Goal: Communication & Community: Answer question/provide support

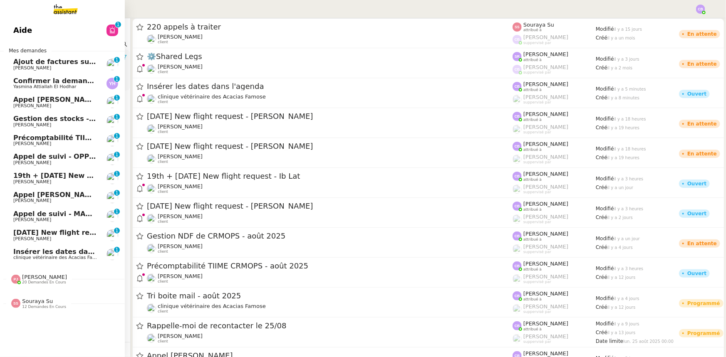
click at [47, 175] on span "19th + [DATE] New flight request - Ib Lat" at bounding box center [90, 176] width 154 height 8
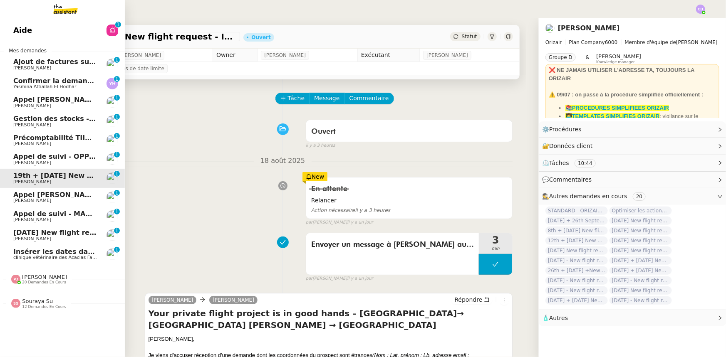
click at [37, 278] on span "[PERSON_NAME]" at bounding box center [44, 277] width 45 height 6
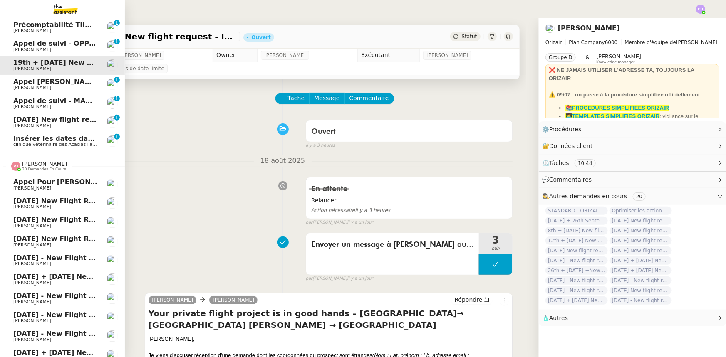
scroll to position [112, 0]
click at [42, 168] on span "20 demandes en cours" at bounding box center [44, 170] width 44 height 5
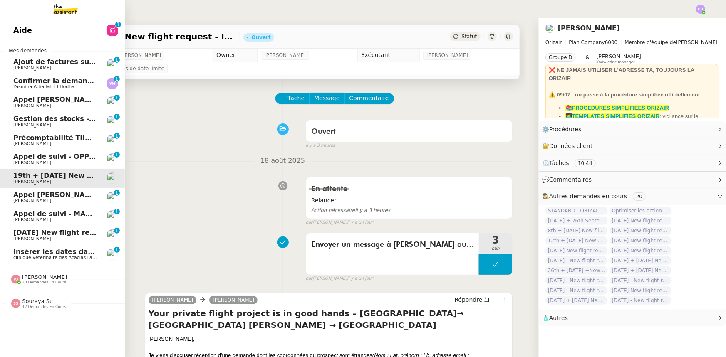
click at [35, 305] on span "12 demandes en cours" at bounding box center [44, 307] width 44 height 5
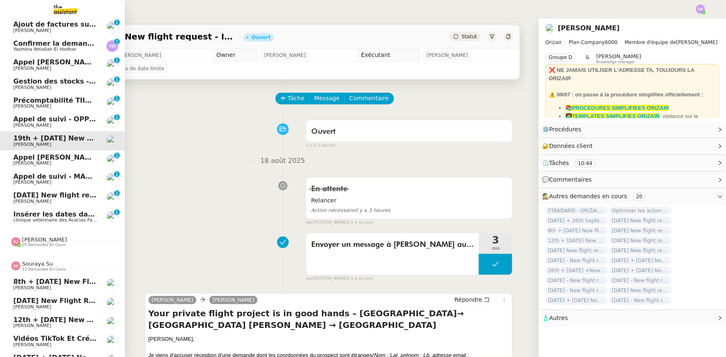
scroll to position [36, 0]
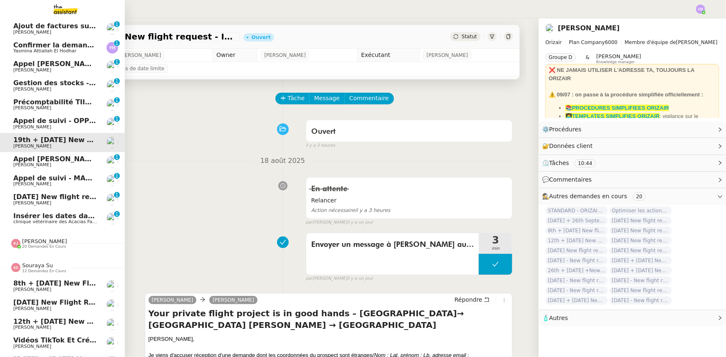
click at [34, 269] on span "12 demandes en cours" at bounding box center [44, 271] width 44 height 5
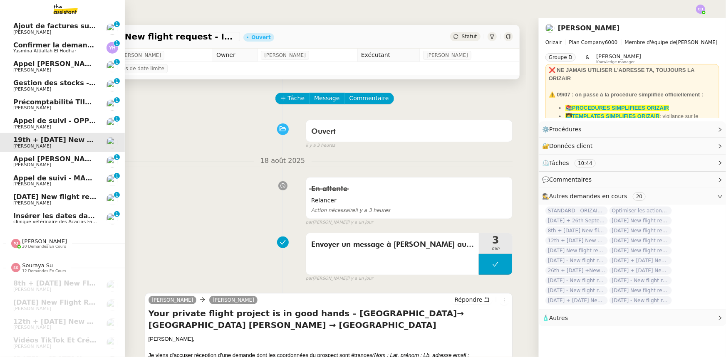
scroll to position [0, 0]
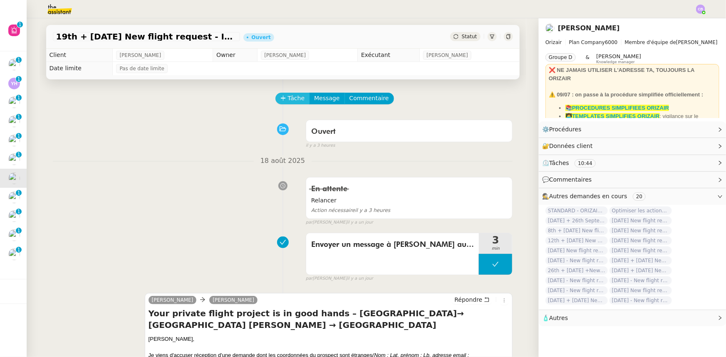
click at [281, 98] on icon at bounding box center [283, 98] width 6 height 6
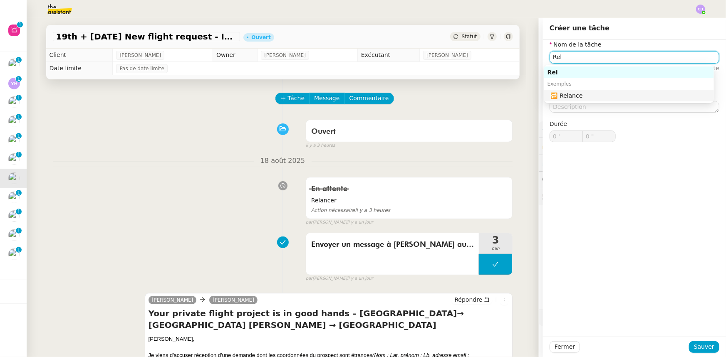
click at [583, 96] on div "🔁 Relance" at bounding box center [631, 95] width 160 height 7
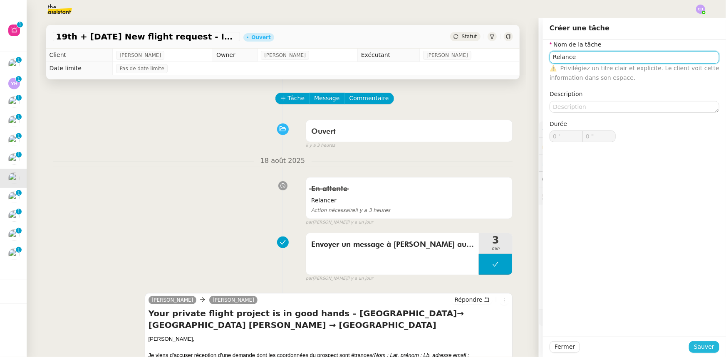
type input "Relance"
click at [694, 346] on span "Sauver" at bounding box center [704, 347] width 20 height 10
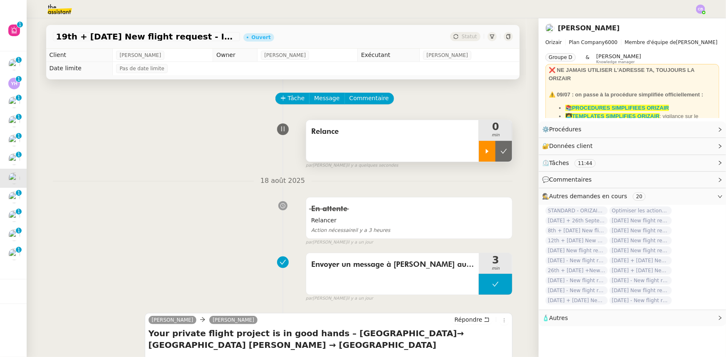
click at [484, 156] on div at bounding box center [487, 151] width 17 height 21
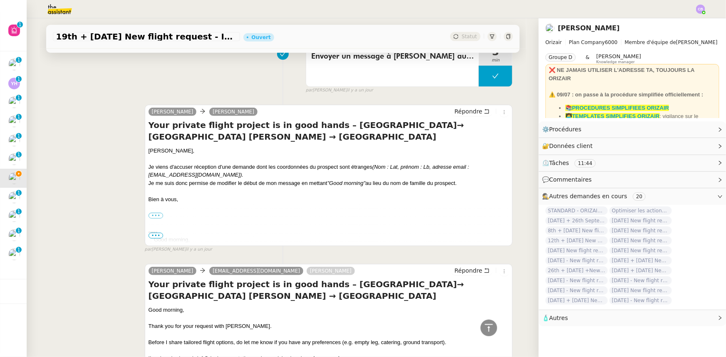
scroll to position [151, 0]
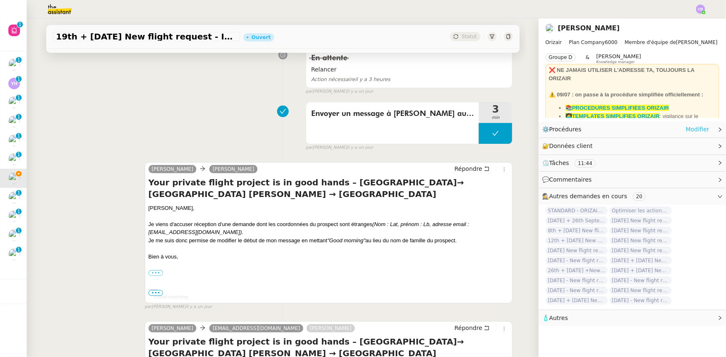
click at [692, 133] on link "Modifier" at bounding box center [698, 130] width 24 height 10
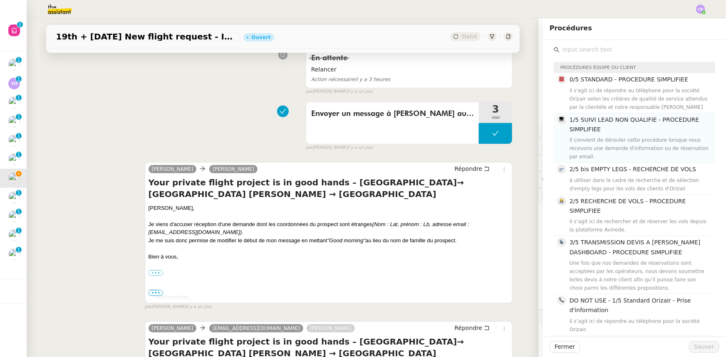
click at [588, 135] on div "1/5 SUIVI LEAD NON QUALIFIE - PROCEDURE SIMPLIFIEE Il convient de dérouler cett…" at bounding box center [640, 138] width 141 height 46
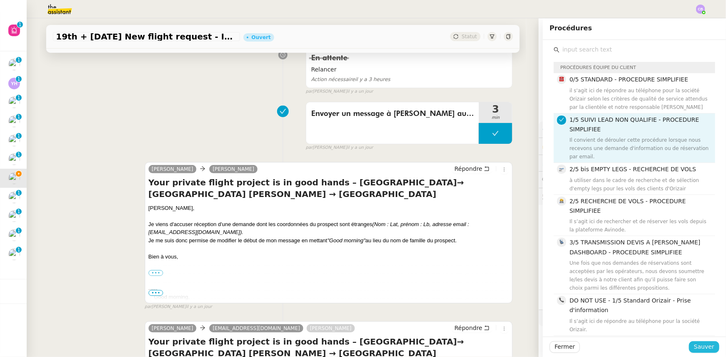
click at [699, 347] on span "Sauver" at bounding box center [704, 347] width 20 height 10
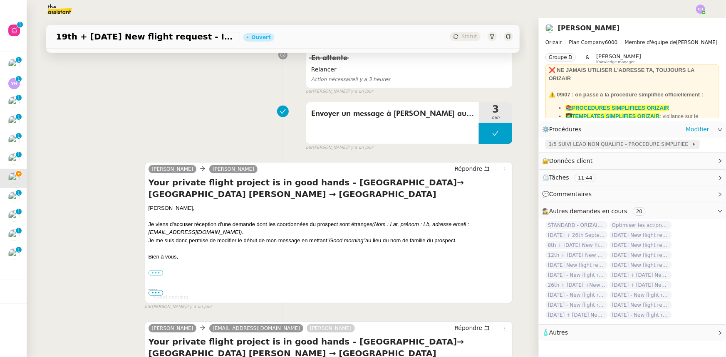
click at [632, 145] on span "1/5 SUIVI LEAD NON QUALIFIE - PROCEDURE SIMPLIFIEE" at bounding box center [620, 144] width 143 height 8
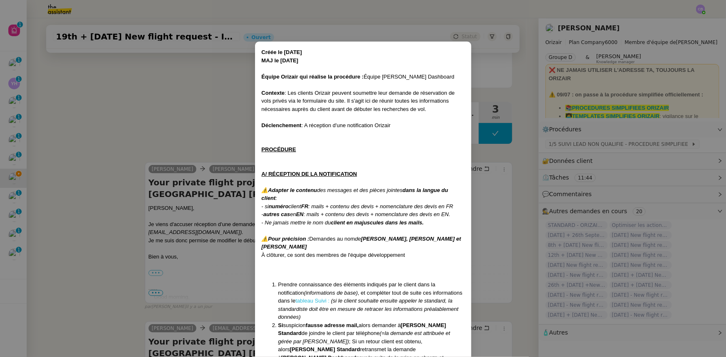
click at [295, 302] on link "tableau Suivi :" at bounding box center [312, 301] width 34 height 6
click at [205, 105] on nz-modal-container "Créée le [DATE] MAJ le [DATE] Équipe Orizair qui réalise la procédure : Équipe …" at bounding box center [363, 178] width 726 height 357
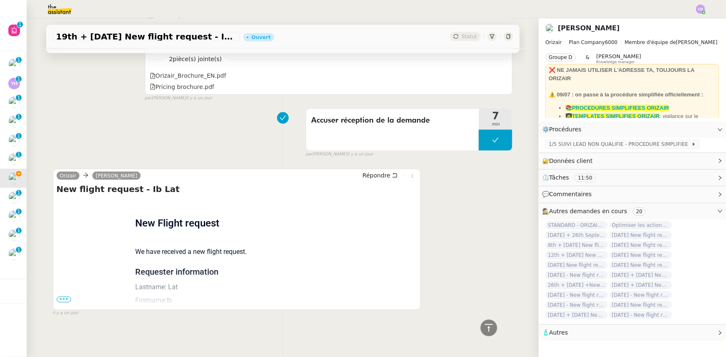
scroll to position [378, 0]
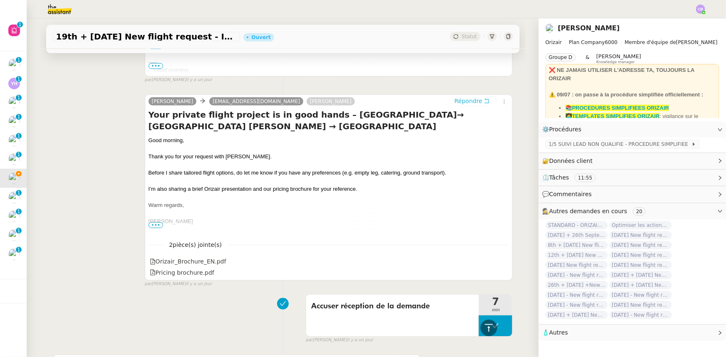
click at [458, 103] on span "Répondre" at bounding box center [468, 101] width 28 height 8
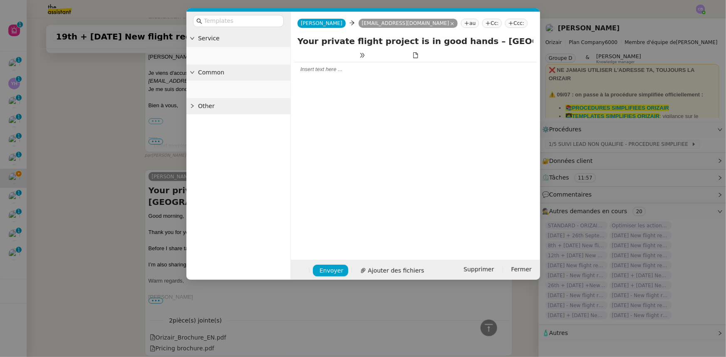
scroll to position [454, 0]
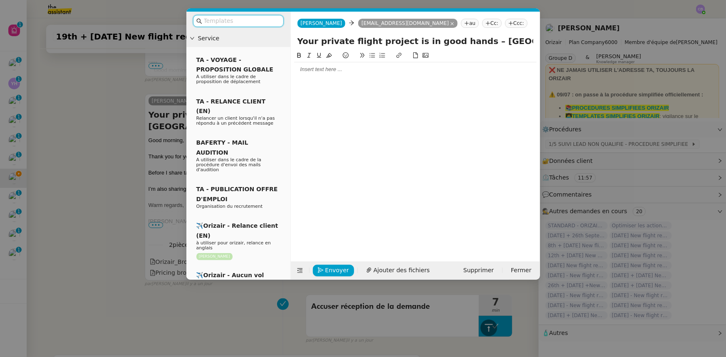
click at [261, 23] on input "text" at bounding box center [241, 21] width 75 height 10
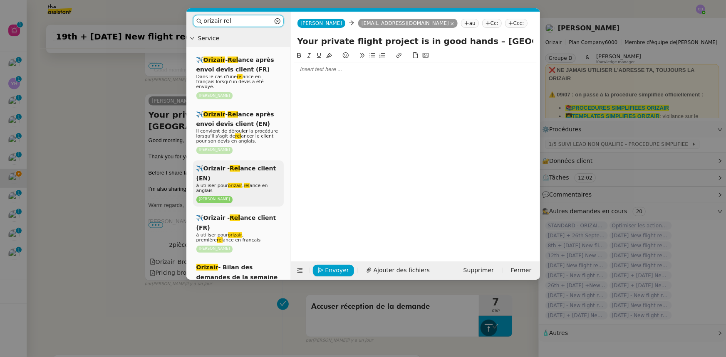
type input "orizair rel"
click at [258, 174] on div "✈️Orizair - Rel ance client (EN) à utiliser pour orizair , rel ance en anglais …" at bounding box center [238, 184] width 91 height 46
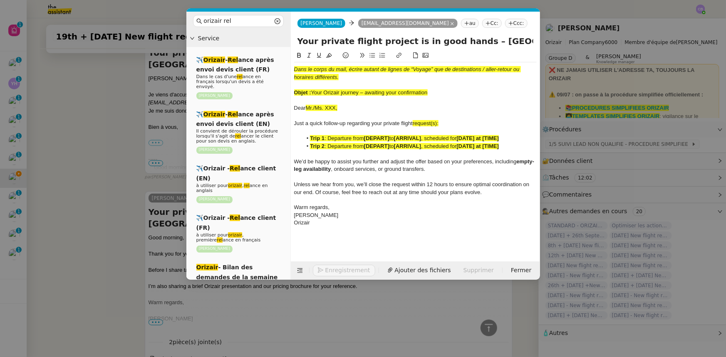
scroll to position [552, 0]
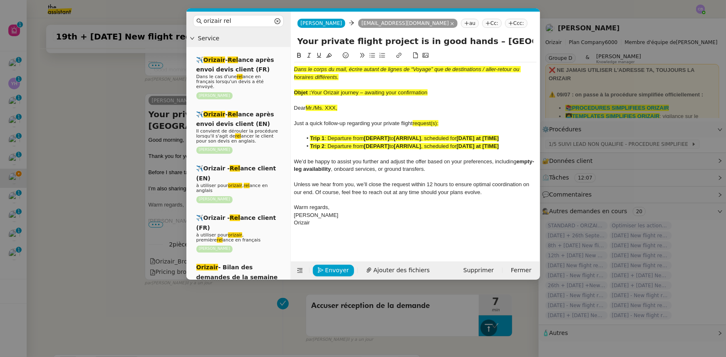
drag, startPoint x: 430, startPoint y: 94, endPoint x: 313, endPoint y: 92, distance: 116.9
click at [313, 92] on div "Objet : Your Orizair journey – awaiting your confirmation" at bounding box center [415, 92] width 243 height 7
copy span "Your Orizair journey – awaiting your confirmation"
drag, startPoint x: 464, startPoint y: 41, endPoint x: 299, endPoint y: 38, distance: 164.4
click at [299, 38] on input "Your private flight project is in good hands – London Heathrow→ Toronto Lester …" at bounding box center [415, 41] width 236 height 12
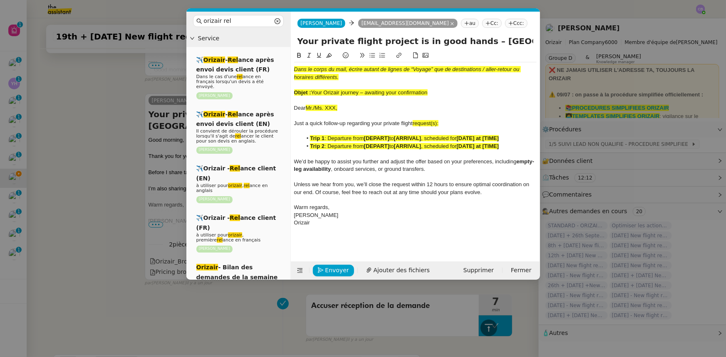
paste input "Orizair journey – awaiting your confirmation"
type input "Your Orizair journey – awaiting your confirmation – London Heathrow→ Toronto Le…"
drag, startPoint x: 430, startPoint y: 93, endPoint x: 292, endPoint y: 67, distance: 141.1
click at [292, 67] on nz-spin "Dans le corps du mail, écrire autant de lignes de “Voyage” que de destinations …" at bounding box center [415, 151] width 249 height 201
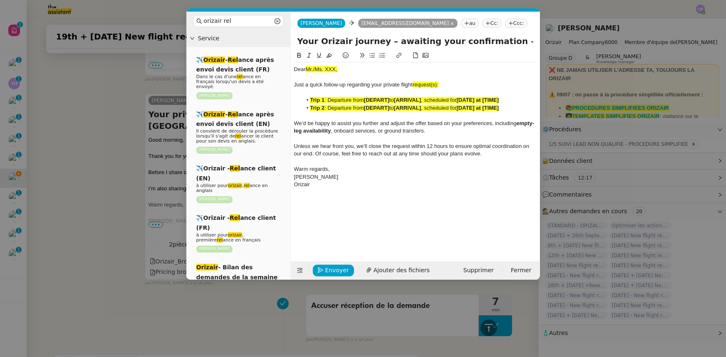
drag, startPoint x: 341, startPoint y: 69, endPoint x: 306, endPoint y: 69, distance: 35.0
click at [306, 69] on div "Dear Mr./Ms. XXX," at bounding box center [415, 69] width 243 height 7
click at [328, 55] on icon at bounding box center [329, 55] width 6 height 5
click at [341, 76] on div at bounding box center [415, 77] width 243 height 7
drag, startPoint x: 337, startPoint y: 67, endPoint x: 293, endPoint y: 67, distance: 44.5
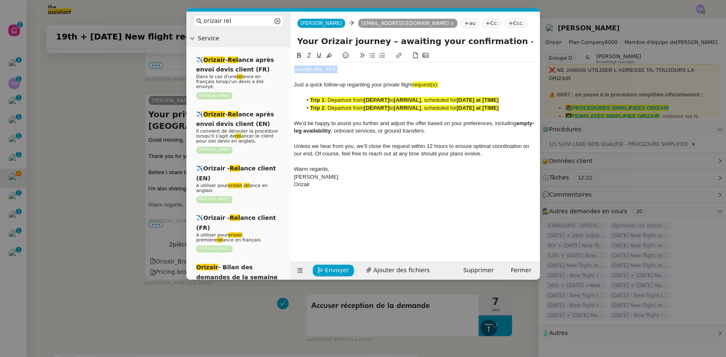
click at [293, 67] on nz-spin "Dear Mr./Ms. XXX, Just a quick follow-up regarding your private flight request(…" at bounding box center [415, 151] width 249 height 201
click at [439, 84] on span "request(s):" at bounding box center [426, 85] width 26 height 6
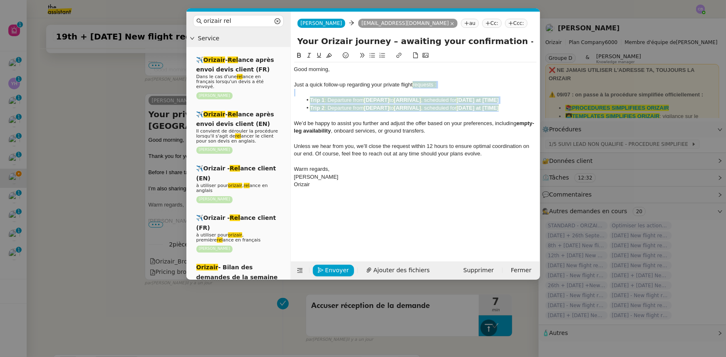
drag, startPoint x: 508, startPoint y: 108, endPoint x: 414, endPoint y: 88, distance: 95.8
click at [414, 88] on div "Good morning, Just a quick follow-up regarding your private flight requests : T…" at bounding box center [415, 126] width 243 height 129
click at [327, 56] on icon at bounding box center [329, 55] width 6 height 6
click at [340, 85] on span "Just a quick follow-up regarding your private flight" at bounding box center [353, 85] width 119 height 6
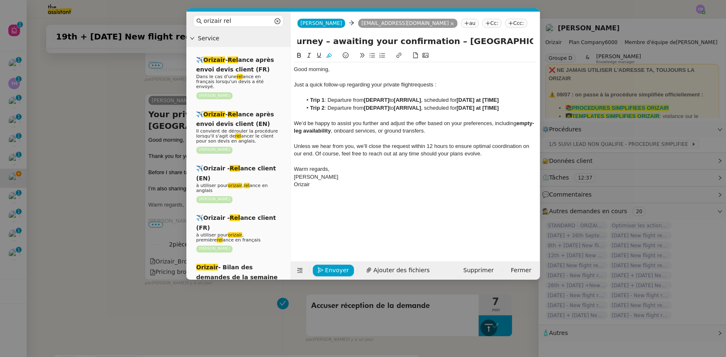
scroll to position [0, 79]
drag, startPoint x: 502, startPoint y: 42, endPoint x: 491, endPoint y: 37, distance: 11.6
click at [491, 37] on input "Your Orizair journey – awaiting your confirmation – London Heathrow→ Toronto Le…" at bounding box center [415, 41] width 236 height 12
click at [391, 99] on li "Trip 1 : Departure from [DEPART] to [ARRIVAL] , scheduled for [DATE] at [TIME]" at bounding box center [419, 100] width 235 height 7
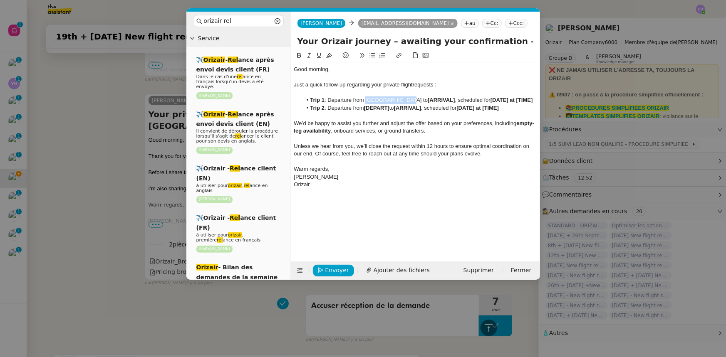
drag, startPoint x: 407, startPoint y: 99, endPoint x: 367, endPoint y: 98, distance: 40.8
click at [367, 98] on li "Trip 1 : Departure from London Heathrow to [ARRIVAL] , scheduled for [DATE] at …" at bounding box center [419, 100] width 235 height 7
click at [299, 58] on icon at bounding box center [299, 55] width 4 height 5
drag, startPoint x: 510, startPoint y: 41, endPoint x: 449, endPoint y: 39, distance: 60.8
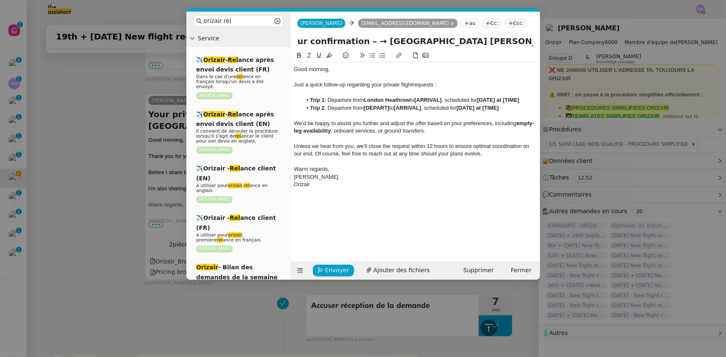
click at [449, 39] on input "Your Orizair journey – awaiting your confirmation – → Toronto Lester B. Pearson…" at bounding box center [415, 41] width 236 height 12
click at [441, 99] on strong "[ARRIVAL]" at bounding box center [427, 100] width 27 height 6
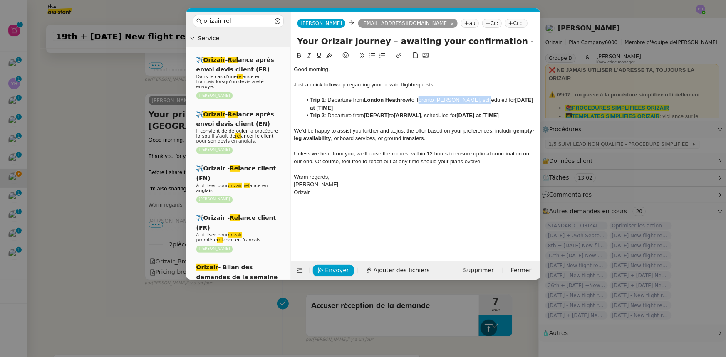
drag, startPoint x: 481, startPoint y: 98, endPoint x: 420, endPoint y: 99, distance: 61.6
click at [420, 99] on li "Trip 1 : Departure from London Heathrow to Toronto Lester B. Pearson, scheduled…" at bounding box center [419, 104] width 235 height 15
click at [299, 53] on icon at bounding box center [299, 55] width 6 height 6
drag, startPoint x: 328, startPoint y: 108, endPoint x: 310, endPoint y: 108, distance: 17.9
click at [310, 108] on strong "[DATE] at [TIME]" at bounding box center [423, 104] width 226 height 14
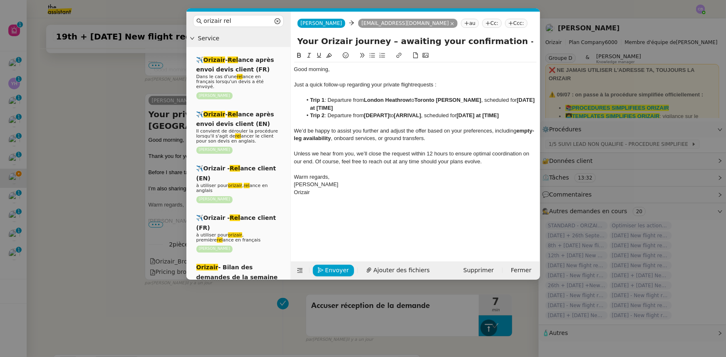
click at [366, 109] on strong "19th August 2025 at [TIME]" at bounding box center [423, 104] width 226 height 14
drag, startPoint x: 420, startPoint y: 100, endPoint x: 485, endPoint y: 99, distance: 64.9
click at [481, 99] on strong "Toronto Lester B. Pearson" at bounding box center [447, 100] width 67 height 6
copy strong "Toronto Lester B. Pearson"
drag, startPoint x: 393, startPoint y: 115, endPoint x: 367, endPoint y: 116, distance: 25.8
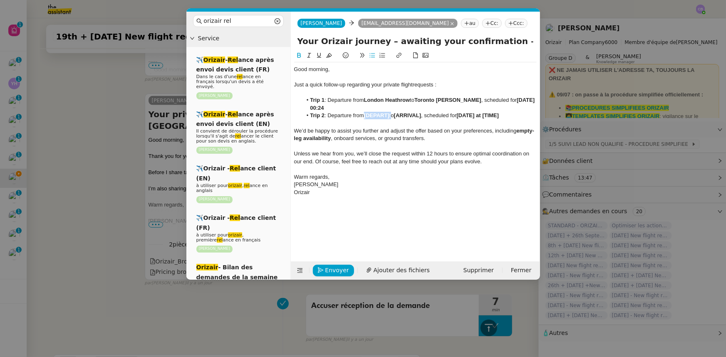
click at [367, 116] on li "Trip 2 : Departure from [DEPART] to [ARRIVAL] , scheduled for [DATE] at [TIME]" at bounding box center [419, 115] width 235 height 7
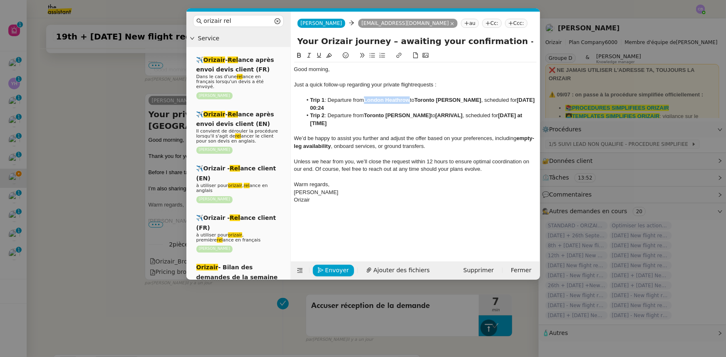
drag, startPoint x: 412, startPoint y: 99, endPoint x: 366, endPoint y: 99, distance: 45.8
click at [366, 99] on li "Trip 1 : Departure from London Heathrow to Toronto Lester B. Pearson , schedule…" at bounding box center [419, 104] width 235 height 15
copy strong "London Heathrow"
drag, startPoint x: 442, startPoint y: 115, endPoint x: 469, endPoint y: 114, distance: 27.5
click at [469, 114] on li "Trip 2 : Departure from Toronto Lester B. Pearson to [ARRIVAL] , scheduled for …" at bounding box center [419, 119] width 235 height 15
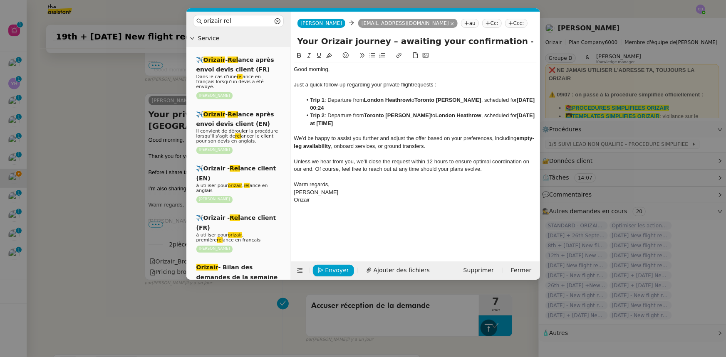
drag, startPoint x: 327, startPoint y: 124, endPoint x: 334, endPoint y: 133, distance: 11.4
click at [332, 129] on div "Good morning, Just a quick follow-up regarding your private flight requests : T…" at bounding box center [415, 134] width 243 height 145
click at [300, 270] on icon at bounding box center [300, 271] width 6 height 6
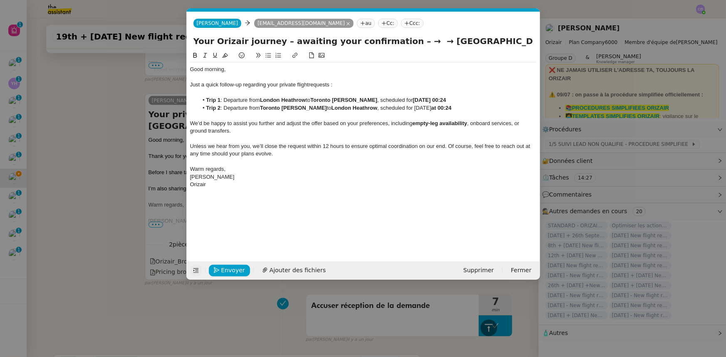
drag, startPoint x: 499, startPoint y: 42, endPoint x: 389, endPoint y: 41, distance: 109.9
click at [389, 41] on input "Your Orizair journey – awaiting your confirmation – → → London Heathrow" at bounding box center [363, 41] width 340 height 12
type input "Your Orizair journey – awaiting your confirmation"
click at [363, 92] on div at bounding box center [363, 92] width 347 height 7
drag, startPoint x: 422, startPoint y: 109, endPoint x: 462, endPoint y: 108, distance: 39.9
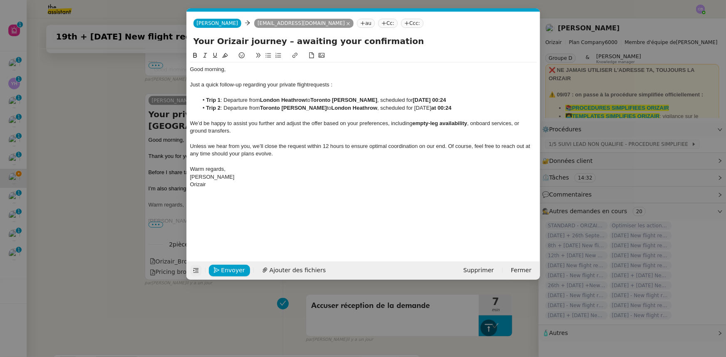
click at [462, 108] on li "Trip 2 : Departure from Toronto Lester B. Pearson to London Heathrow , schedule…" at bounding box center [367, 107] width 339 height 7
click at [196, 55] on icon at bounding box center [195, 55] width 4 height 5
click at [245, 73] on div "Good morning," at bounding box center [363, 69] width 347 height 7
click at [240, 270] on span "Envoyer" at bounding box center [233, 271] width 24 height 10
click at [240, 270] on span "Confirmer l'envoi" at bounding box center [246, 271] width 50 height 10
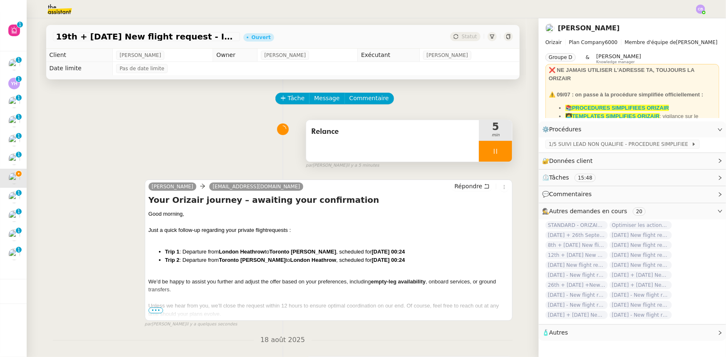
click at [479, 149] on div at bounding box center [495, 151] width 33 height 21
click at [501, 157] on button at bounding box center [504, 151] width 17 height 21
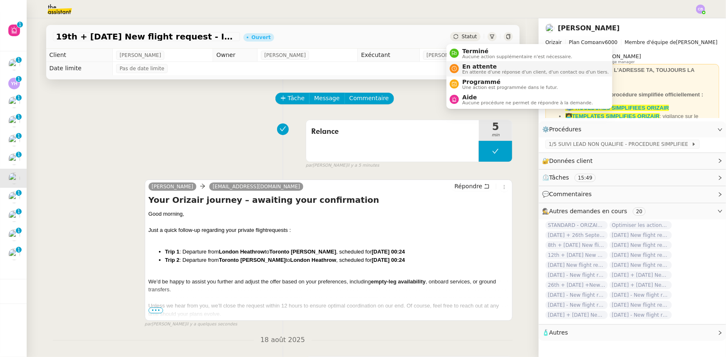
click at [475, 70] on span "En attente d'une réponse d'un client, d'un contact ou d'un tiers." at bounding box center [535, 72] width 146 height 5
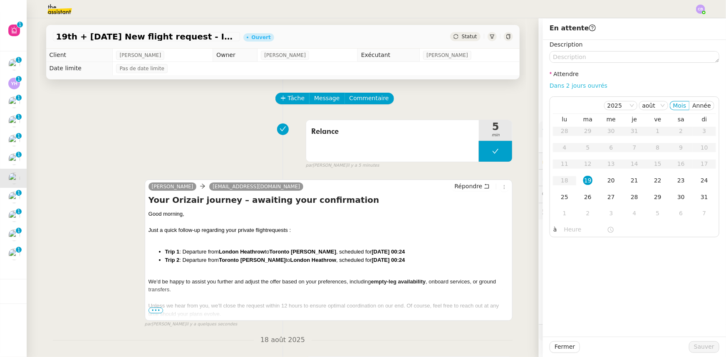
click at [569, 87] on link "Dans 2 jours ouvrés" at bounding box center [579, 85] width 58 height 7
type input "07:00"
click at [607, 181] on div "20" at bounding box center [611, 180] width 9 height 9
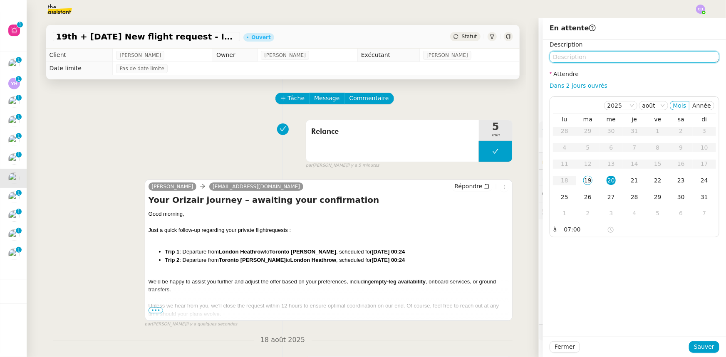
click at [593, 57] on textarea at bounding box center [635, 57] width 170 height 12
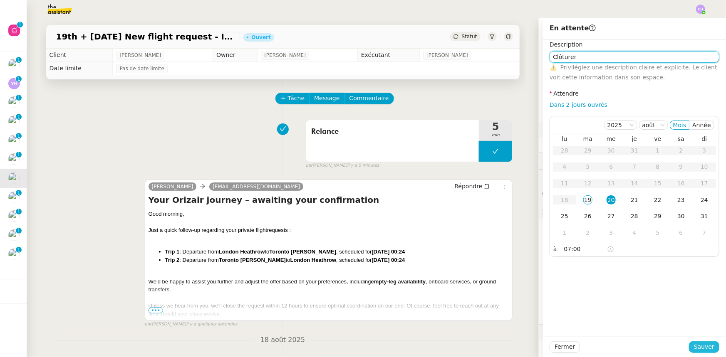
type textarea "Clôturer"
click at [697, 346] on span "Sauver" at bounding box center [704, 347] width 20 height 10
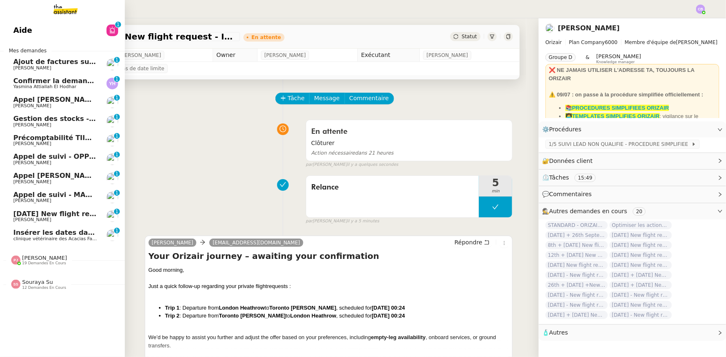
click at [59, 213] on span "29th August 2025 New flight request - Mark Marland" at bounding box center [96, 214] width 167 height 8
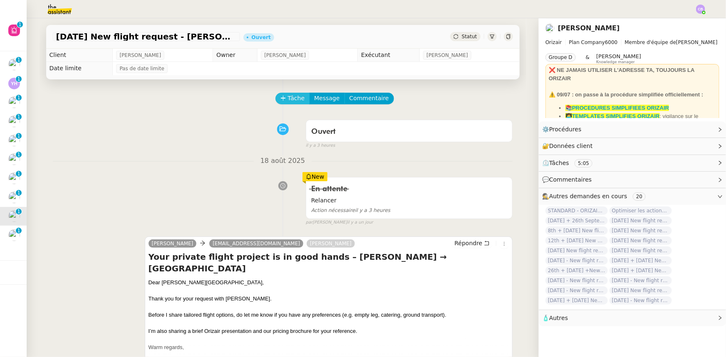
click at [290, 99] on span "Tâche" at bounding box center [296, 99] width 17 height 10
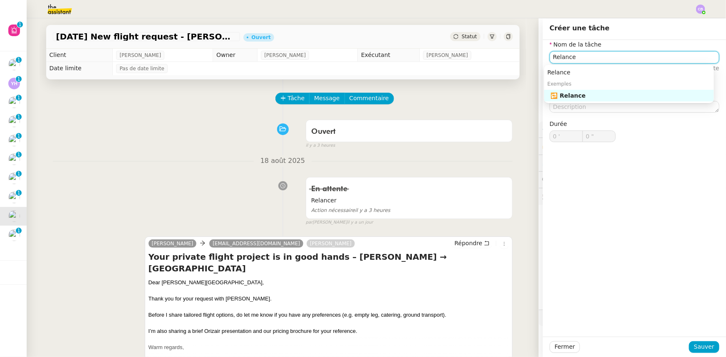
click at [587, 95] on div "🔁 Relance" at bounding box center [631, 95] width 160 height 7
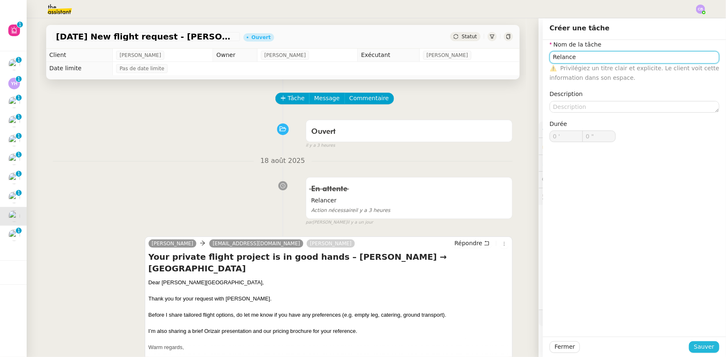
type input "Relance"
click at [697, 348] on span "Sauver" at bounding box center [704, 347] width 20 height 10
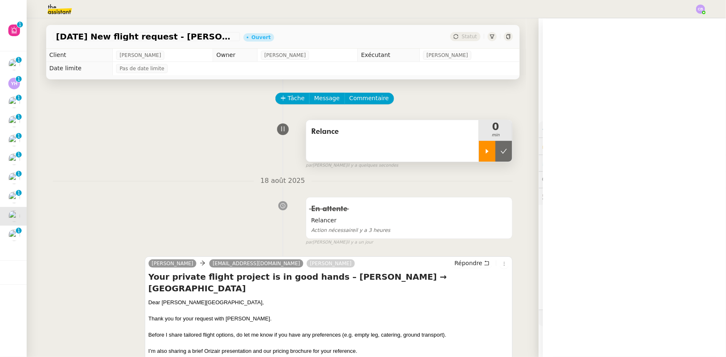
click at [479, 156] on div at bounding box center [487, 151] width 17 height 21
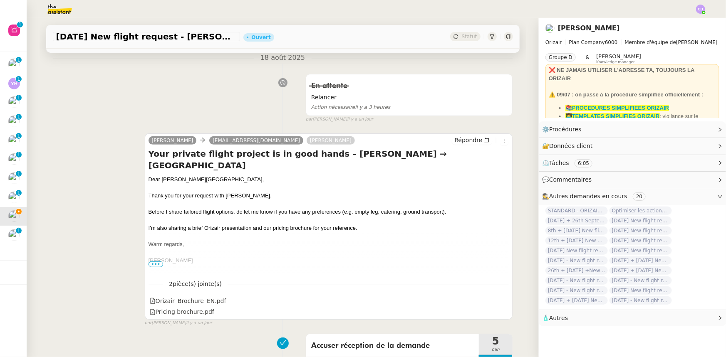
scroll to position [151, 0]
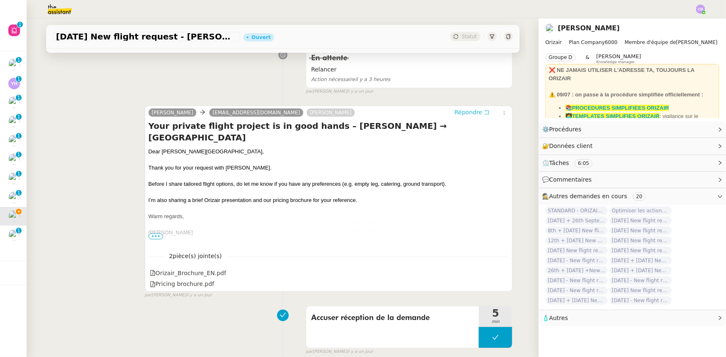
click at [466, 114] on span "Répondre" at bounding box center [468, 112] width 28 height 8
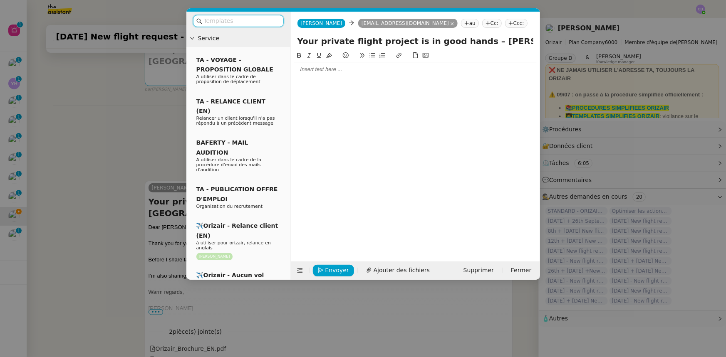
click at [223, 21] on input "text" at bounding box center [241, 21] width 75 height 10
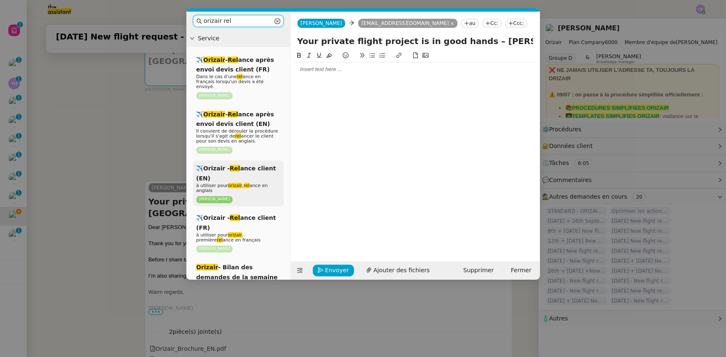
type input "orizair rel"
click at [255, 183] on span "à utiliser pour orizair , rel ance en anglais" at bounding box center [232, 188] width 72 height 10
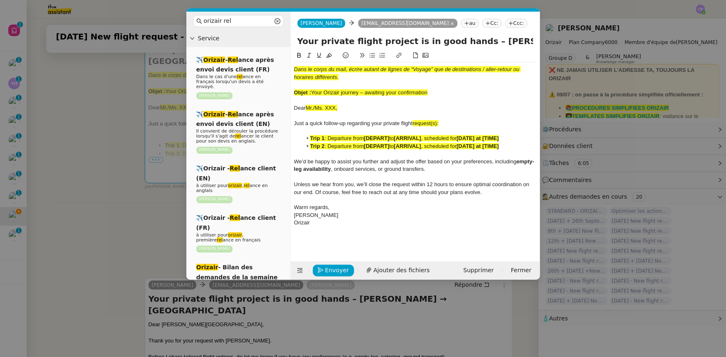
drag, startPoint x: 429, startPoint y: 92, endPoint x: 314, endPoint y: 93, distance: 115.7
click at [314, 93] on div "Objet : Your Orizair journey – awaiting your confirmation" at bounding box center [415, 92] width 243 height 7
copy span "Your Orizair journey – awaiting your confirmation"
drag, startPoint x: 463, startPoint y: 40, endPoint x: 299, endPoint y: 34, distance: 164.5
click at [299, 34] on form "Josephine Josephine info@markmarland.com au Cc: Ccc: Your private flight projec…" at bounding box center [415, 146] width 250 height 268
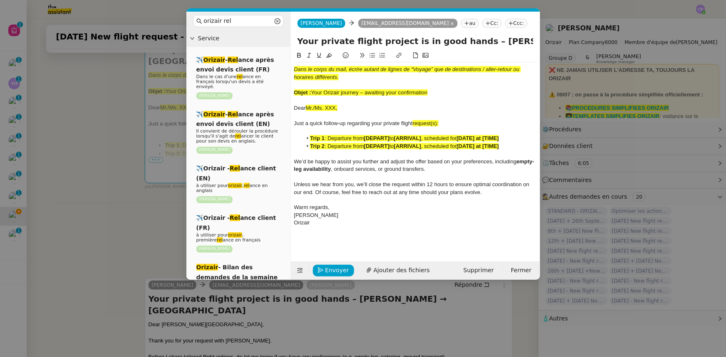
paste input "Orizair journey – awaiting your confirmation"
type input "Your Orizair journey – awaiting your confirmation – Charles de Gaulle → Milan M…"
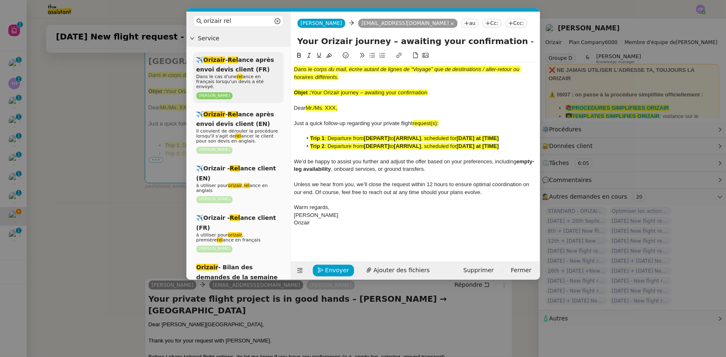
drag, startPoint x: 431, startPoint y: 94, endPoint x: 280, endPoint y: 69, distance: 152.3
click at [280, 69] on nz-layout "orizair rel Service ✈️ Orizair - Rel ance après envoi devis client (FR) Dans le…" at bounding box center [363, 146] width 354 height 268
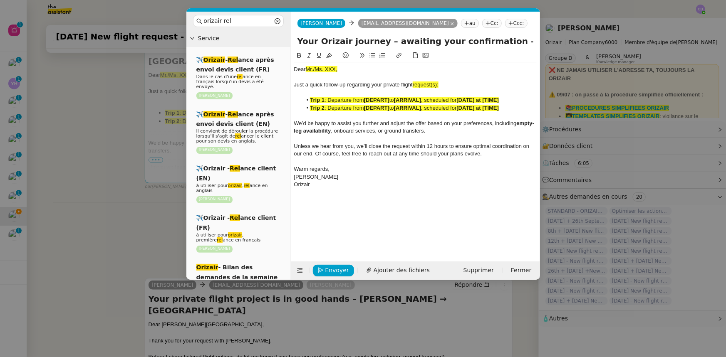
click at [121, 151] on nz-modal-container "orizair rel Service ✈️ Orizair - Rel ance après envoi devis client (FR) Dans le…" at bounding box center [363, 178] width 726 height 357
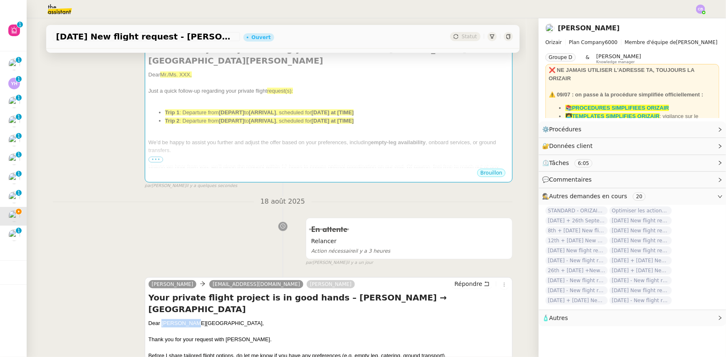
drag, startPoint x: 186, startPoint y: 311, endPoint x: 159, endPoint y: 312, distance: 26.2
click at [159, 320] on div "Dear Mr. Marland," at bounding box center [329, 324] width 361 height 8
copy div "Mr. Marland"
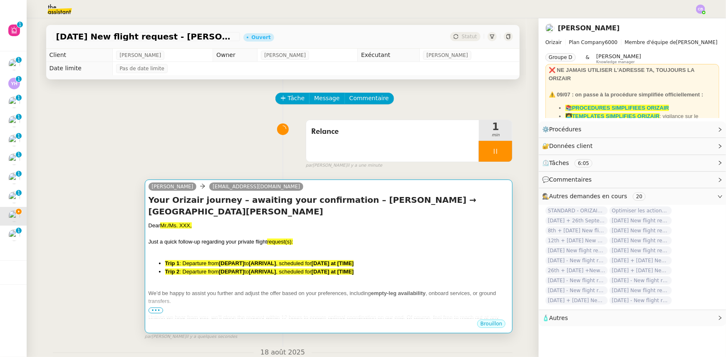
click at [219, 260] on strong "[DEPART]" at bounding box center [231, 263] width 25 height 6
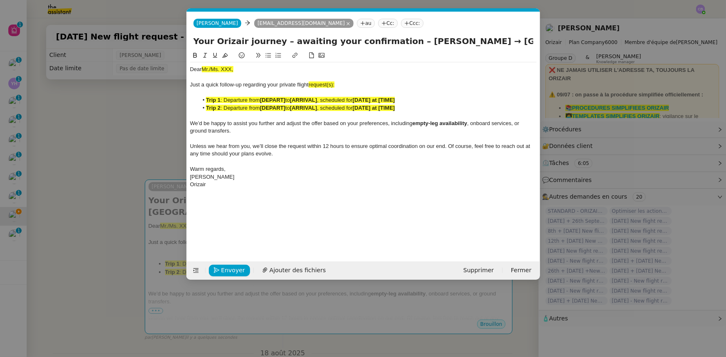
scroll to position [0, 41]
drag, startPoint x: 236, startPoint y: 70, endPoint x: 202, endPoint y: 69, distance: 34.1
click at [202, 69] on div "Dear Mr./Ms. XXX," at bounding box center [363, 69] width 347 height 7
click at [224, 55] on icon at bounding box center [225, 55] width 6 height 6
click at [231, 67] on div "Dear Mr./Ms. XXX," at bounding box center [363, 69] width 347 height 7
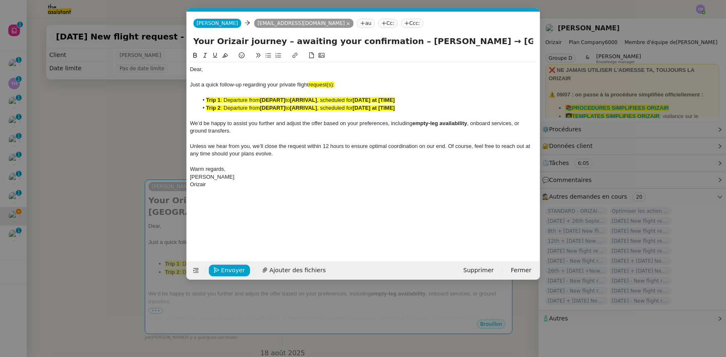
scroll to position [0, 0]
click at [334, 85] on span "request(s):" at bounding box center [322, 85] width 26 height 6
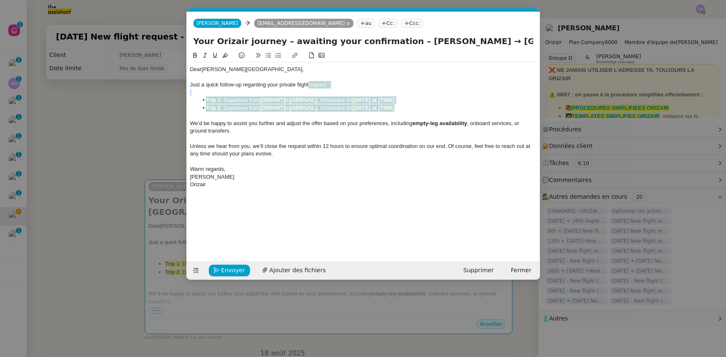
drag, startPoint x: 405, startPoint y: 110, endPoint x: 310, endPoint y: 86, distance: 98.3
click at [310, 86] on div "Dear Mr. Marland, Just a quick follow-up regarding your private flight request …" at bounding box center [363, 126] width 347 height 129
click at [224, 55] on icon at bounding box center [225, 55] width 6 height 5
click at [265, 125] on span "We’d be happy to assist you further and adjust the offer based on your preferen…" at bounding box center [301, 123] width 223 height 6
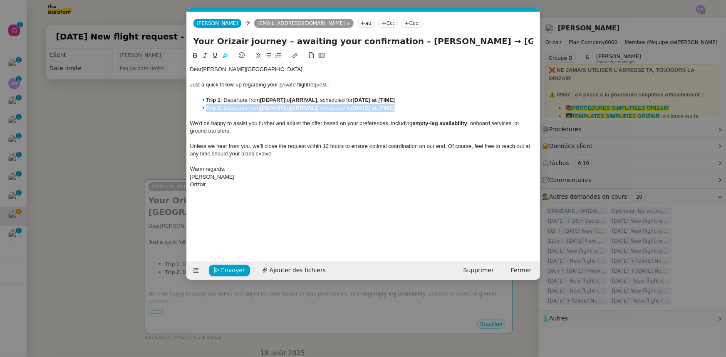
drag, startPoint x: 405, startPoint y: 108, endPoint x: 208, endPoint y: 107, distance: 197.2
click at [208, 107] on li "Trip 2 : Departure from [DEPART] to [ARRIVAL] , scheduled for [DATE] at [TIME]" at bounding box center [367, 107] width 339 height 7
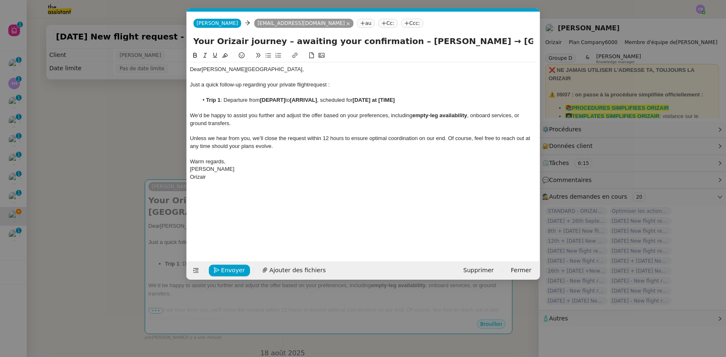
drag, startPoint x: 397, startPoint y: 41, endPoint x: 464, endPoint y: 43, distance: 67.5
click at [464, 43] on input "Your Orizair journey – awaiting your confirmation – Charles de Gaulle → Milan M…" at bounding box center [363, 41] width 340 height 12
click at [287, 101] on li "Trip 1 : Departure from [DEPART] to [ARRIVAL] , scheduled for [DATE] at [TIME]" at bounding box center [367, 100] width 339 height 7
drag, startPoint x: 304, startPoint y: 100, endPoint x: 263, endPoint y: 100, distance: 41.2
click at [263, 100] on li "Trip 1 : Departure from Charles de Gaulle to [ARRIVAL] , scheduled for [DATE] a…" at bounding box center [367, 100] width 339 height 7
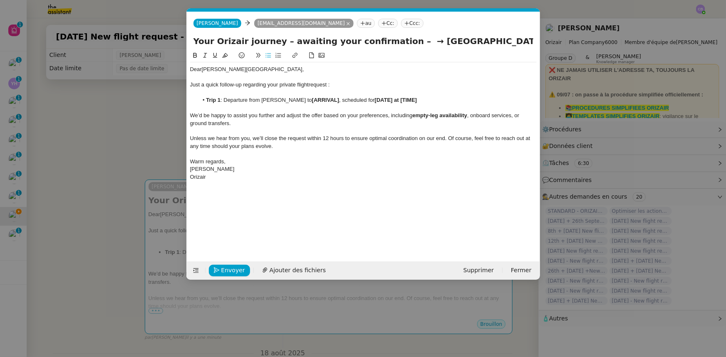
click at [197, 57] on icon at bounding box center [195, 55] width 6 height 6
drag, startPoint x: 469, startPoint y: 42, endPoint x: 411, endPoint y: 41, distance: 58.3
click at [411, 41] on input "Your Orizair journey – awaiting your confirmation – → Milan Malpensa" at bounding box center [363, 41] width 340 height 12
click at [342, 99] on li "Trip 1 : Departure from Charles de Gaulle to [ARRIVAL] , scheduled for [DATE] a…" at bounding box center [367, 100] width 339 height 7
drag, startPoint x: 352, startPoint y: 101, endPoint x: 317, endPoint y: 99, distance: 35.0
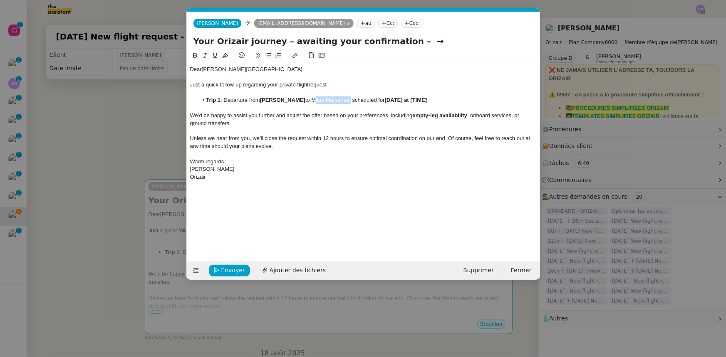
click at [317, 99] on li "Trip 1 : Departure from Charles de Gaulle to Milan Malpensa, scheduled for [DAT…" at bounding box center [367, 100] width 339 height 7
click at [196, 56] on icon at bounding box center [195, 55] width 6 height 6
click at [260, 110] on div at bounding box center [363, 107] width 347 height 7
click at [305, 101] on strong "Charles de Gaulle" at bounding box center [282, 100] width 45 height 6
click at [407, 99] on strong "Milan Malpensa" at bounding box center [388, 100] width 40 height 6
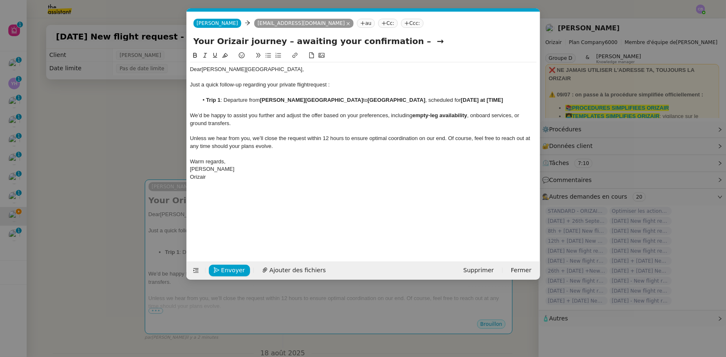
drag, startPoint x: 498, startPoint y: 99, endPoint x: 506, endPoint y: 112, distance: 15.3
click at [501, 104] on li "Trip 1 : Departure from Charles de Gaulle International Airport to Milan Malpen…" at bounding box center [367, 100] width 339 height 7
drag, startPoint x: 498, startPoint y: 100, endPoint x: 218, endPoint y: 109, distance: 280.2
click at [218, 104] on li "Trip 1 : Departure from Charles de Gaulle International Airport to Milan Malpen…" at bounding box center [367, 100] width 339 height 7
click at [195, 55] on icon at bounding box center [195, 55] width 4 height 5
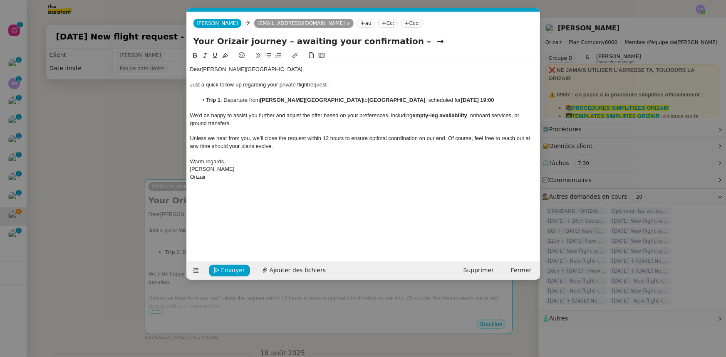
click at [245, 112] on div at bounding box center [363, 107] width 347 height 7
click at [461, 103] on strong "29th August 2025 at 19:00" at bounding box center [477, 100] width 33 height 6
click at [255, 134] on div at bounding box center [363, 130] width 347 height 7
click at [416, 43] on input "Your Orizair journey – awaiting your confirmation – →" at bounding box center [363, 41] width 340 height 12
type input "Your Orizair journey – awaiting your confirmation"
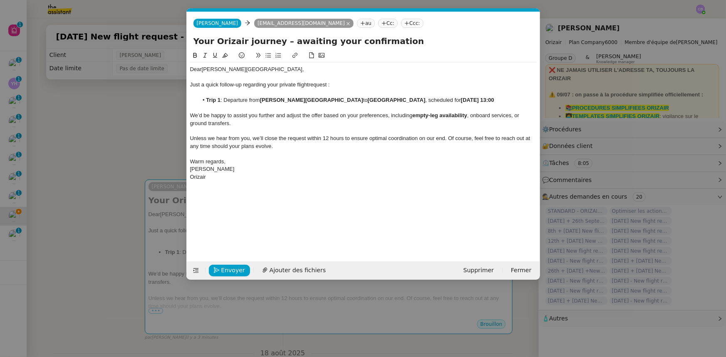
drag, startPoint x: 223, startPoint y: 99, endPoint x: 228, endPoint y: 106, distance: 8.1
click at [223, 99] on li "Trip 1 : Departure from Charles de Gaulle International Airport to Milan Malpen…" at bounding box center [367, 100] width 339 height 7
click at [237, 270] on span "Envoyer" at bounding box center [233, 271] width 24 height 10
click at [237, 270] on span "Confirmer l'envoi" at bounding box center [246, 271] width 50 height 10
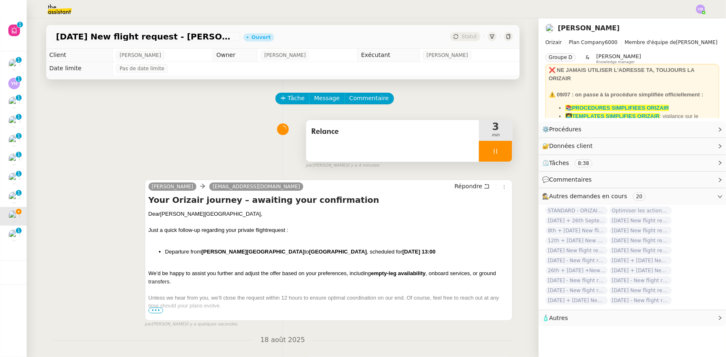
click at [479, 150] on div at bounding box center [495, 151] width 33 height 21
click at [496, 158] on button at bounding box center [504, 151] width 17 height 21
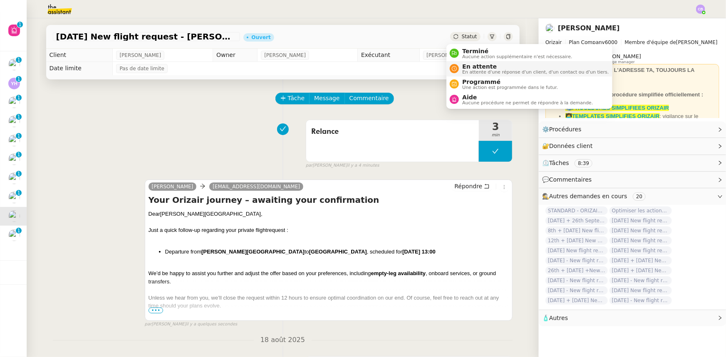
click at [473, 68] on span "En attente" at bounding box center [535, 66] width 146 height 7
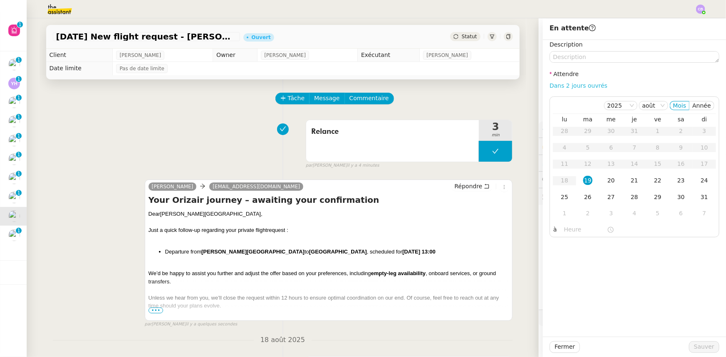
click at [565, 87] on link "Dans 2 jours ouvrés" at bounding box center [579, 85] width 58 height 7
type input "07:00"
click at [607, 181] on div "20" at bounding box center [611, 180] width 9 height 9
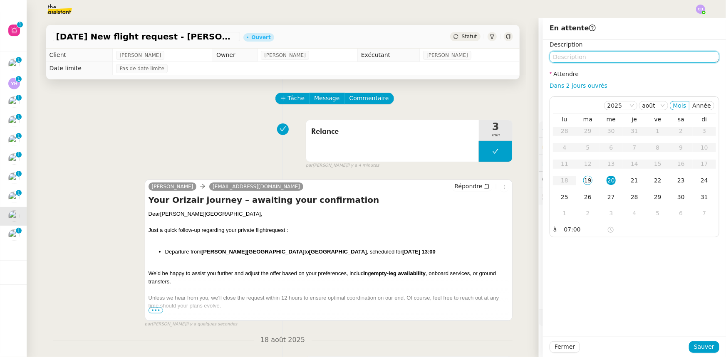
click at [603, 57] on textarea at bounding box center [635, 57] width 170 height 12
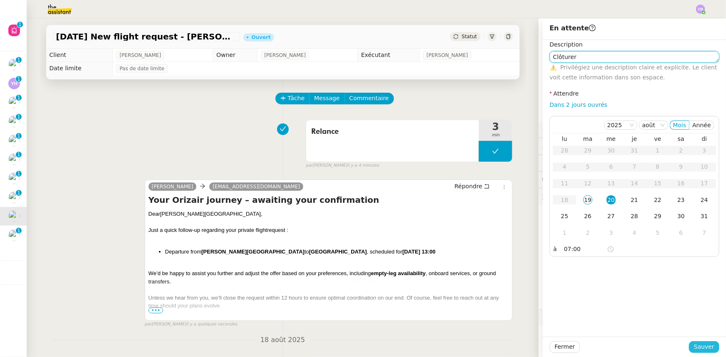
type textarea "Clôturer"
click at [707, 347] on span "Sauver" at bounding box center [704, 347] width 20 height 10
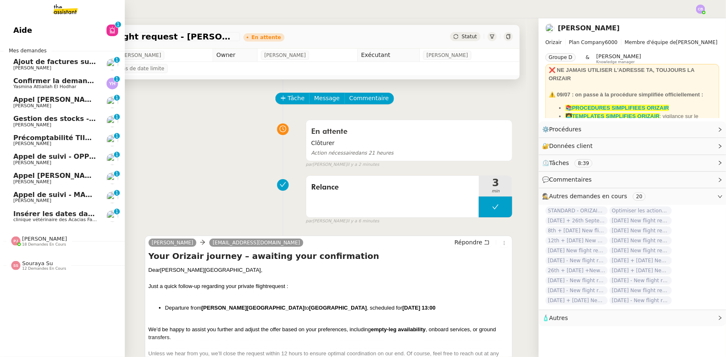
click at [25, 65] on span "Ajout de factures sur la plateforme Jefacture" at bounding box center [97, 62] width 169 height 8
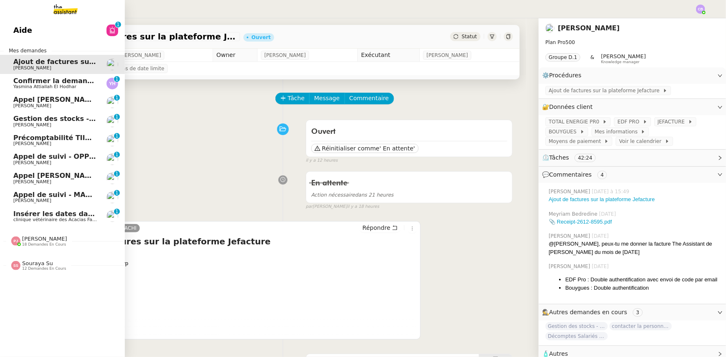
click at [23, 214] on span "Insérer les dates dans l'agenda" at bounding box center [72, 214] width 118 height 8
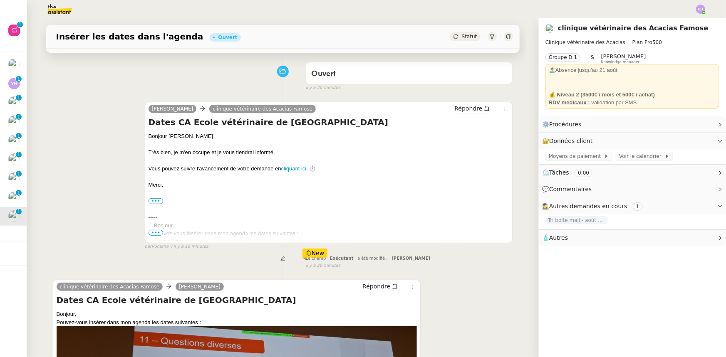
scroll to position [174, 0]
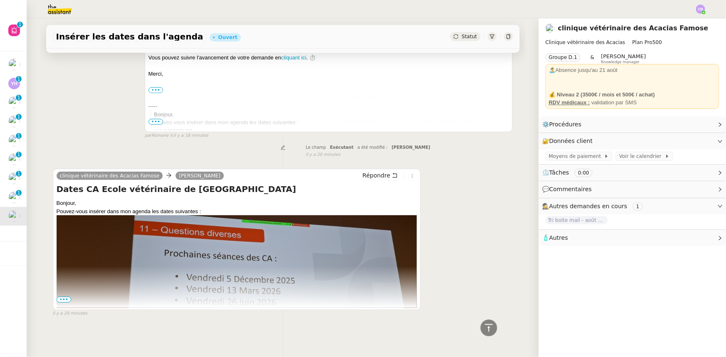
click at [61, 297] on span "•••" at bounding box center [64, 300] width 15 height 6
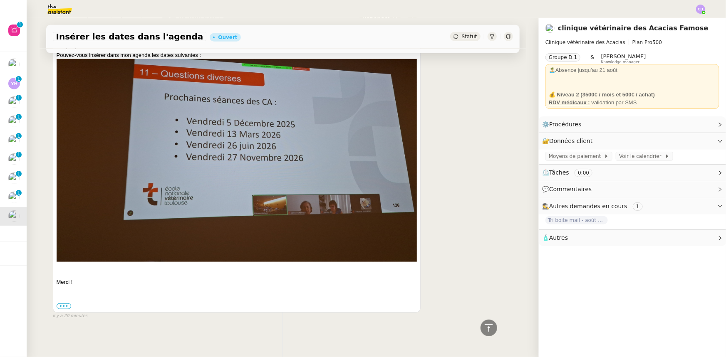
scroll to position [331, 0]
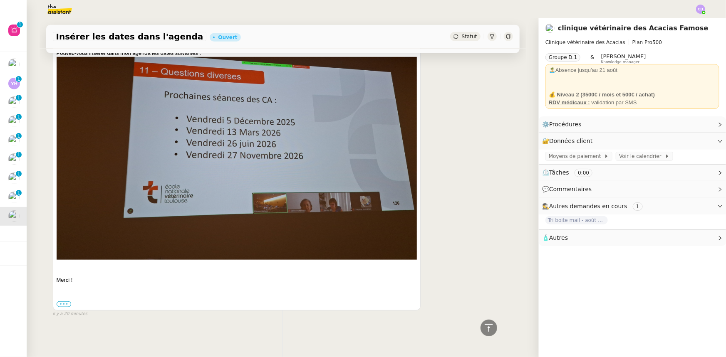
click at [64, 302] on label "•••" at bounding box center [64, 305] width 15 height 6
click at [0, 0] on input "•••" at bounding box center [0, 0] width 0 height 0
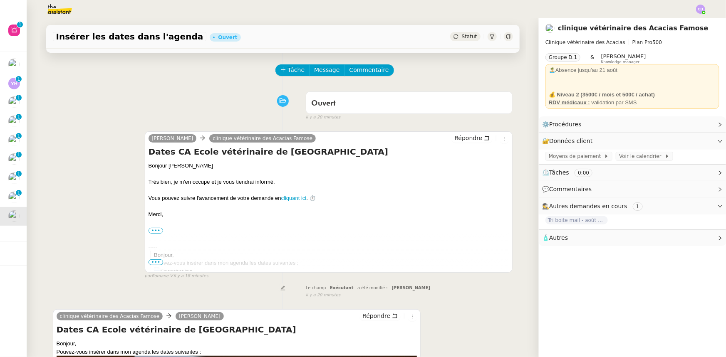
scroll to position [0, 0]
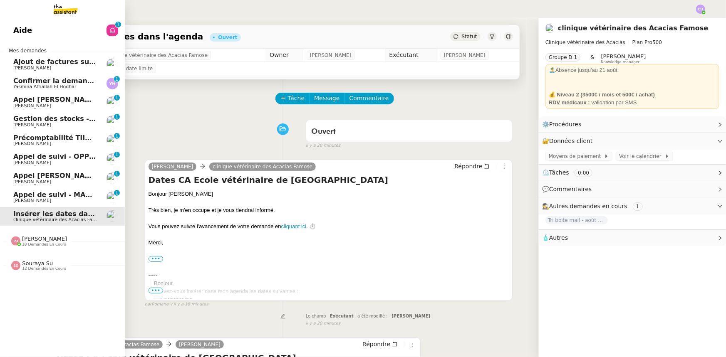
click at [52, 139] on span "Précomptabilité TIIME CRMOPS - août 2025" at bounding box center [94, 138] width 162 height 8
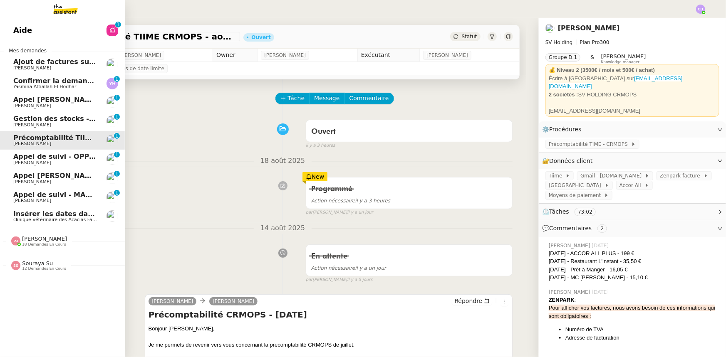
click at [59, 64] on span "Ajout de factures sur la plateforme Jefacture" at bounding box center [97, 62] width 169 height 8
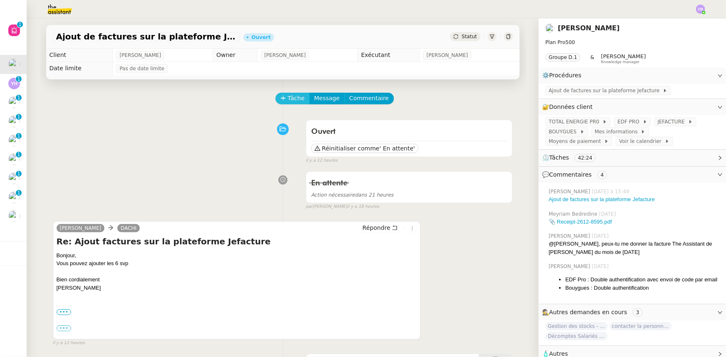
click at [288, 102] on span "Tâche" at bounding box center [296, 99] width 17 height 10
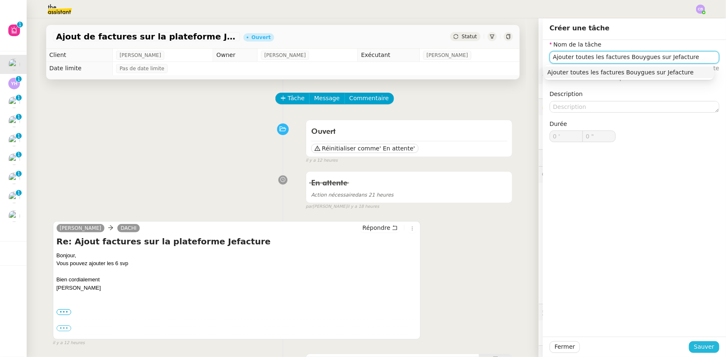
type input "Ajouter toutes les factures Bouygues sur Jefacture"
click at [696, 350] on span "Sauver" at bounding box center [704, 347] width 20 height 10
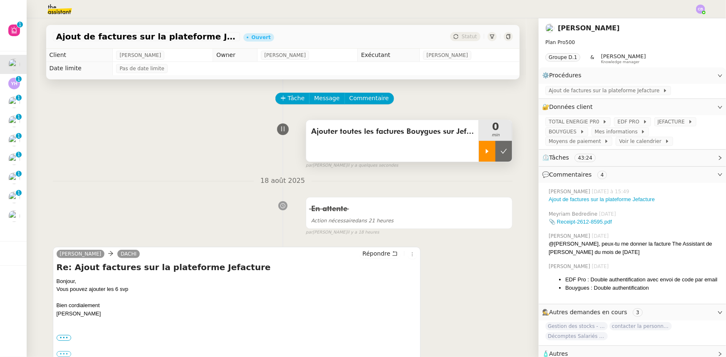
click at [479, 156] on div at bounding box center [487, 151] width 17 height 21
click at [658, 122] on span "JEFACTURE" at bounding box center [673, 122] width 30 height 8
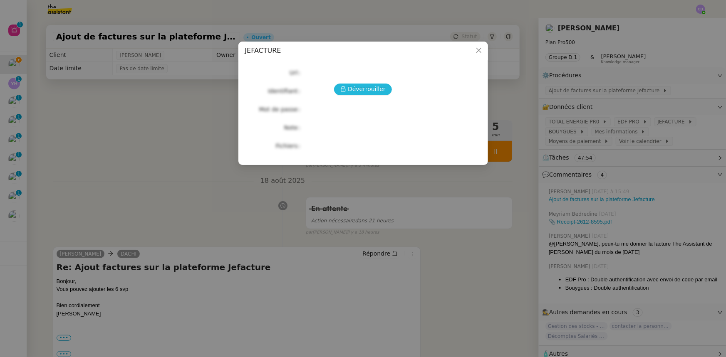
click at [376, 87] on span "Déverrouiller" at bounding box center [367, 89] width 38 height 10
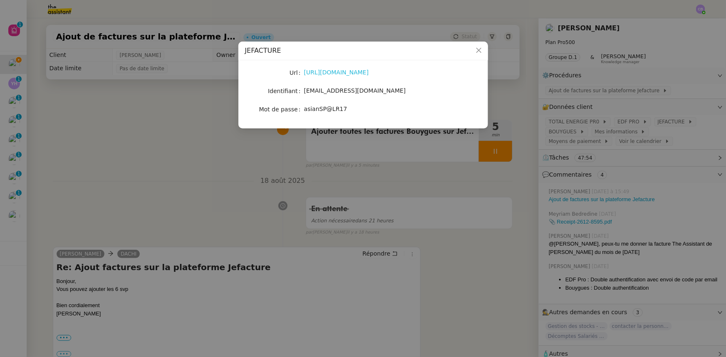
click at [358, 73] on link "https://extranet.jefacture.com/login2/users/sign_in" at bounding box center [336, 72] width 65 height 7
drag, startPoint x: 356, startPoint y: 91, endPoint x: 305, endPoint y: 90, distance: 51.2
click at [305, 90] on span "atitsawit@gmail.com" at bounding box center [355, 90] width 102 height 7
copy span "atitsawit@gmail.com"
drag, startPoint x: 340, startPoint y: 108, endPoint x: 304, endPoint y: 110, distance: 36.3
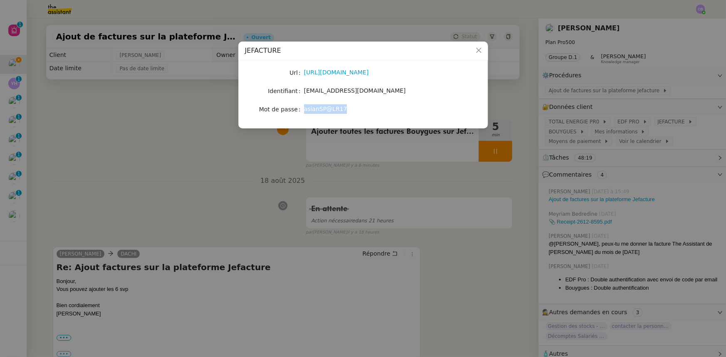
click at [304, 110] on span "asianSP@LR17" at bounding box center [325, 109] width 43 height 7
copy span "asianSP@LR17"
click at [476, 50] on icon "Close" at bounding box center [479, 50] width 7 height 7
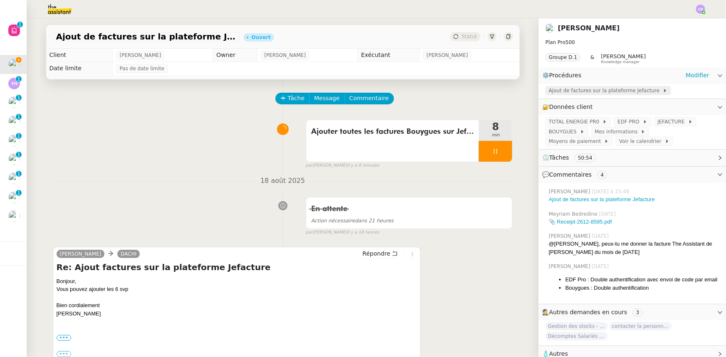
click at [549, 92] on span "Ajout de factures sur la plateforme Jefacture" at bounding box center [606, 91] width 114 height 8
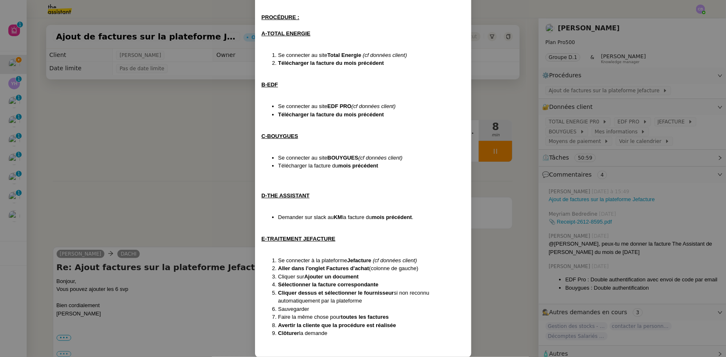
scroll to position [134, 0]
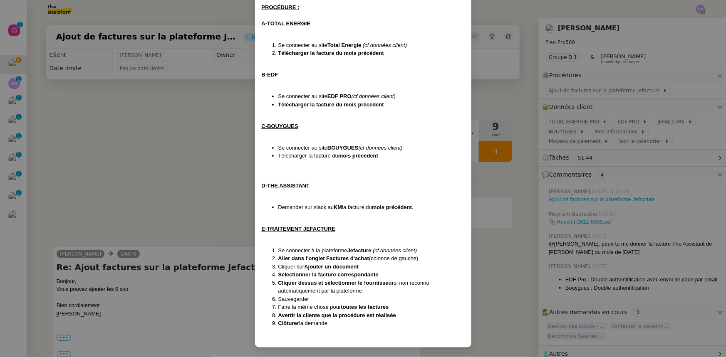
click at [217, 193] on nz-modal-container "Création le 21/05/2025 MAJ le 30/06/25 Contexte : Tina souhaite que nous ajouti…" at bounding box center [363, 178] width 726 height 357
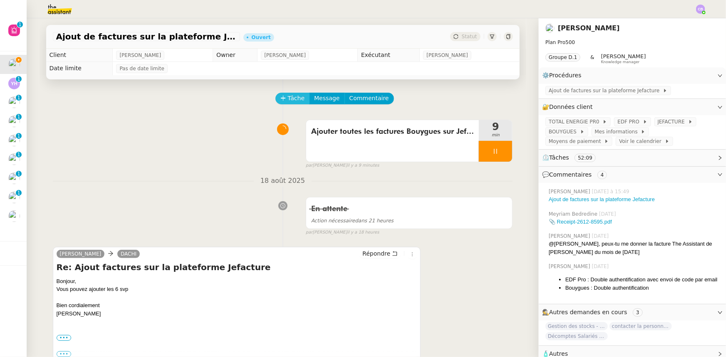
click at [290, 101] on span "Tâche" at bounding box center [296, 99] width 17 height 10
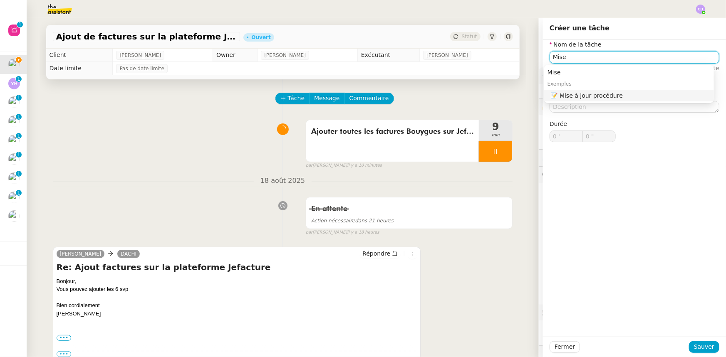
click at [604, 97] on div "📝 Mise à jour procédure" at bounding box center [631, 95] width 160 height 7
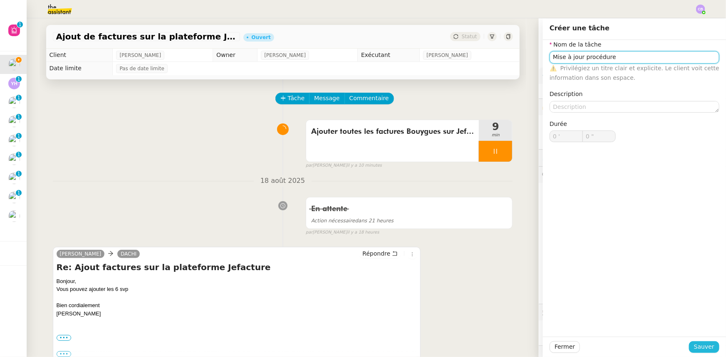
type input "Mise à jour procédure"
click at [699, 350] on span "Sauver" at bounding box center [704, 347] width 20 height 10
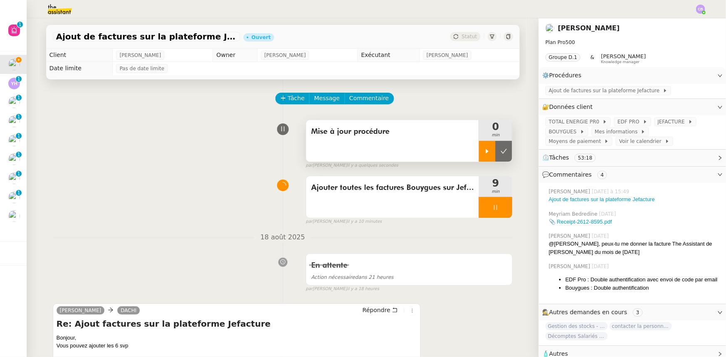
click at [486, 152] on icon at bounding box center [487, 151] width 3 height 5
click at [480, 209] on div at bounding box center [495, 207] width 33 height 21
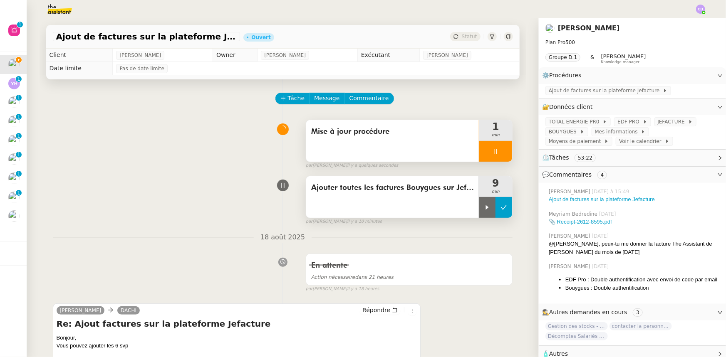
click at [501, 210] on icon at bounding box center [504, 207] width 7 height 7
click at [578, 91] on span "Ajout de factures sur la plateforme Jefacture" at bounding box center [606, 91] width 114 height 8
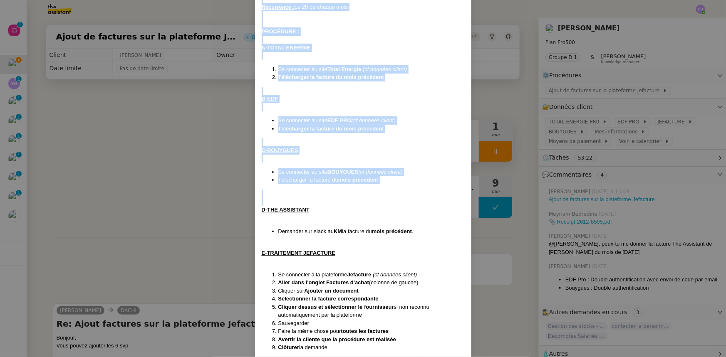
scroll to position [134, 0]
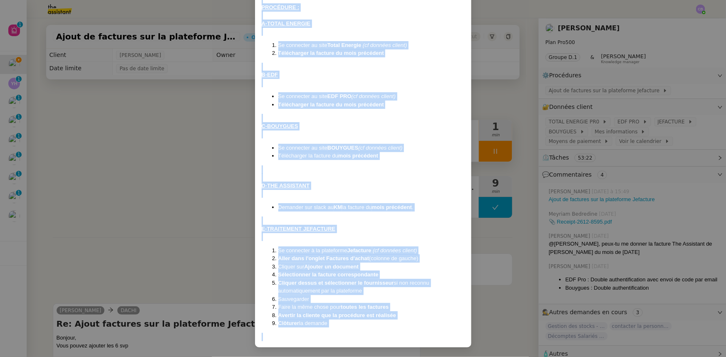
drag, startPoint x: 263, startPoint y: 54, endPoint x: 350, endPoint y: 329, distance: 288.8
click at [350, 329] on div "Création le 21/05/2025 MAJ le 30/06/25 Contexte : Tina souhaite que nous ajouti…" at bounding box center [363, 127] width 203 height 427
copy div "Création le 21/05/2025 MAJ le 30/06/25 Contexte : Tina souhaite que nous ajouti…"
click at [201, 161] on nz-modal-container "Création le 21/05/2025 MAJ le 30/06/25 Contexte : Tina souhaite que nous ajouti…" at bounding box center [363, 178] width 726 height 357
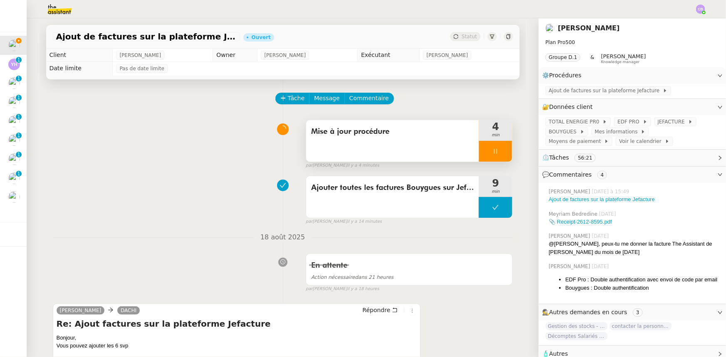
scroll to position [93, 0]
click at [369, 102] on span "Commentaire" at bounding box center [370, 99] width 40 height 10
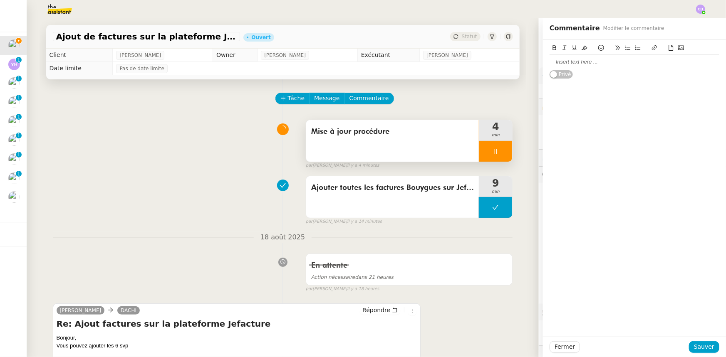
click at [566, 60] on div at bounding box center [635, 61] width 170 height 7
drag, startPoint x: 708, startPoint y: 62, endPoint x: 672, endPoint y: 62, distance: 36.2
click at [671, 62] on body "Mes demandes Ajout de factures sur la plateforme Jefacture Tina KHAMVENE Confir…" at bounding box center [363, 178] width 726 height 357
drag, startPoint x: 602, startPoint y: 62, endPoint x: 707, endPoint y: 59, distance: 104.9
click at [707, 59] on body "Mes demandes Ajout de factures sur la plateforme Jefacture Tina KHAMVENE Confir…" at bounding box center [363, 178] width 726 height 357
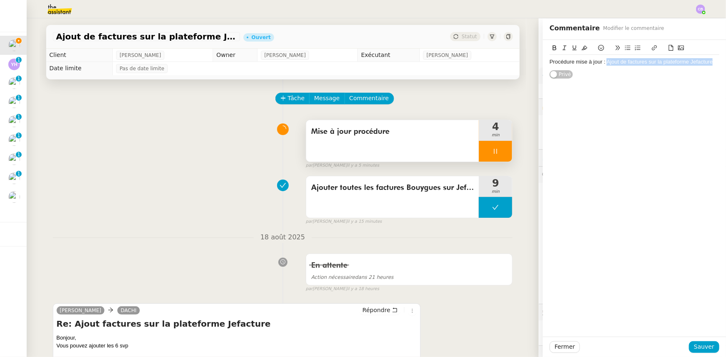
click at [652, 47] on icon at bounding box center [655, 48] width 6 height 6
paste input "https://docs.google.com/document/d/194k2MhrEA_ZHm6FU0SXDHTIH8ZTXem4vFzL44E0281E…"
type input "https://docs.google.com/document/d/194k2MhrEA_ZHm6FU0SXDHTIH8ZTXem4vFzL44E0281E…"
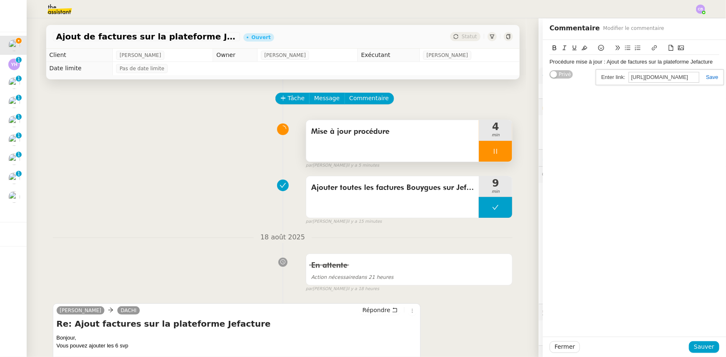
click at [706, 76] on link at bounding box center [708, 77] width 19 height 6
click at [550, 59] on div "Procédure mise à jour : Ajout de factures sur la plateforme Jefacture" at bounding box center [635, 61] width 170 height 7
click at [644, 64] on div "Pour mise à jour CF, voilà la procédure mise à jour : Ajout de factures sur la …" at bounding box center [635, 65] width 170 height 15
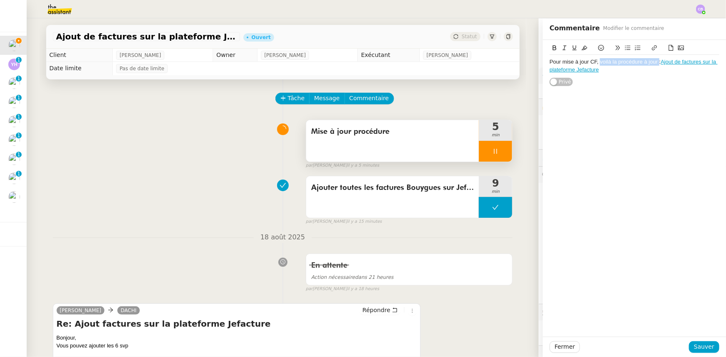
drag, startPoint x: 653, startPoint y: 62, endPoint x: 595, endPoint y: 61, distance: 58.3
click at [595, 61] on div "Pour mise à jour CF, voilà la procédure à jour : Ajout de factures sur la plate…" at bounding box center [635, 65] width 170 height 15
click at [700, 346] on span "Sauver" at bounding box center [704, 347] width 20 height 10
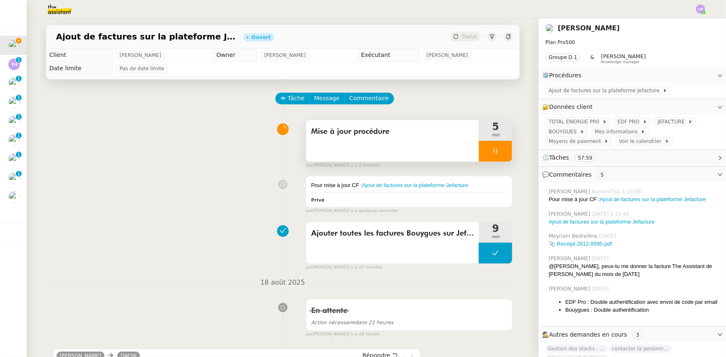
click at [479, 150] on div at bounding box center [495, 151] width 33 height 21
click at [501, 154] on icon at bounding box center [504, 151] width 7 height 7
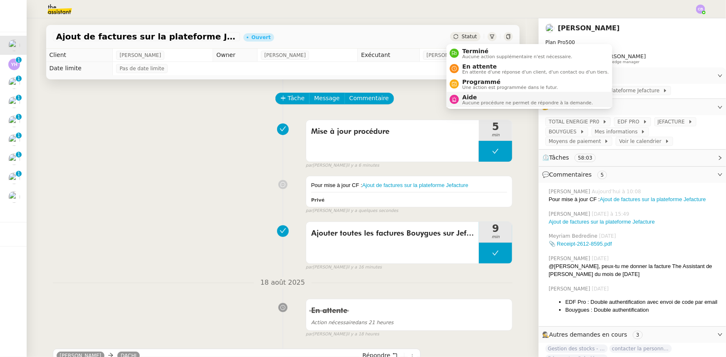
click at [483, 97] on span "Aide" at bounding box center [527, 97] width 131 height 7
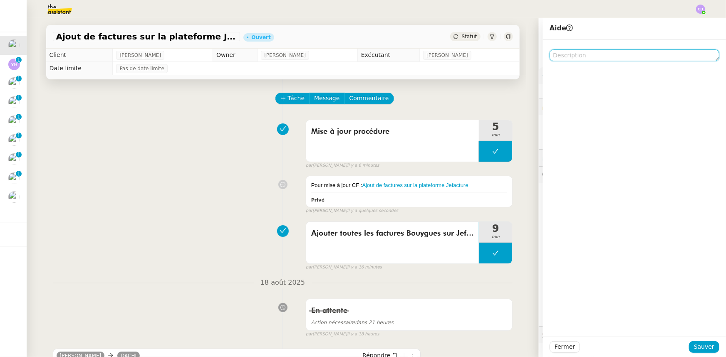
click at [567, 54] on textarea at bounding box center [635, 56] width 170 height 12
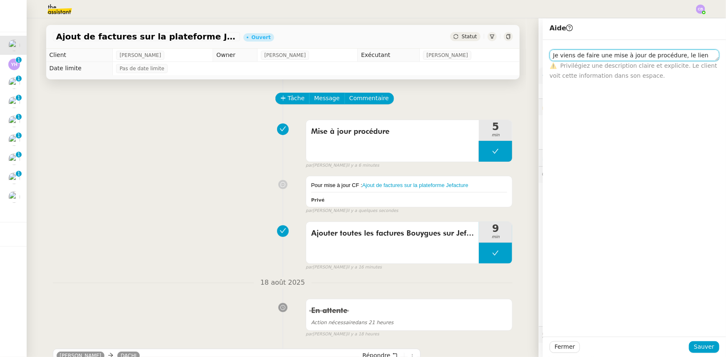
scroll to position [1, 0]
type textarea "Je viens de faire une mise à jour de procédure, le lien est dans les commentair…"
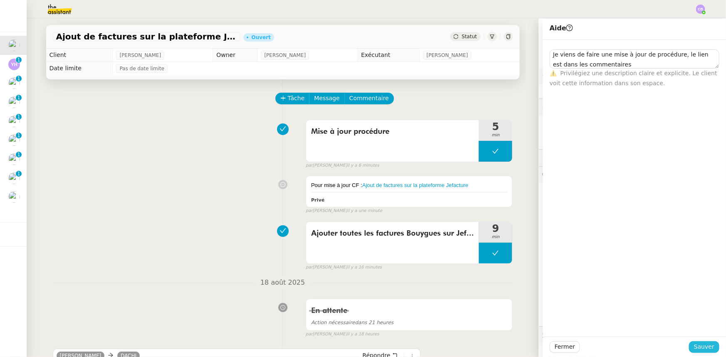
click at [699, 349] on span "Sauver" at bounding box center [704, 347] width 20 height 10
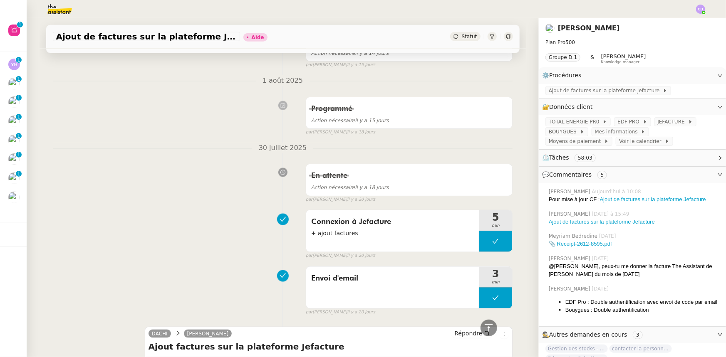
scroll to position [2080, 0]
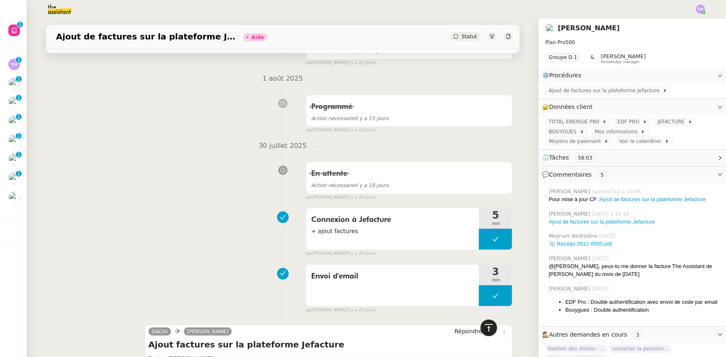
click at [484, 328] on icon at bounding box center [489, 328] width 10 height 10
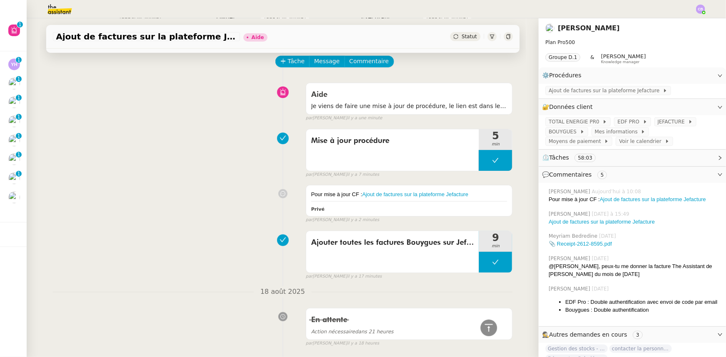
scroll to position [0, 0]
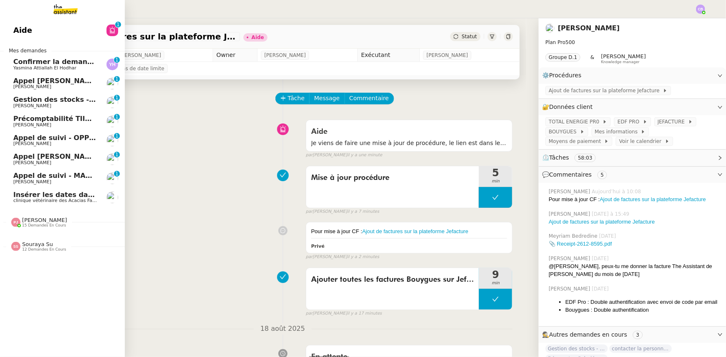
click at [33, 197] on span "Insérer les dates dans l'agenda" at bounding box center [72, 195] width 118 height 8
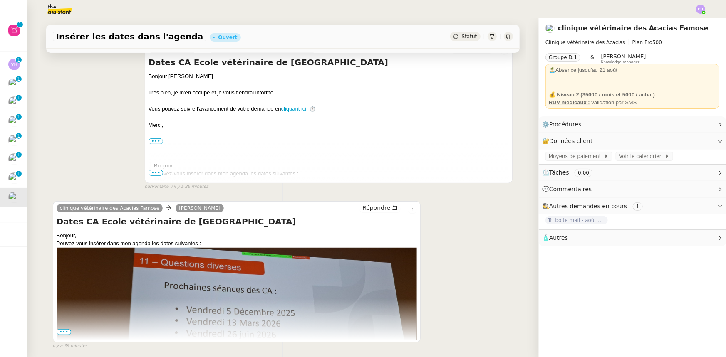
scroll to position [155, 0]
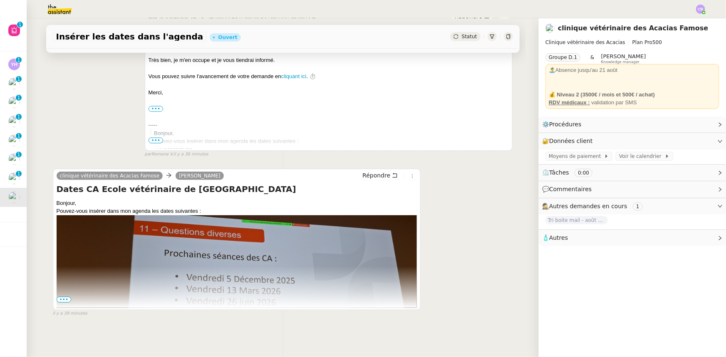
click at [62, 297] on span "•••" at bounding box center [64, 300] width 15 height 6
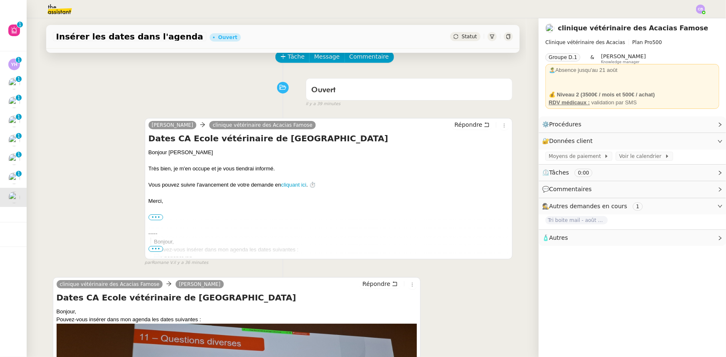
scroll to position [0, 0]
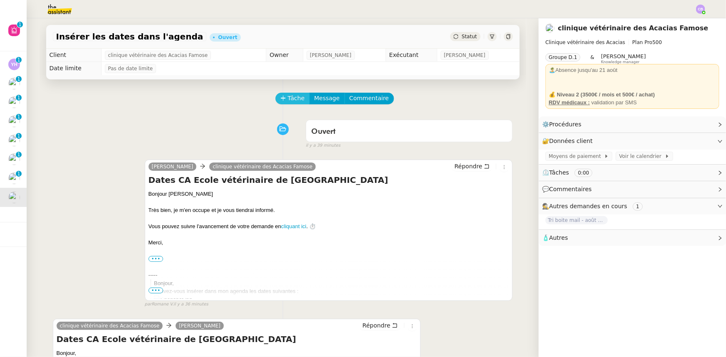
click at [288, 97] on span "Tâche" at bounding box center [296, 99] width 17 height 10
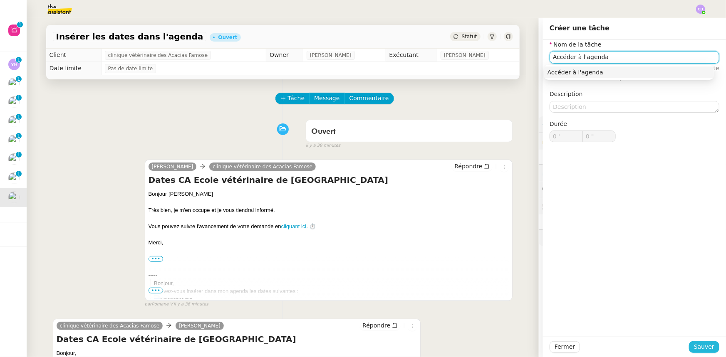
type input "Accéder à l'agenda"
click at [694, 343] on span "Sauver" at bounding box center [704, 347] width 20 height 10
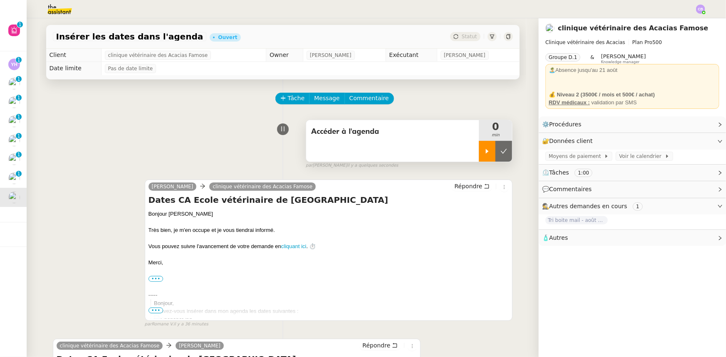
click at [479, 147] on div at bounding box center [487, 151] width 17 height 21
click at [688, 142] on link "Modifier" at bounding box center [698, 141] width 24 height 10
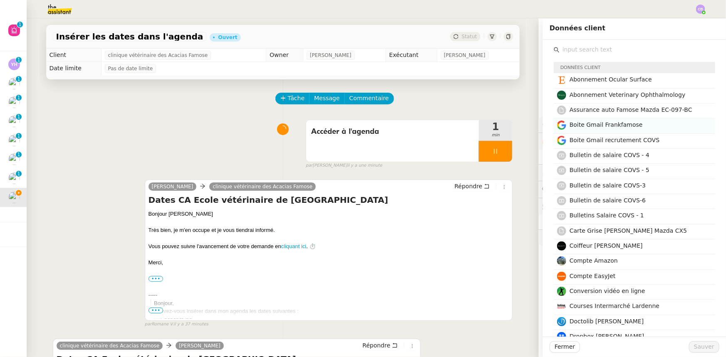
click at [601, 123] on span "Boite Gmail Frankfamose" at bounding box center [606, 124] width 73 height 7
click at [696, 347] on span "Sauver" at bounding box center [704, 347] width 20 height 10
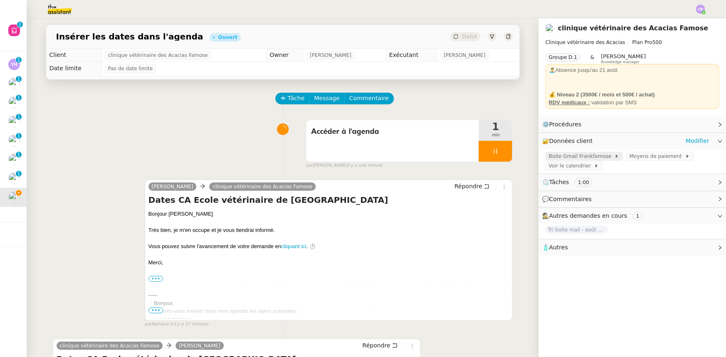
click at [588, 156] on span "Boite Gmail Frankfamose" at bounding box center [582, 156] width 66 height 8
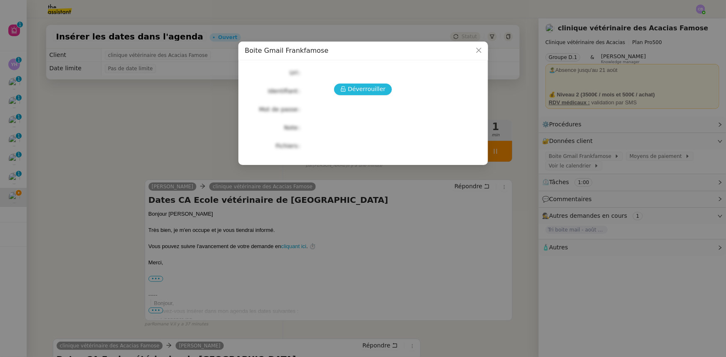
click at [370, 91] on span "Déverrouiller" at bounding box center [367, 89] width 38 height 10
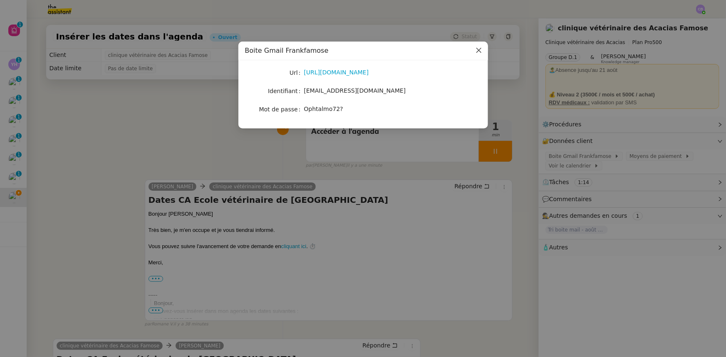
click at [476, 52] on icon "Close" at bounding box center [479, 50] width 7 height 7
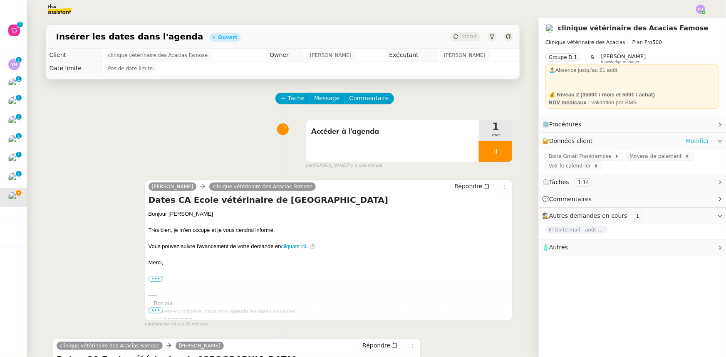
click at [694, 143] on link "Modifier" at bounding box center [698, 141] width 24 height 10
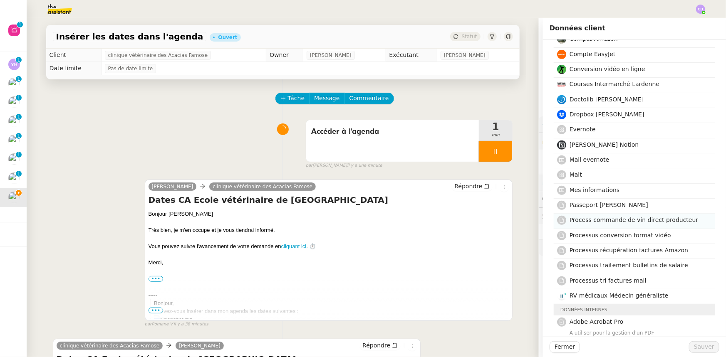
scroll to position [227, 0]
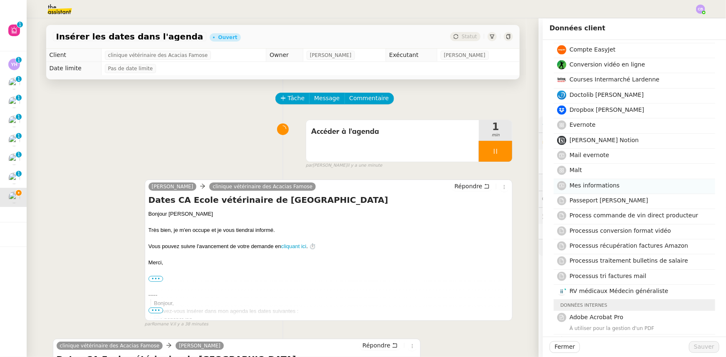
click at [592, 186] on span "Mes informations" at bounding box center [595, 185] width 50 height 7
click at [703, 347] on span "Sauver" at bounding box center [704, 347] width 20 height 10
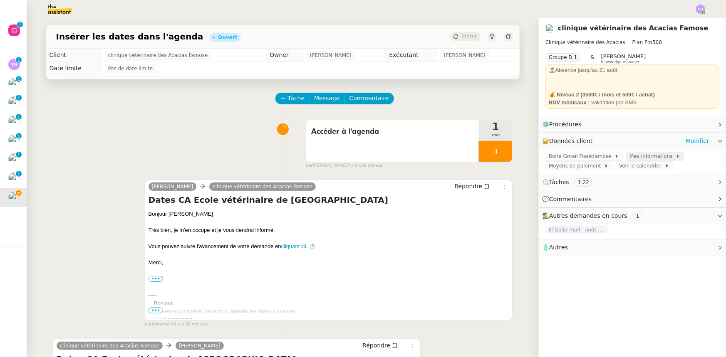
click at [630, 158] on span "Mes informations" at bounding box center [653, 156] width 46 height 8
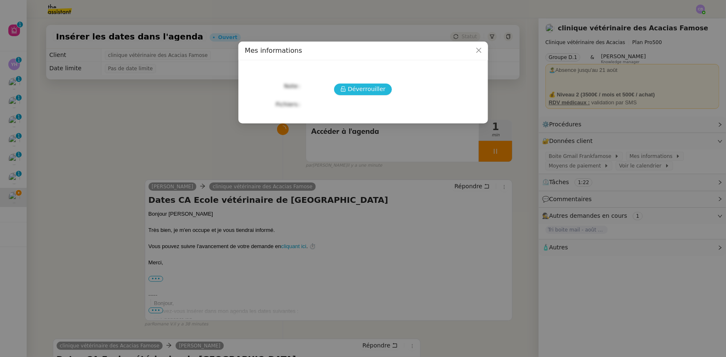
click at [374, 91] on span "Déverrouiller" at bounding box center [367, 89] width 38 height 10
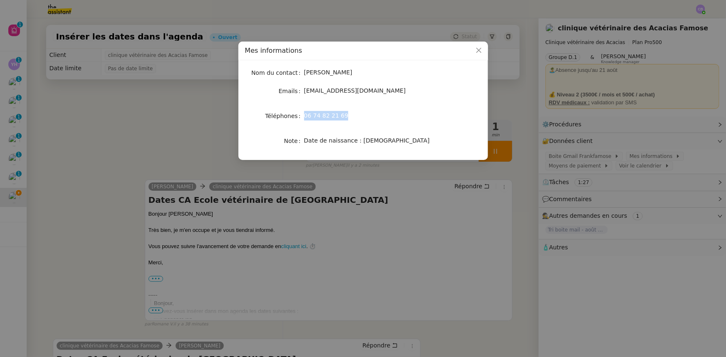
drag, startPoint x: 341, startPoint y: 116, endPoint x: 305, endPoint y: 117, distance: 36.2
click at [305, 117] on span "06 74 82 21 69" at bounding box center [326, 115] width 45 height 7
copy span "06 74 82 21 69"
click at [478, 52] on icon "Close" at bounding box center [479, 50] width 7 height 7
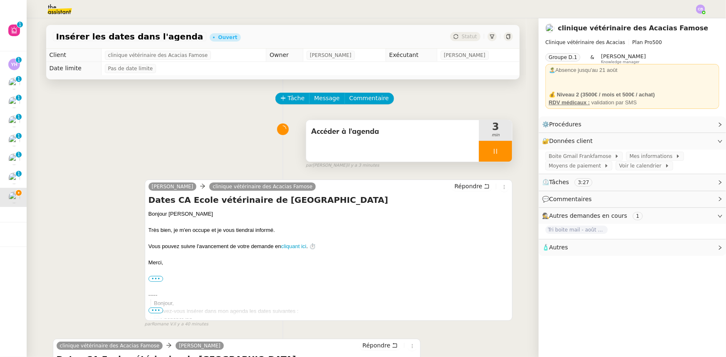
click at [402, 137] on span "Accéder à l'agenda" at bounding box center [392, 132] width 163 height 12
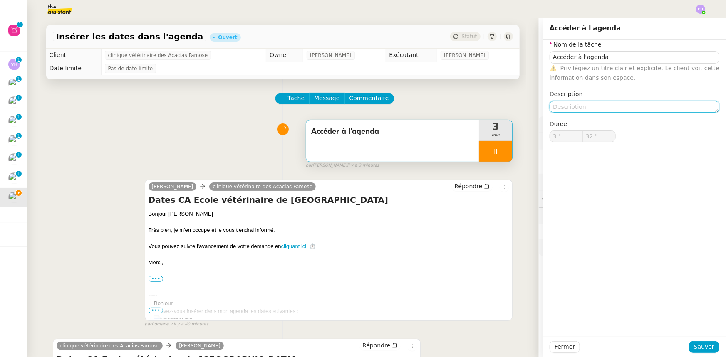
click at [561, 108] on textarea at bounding box center [635, 107] width 170 height 12
type input "33 ""
type textarea "Double"
type input "34 ""
type textarea "Double au"
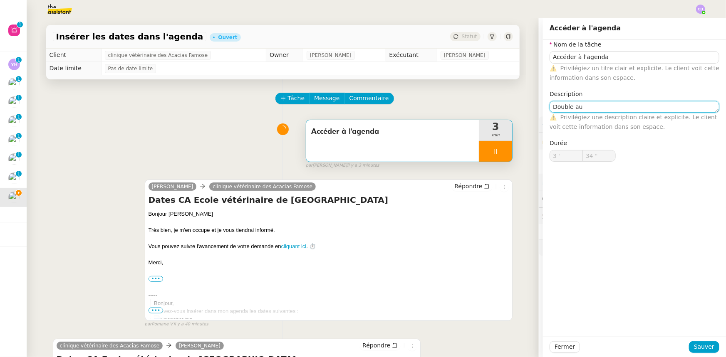
type input "35 ""
type textarea "Double authent"
type input "36 ""
type textarea "Double authentificatio"
type input "37 ""
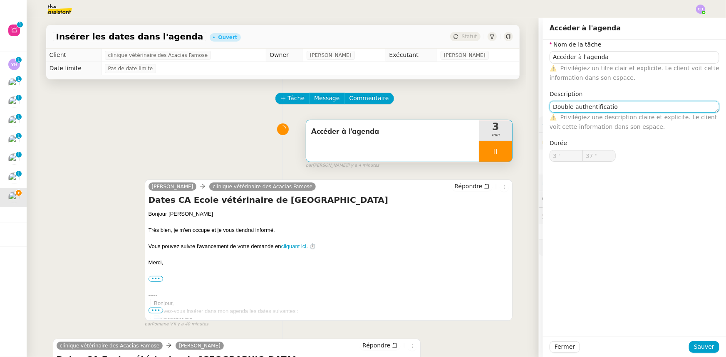
type textarea "Double authentification"
click at [584, 106] on textarea "Double authentification" at bounding box center [635, 107] width 170 height 12
click at [620, 107] on textarea "Double authentification" at bounding box center [635, 107] width 170 height 12
type input "42 ""
type textarea "Double authentification"
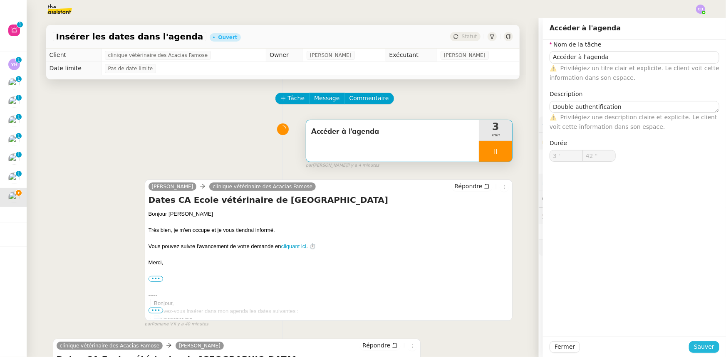
click at [694, 347] on span "Sauver" at bounding box center [704, 347] width 20 height 10
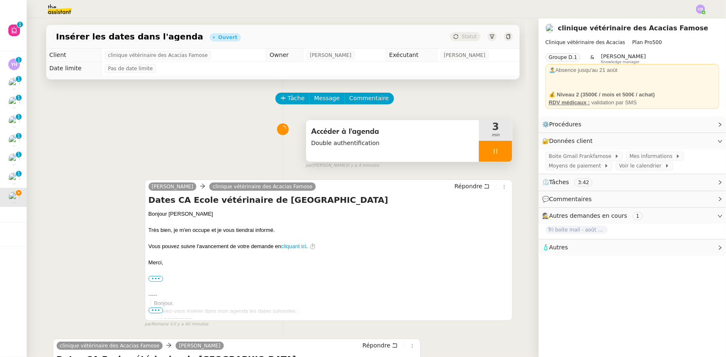
click at [479, 149] on div at bounding box center [495, 151] width 33 height 21
click at [485, 157] on div at bounding box center [487, 151] width 17 height 21
click at [481, 150] on div at bounding box center [495, 151] width 33 height 21
click at [484, 155] on icon at bounding box center [487, 151] width 7 height 7
click at [288, 100] on span "Tâche" at bounding box center [296, 99] width 17 height 10
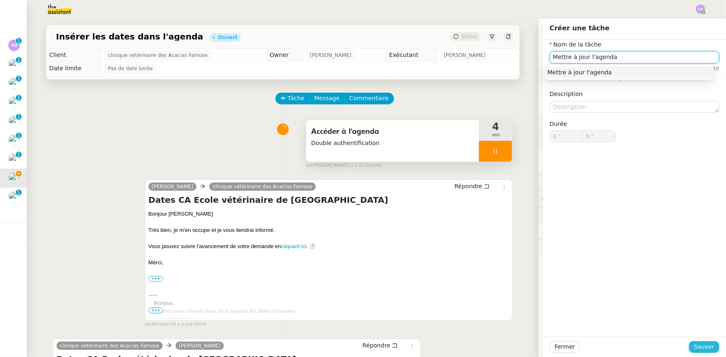
type input "Mettre à jour l'agenda"
click at [704, 348] on span "Sauver" at bounding box center [704, 347] width 20 height 10
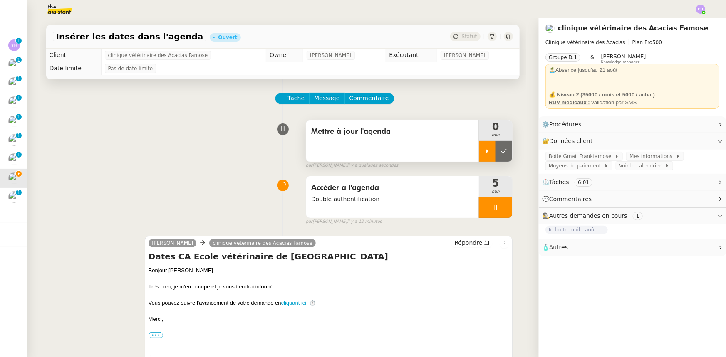
click at [479, 151] on div at bounding box center [487, 151] width 17 height 21
click at [479, 209] on div at bounding box center [495, 207] width 33 height 21
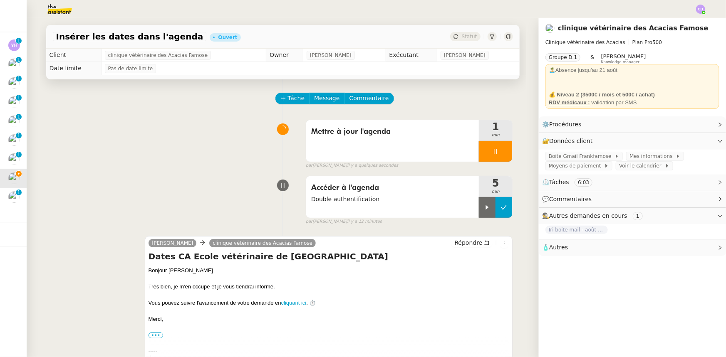
click at [501, 211] on icon at bounding box center [504, 207] width 7 height 7
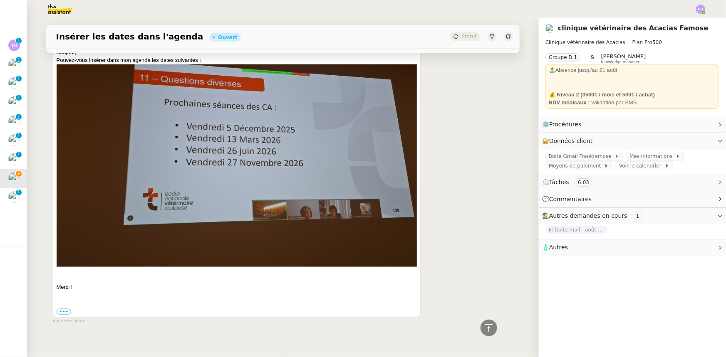
scroll to position [378, 0]
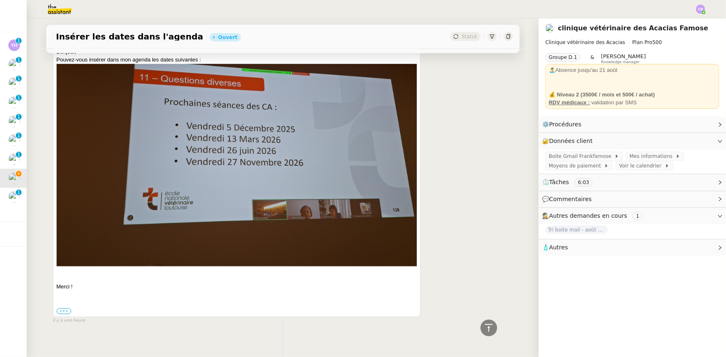
click at [65, 310] on label "•••" at bounding box center [64, 312] width 15 height 6
click at [0, 0] on input "•••" at bounding box center [0, 0] width 0 height 0
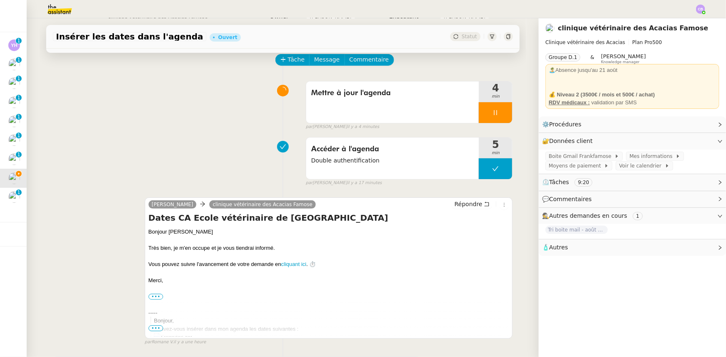
scroll to position [0, 0]
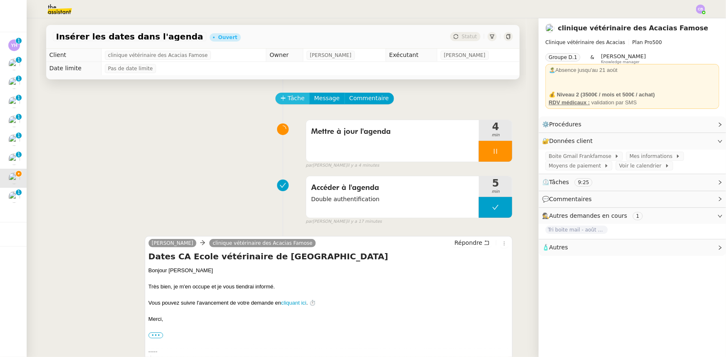
click at [281, 97] on button "Tâche" at bounding box center [292, 99] width 35 height 12
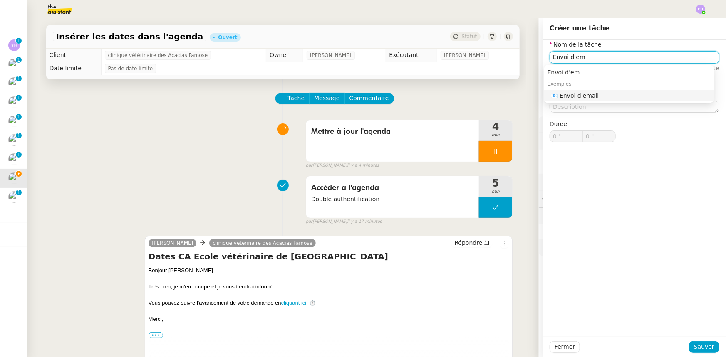
click at [585, 98] on div "📧 Envoi d'email" at bounding box center [631, 95] width 160 height 7
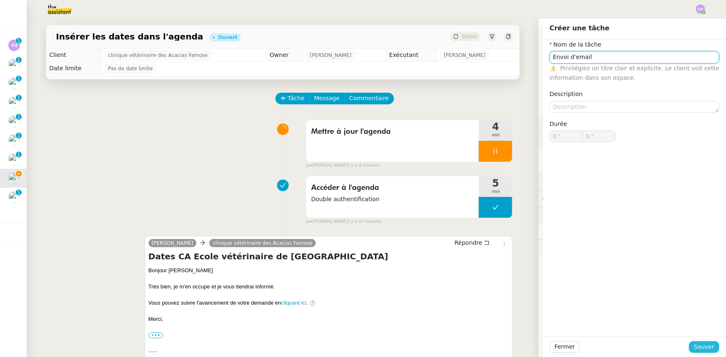
type input "Envoi d'email"
click at [699, 346] on span "Sauver" at bounding box center [704, 347] width 20 height 10
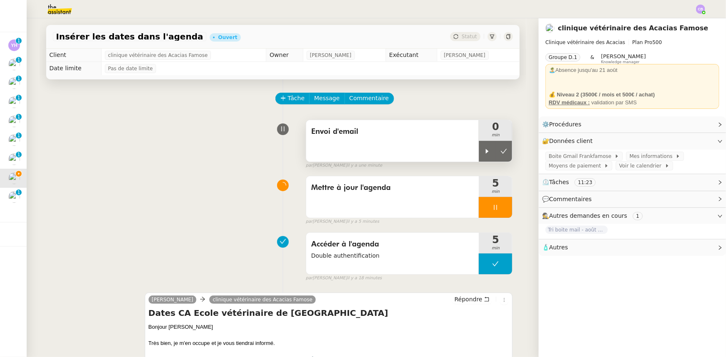
drag, startPoint x: 480, startPoint y: 148, endPoint x: 479, endPoint y: 163, distance: 15.0
click at [480, 148] on div at bounding box center [487, 151] width 17 height 21
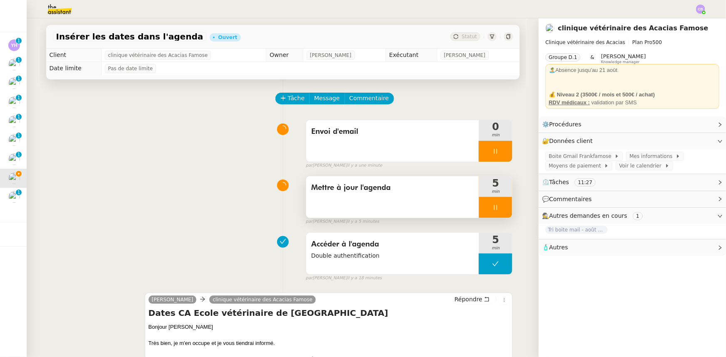
click at [481, 208] on div at bounding box center [495, 207] width 33 height 21
click at [501, 211] on icon at bounding box center [504, 207] width 7 height 7
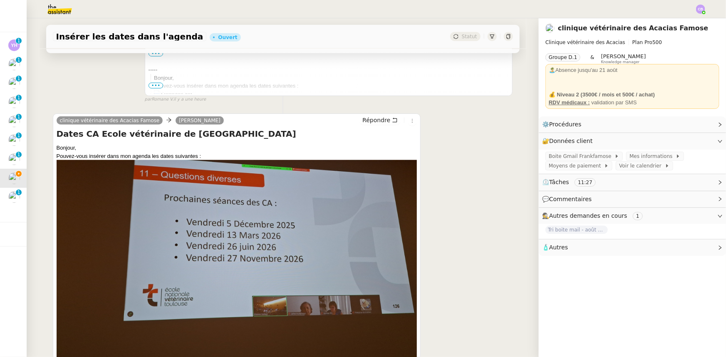
scroll to position [340, 0]
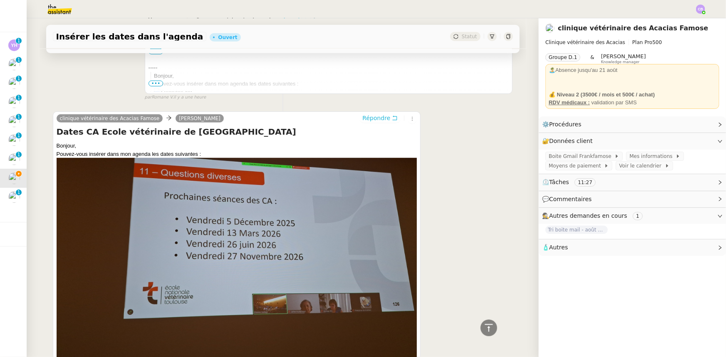
click at [363, 119] on span "Répondre" at bounding box center [376, 118] width 28 height 8
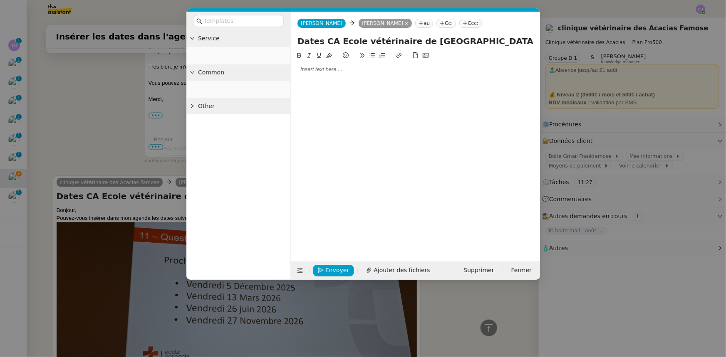
scroll to position [404, 0]
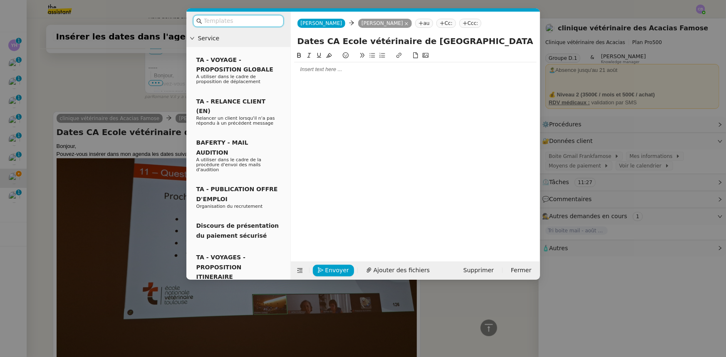
click at [324, 74] on div at bounding box center [415, 69] width 243 height 14
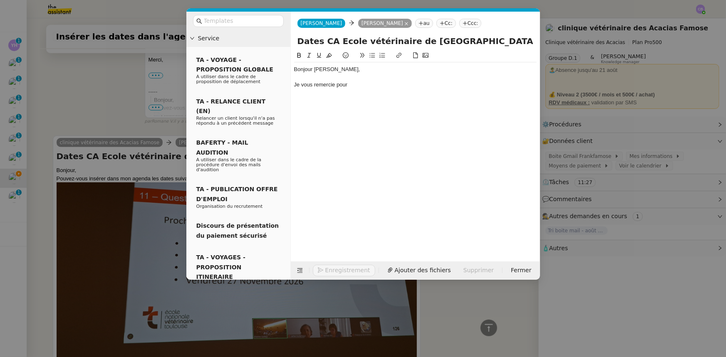
scroll to position [429, 0]
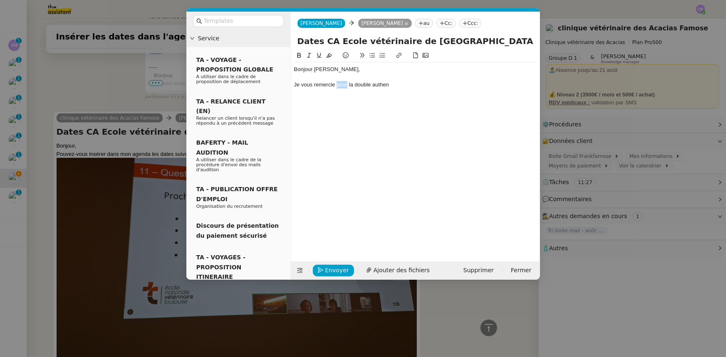
drag, startPoint x: 347, startPoint y: 84, endPoint x: 337, endPoint y: 85, distance: 10.5
click at [337, 85] on div "Je vous remercie pour la double authen" at bounding box center [415, 84] width 243 height 7
click at [360, 83] on div "Je vous remercie d'avoir validé ma connexion la double authen" at bounding box center [415, 84] width 243 height 7
drag, startPoint x: 456, startPoint y: 85, endPoint x: 415, endPoint y: 84, distance: 40.8
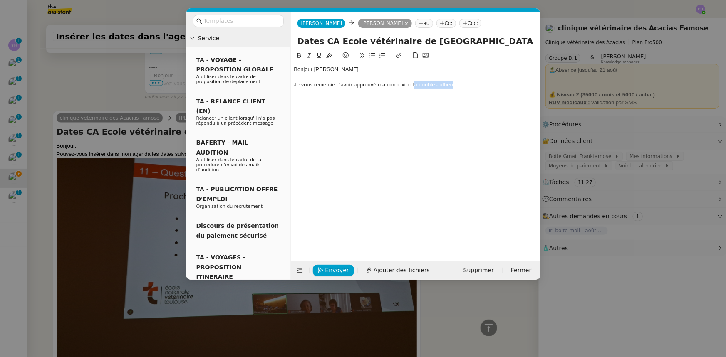
click at [415, 84] on div "Je vous remercie d'avoir approuvé ma connexion la double authen" at bounding box center [415, 84] width 243 height 7
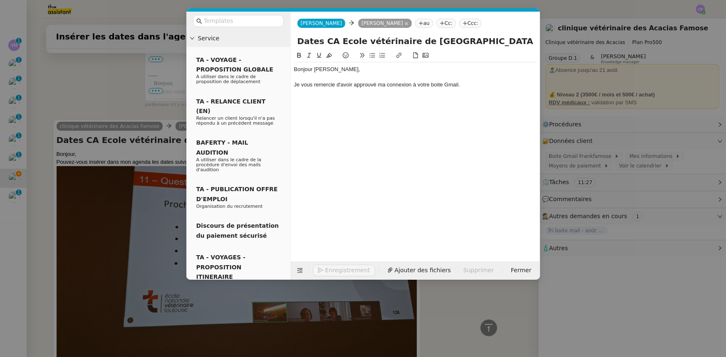
scroll to position [437, 0]
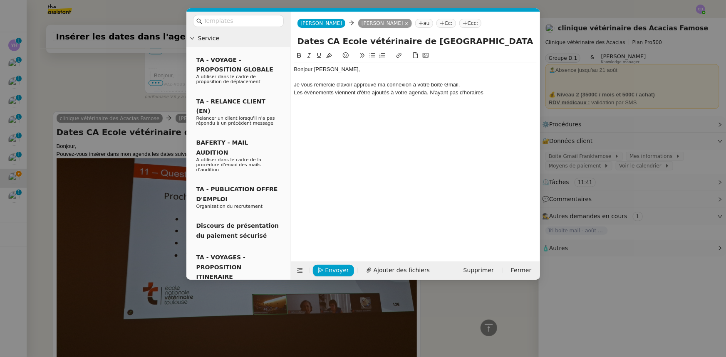
click at [460, 93] on div "Les évènements viennent d'être ajoutés à votre agenda. N'ayant pas d'horaires" at bounding box center [415, 92] width 243 height 7
click at [503, 90] on div "Les évènements viennent d'être ajoutés à votre agenda. N'ayant pas trouvé d'hor…" at bounding box center [415, 92] width 243 height 7
click at [464, 86] on div "Je vous remercie d'avoir approuvé ma connexion à votre boite Gmail." at bounding box center [415, 84] width 243 height 7
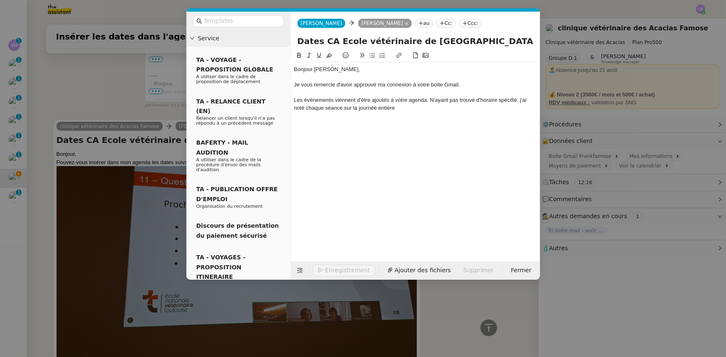
scroll to position [445, 0]
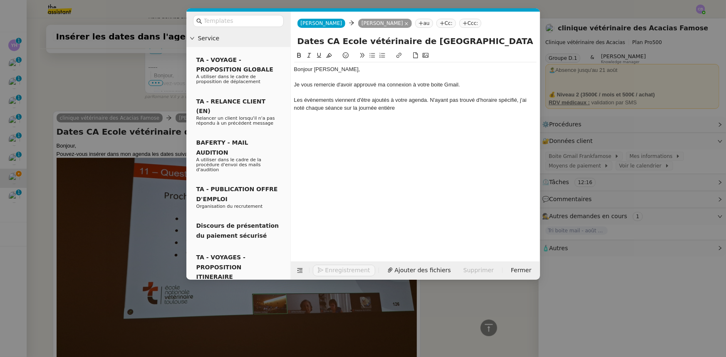
click at [431, 99] on div "Les évènements viennent d'être ajoutés à votre agenda. N'ayant pas trouvé d'hor…" at bounding box center [415, 104] width 243 height 15
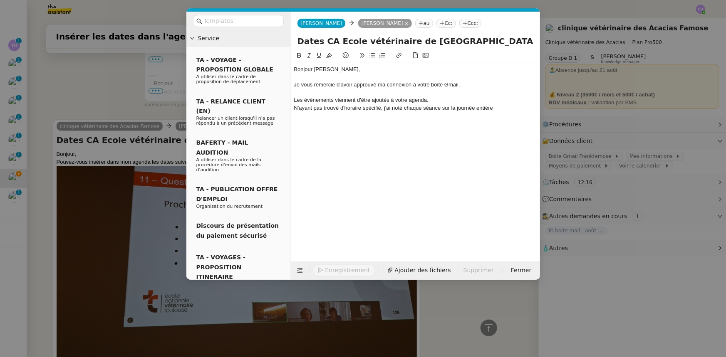
scroll to position [454, 0]
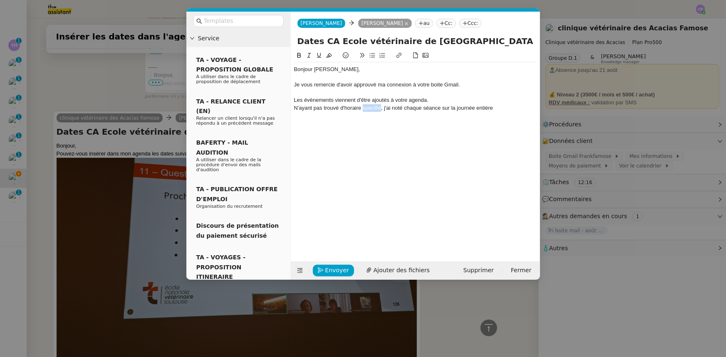
drag, startPoint x: 378, startPoint y: 107, endPoint x: 363, endPoint y: 107, distance: 15.0
click at [363, 107] on div "N'ayant pas trouvé d'horaire spécifié, j'ai noté chaque séance sur la journée e…" at bounding box center [415, 107] width 243 height 7
click at [524, 109] on div "N'ayant pas trouvé d'horaire dans votre message, j'ai noté chaque séance sur la…" at bounding box center [415, 107] width 243 height 7
click at [371, 54] on icon at bounding box center [371, 55] width 5 height 5
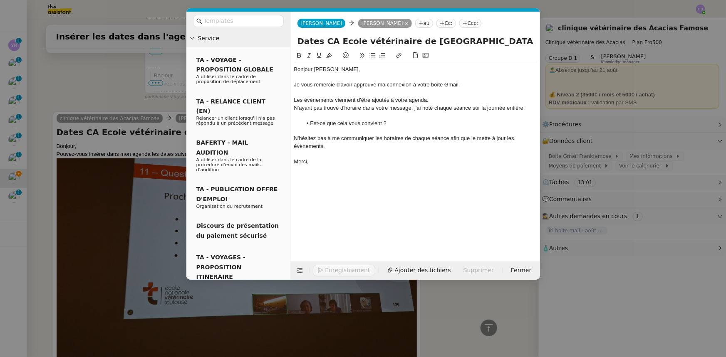
scroll to position [513, 0]
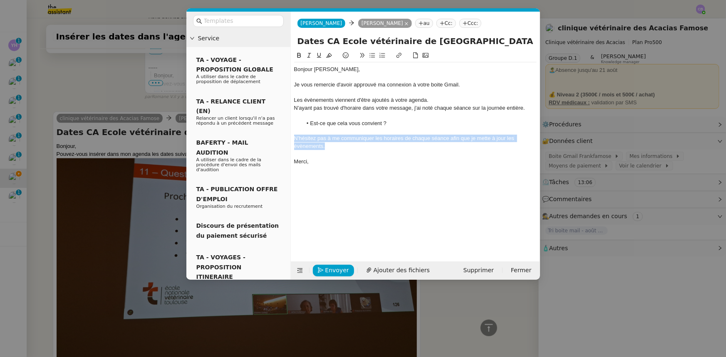
drag, startPoint x: 329, startPoint y: 149, endPoint x: 295, endPoint y: 139, distance: 35.4
click at [295, 139] on div "N'hésitez pas à me communiquer les horaires de chaque séance afin que je mette …" at bounding box center [415, 142] width 243 height 15
click at [308, 55] on icon at bounding box center [309, 55] width 6 height 6
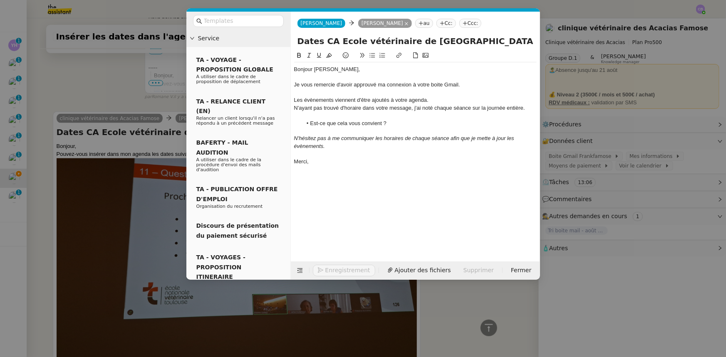
click at [399, 108] on div "N'ayant pas trouvé d'horaire dans votre message, j'ai noté chaque séance sur la…" at bounding box center [415, 107] width 243 height 7
click at [297, 106] on div "N'ayant pas trouvé d'horaire dans votre message, j'ai noté chaque séance sur la…" at bounding box center [415, 107] width 243 height 7
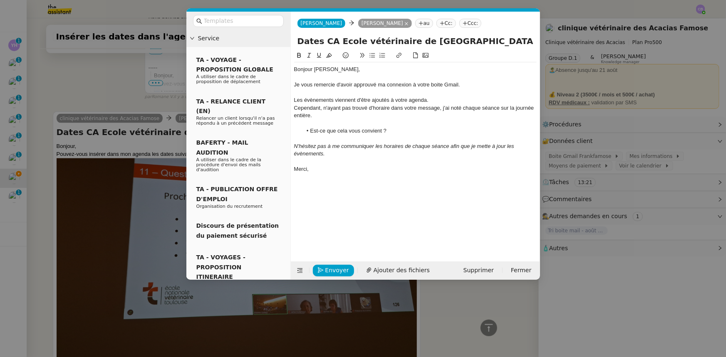
click at [394, 122] on div at bounding box center [415, 123] width 243 height 7
click at [107, 92] on nz-modal-container "Service TA - VOYAGE - PROPOSITION GLOBALE A utiliser dans le cadre de propositi…" at bounding box center [363, 178] width 726 height 357
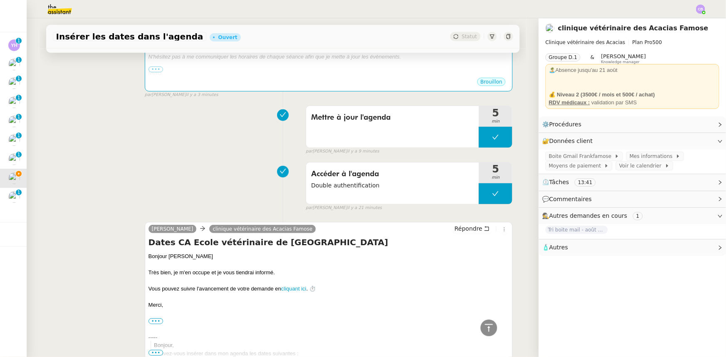
scroll to position [115, 0]
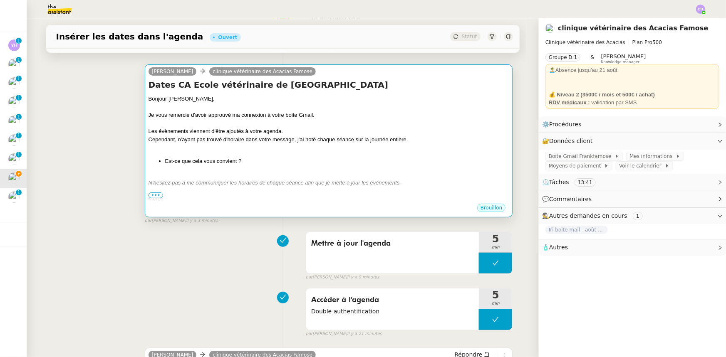
click at [295, 156] on div "Bonjour Frank, Je vous remercie d'avoir approuvé ma connexion à votre boite Gma…" at bounding box center [329, 149] width 361 height 108
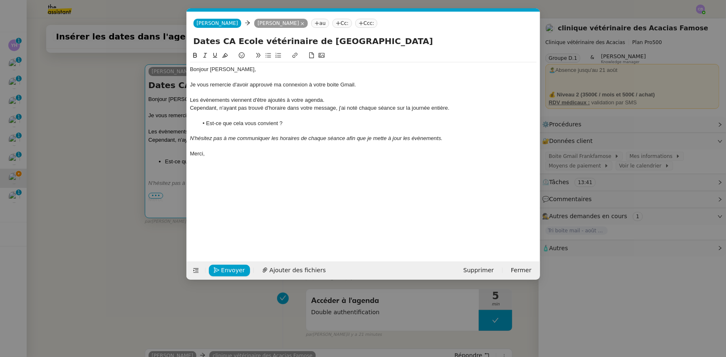
scroll to position [0, 17]
click at [236, 270] on span "Envoyer" at bounding box center [233, 271] width 24 height 10
click at [236, 270] on span "Confirmer l'envoi" at bounding box center [246, 271] width 50 height 10
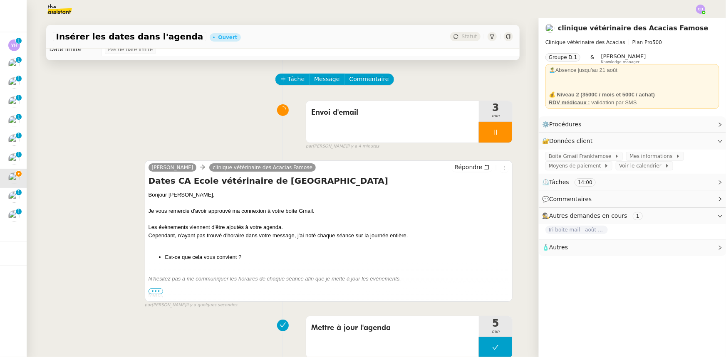
scroll to position [0, 0]
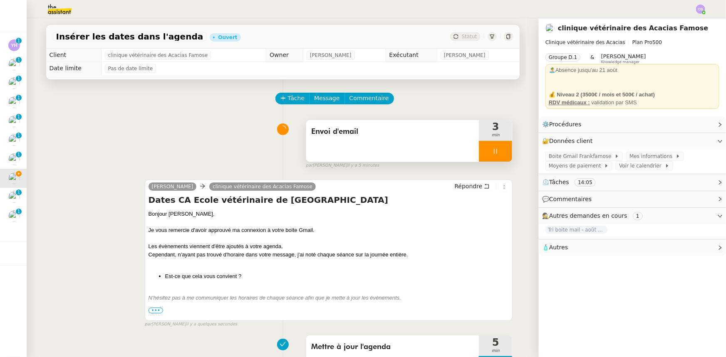
click at [479, 150] on div at bounding box center [495, 151] width 33 height 21
click at [501, 156] on button at bounding box center [504, 151] width 17 height 21
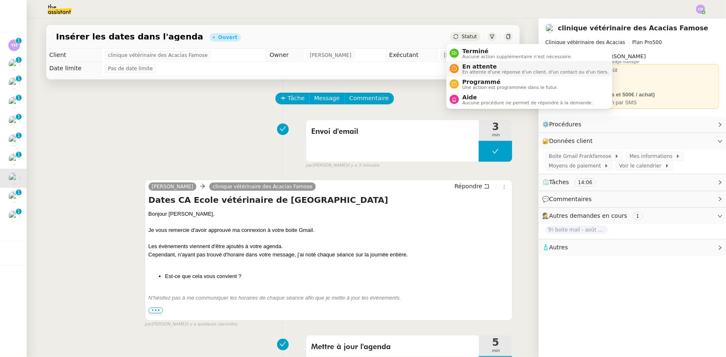
click at [475, 70] on span "En attente d'une réponse d'un client, d'un contact ou d'un tiers." at bounding box center [535, 72] width 146 height 5
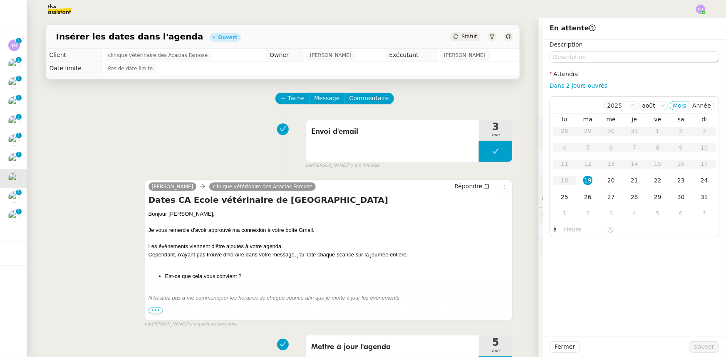
drag, startPoint x: 565, startPoint y: 87, endPoint x: 574, endPoint y: 92, distance: 10.2
click at [565, 87] on link "Dans 2 jours ouvrés" at bounding box center [579, 85] width 58 height 7
type input "07:00"
click at [708, 347] on span "Sauver" at bounding box center [704, 347] width 20 height 10
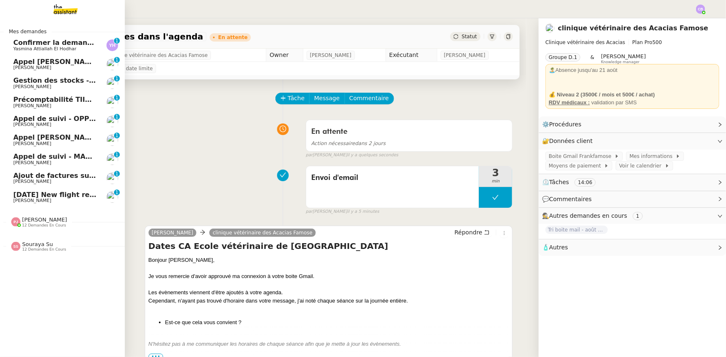
click at [59, 196] on span "[DATE] New flight request - One Final" at bounding box center [83, 195] width 140 height 8
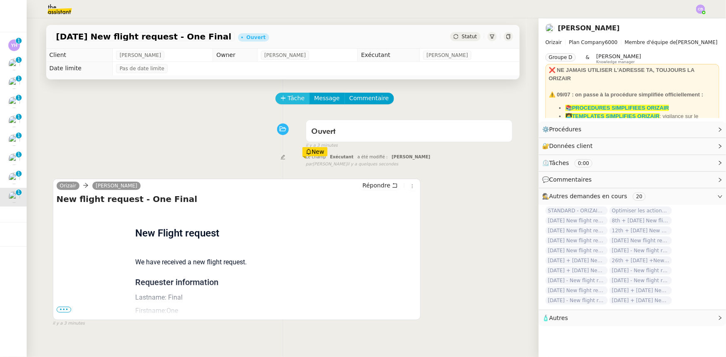
click at [288, 101] on span "Tâche" at bounding box center [296, 99] width 17 height 10
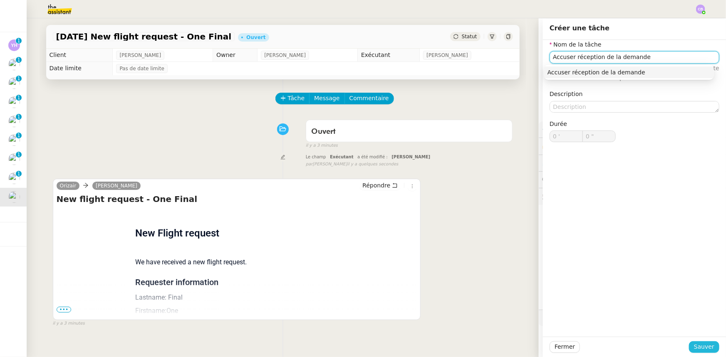
type input "Accuser réception de la demande"
click at [701, 347] on span "Sauver" at bounding box center [704, 347] width 20 height 10
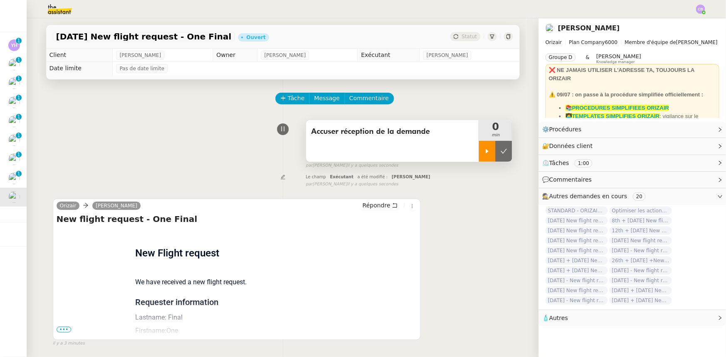
click at [484, 154] on icon at bounding box center [487, 151] width 7 height 7
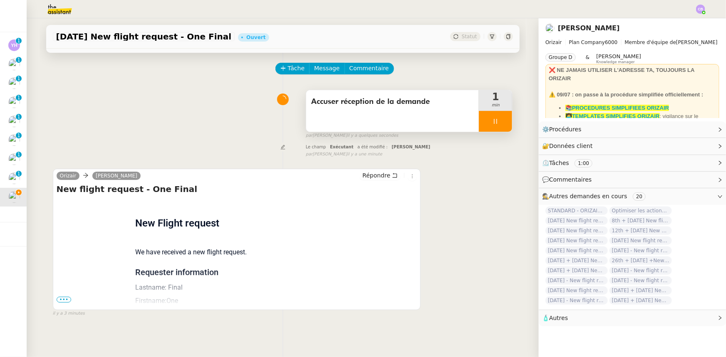
scroll to position [75, 0]
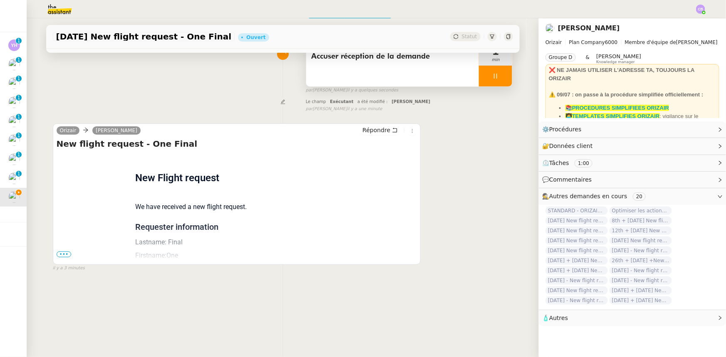
click at [63, 254] on span "•••" at bounding box center [64, 255] width 15 height 6
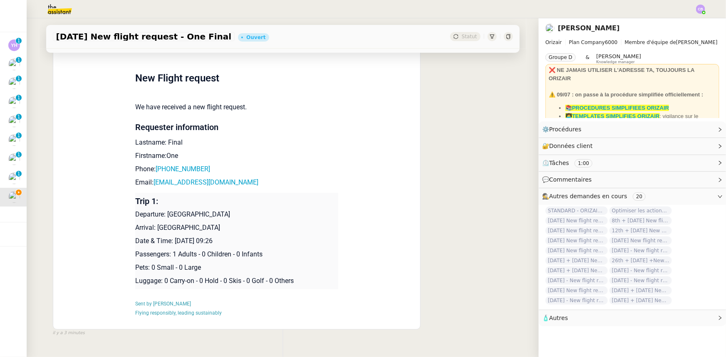
scroll to position [189, 0]
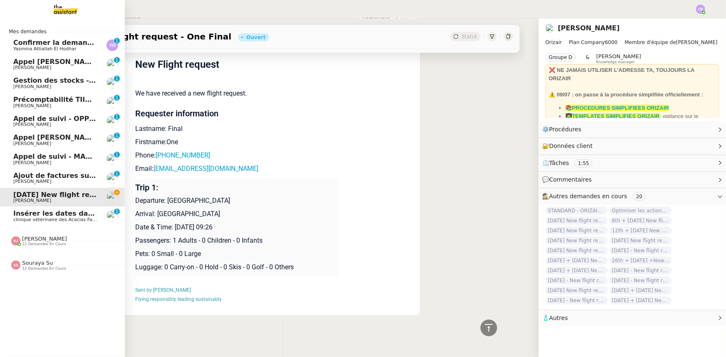
click at [43, 218] on span "clinique vétérinaire des Acacias Famose" at bounding box center [59, 219] width 92 height 5
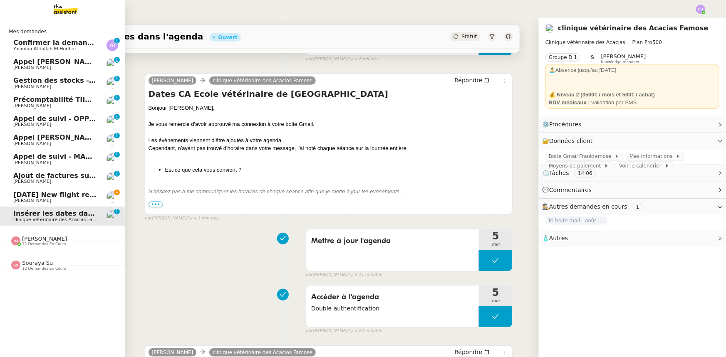
scroll to position [111, 0]
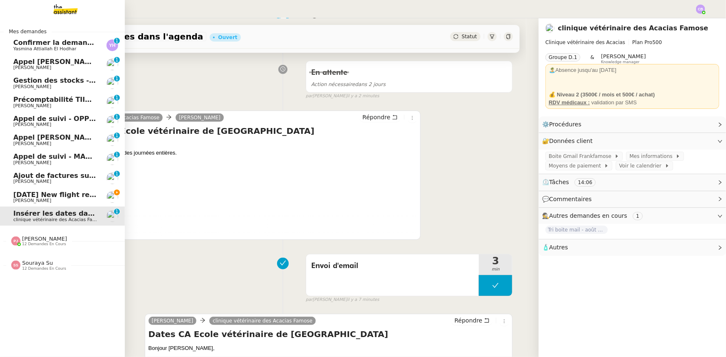
click at [53, 198] on span "[DATE] New flight request - One Final" at bounding box center [83, 195] width 140 height 8
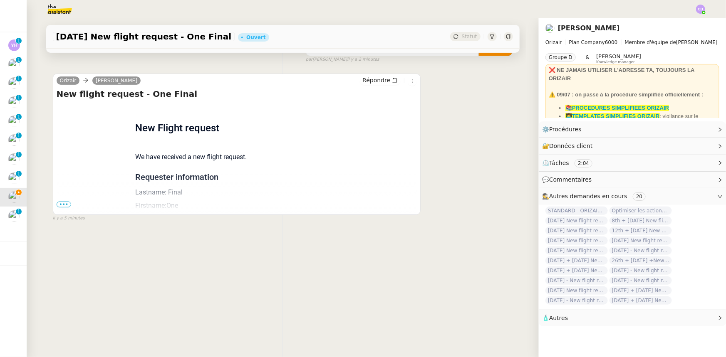
click at [59, 202] on span "•••" at bounding box center [64, 205] width 15 height 6
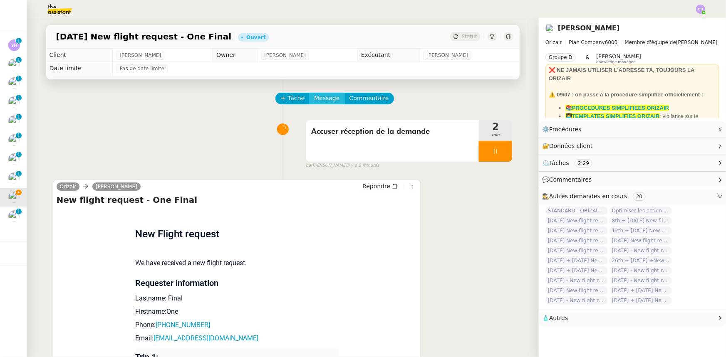
click at [320, 100] on span "Message" at bounding box center [326, 99] width 25 height 10
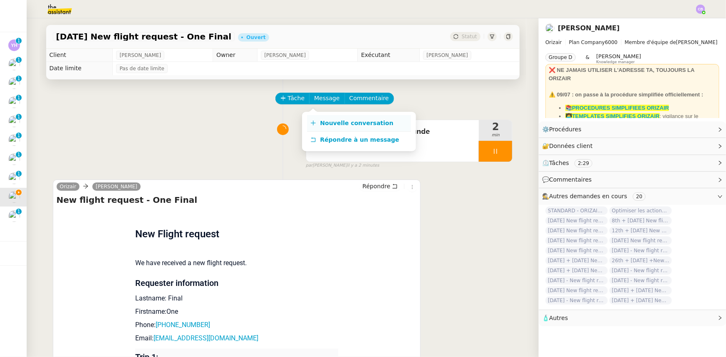
click at [330, 124] on span "Nouvelle conversation" at bounding box center [356, 123] width 73 height 7
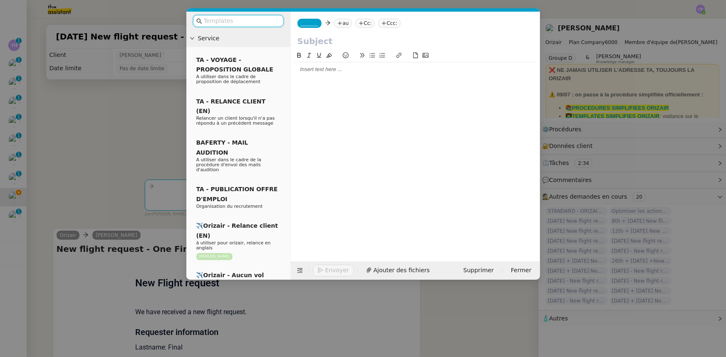
click at [234, 21] on input "text" at bounding box center [241, 21] width 75 height 10
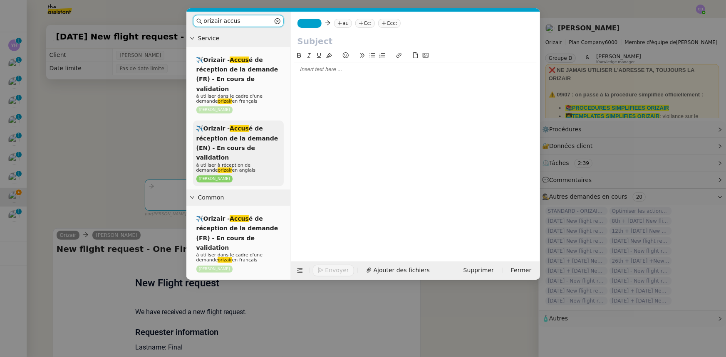
type input "orizair accus"
click at [248, 135] on span "✈️Orizair - Accus é de réception de la demande (EN) - En cours de validation" at bounding box center [237, 143] width 82 height 36
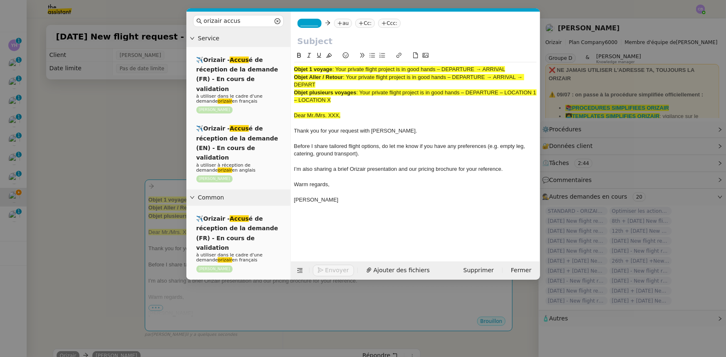
drag, startPoint x: 508, startPoint y: 69, endPoint x: 337, endPoint y: 67, distance: 170.2
click at [337, 67] on span ": Your private flight project is in good hands – DEPARTURE → ARRIVAL" at bounding box center [418, 69] width 173 height 6
copy span "Your private flight project is in good hands – DEPARTURE → ARRIVAL"
click at [311, 42] on input "text" at bounding box center [415, 41] width 236 height 12
paste input "Your private flight project is in good hands – DEPARTURE → ARRIVAL"
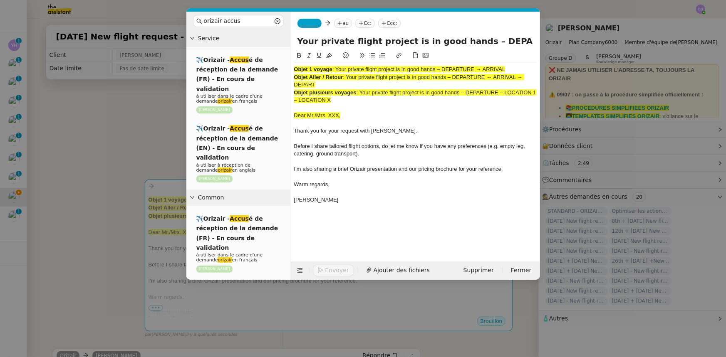
scroll to position [0, 36]
type input "Your private flight project is in good hands – DEPARTURE → ARRIVAL"
drag, startPoint x: 344, startPoint y: 101, endPoint x: 291, endPoint y: 64, distance: 64.6
click at [291, 64] on nz-spin "Objet 1 voyage : Your private flight project is in good hands – DEPARTURE → ARR…" at bounding box center [415, 151] width 249 height 201
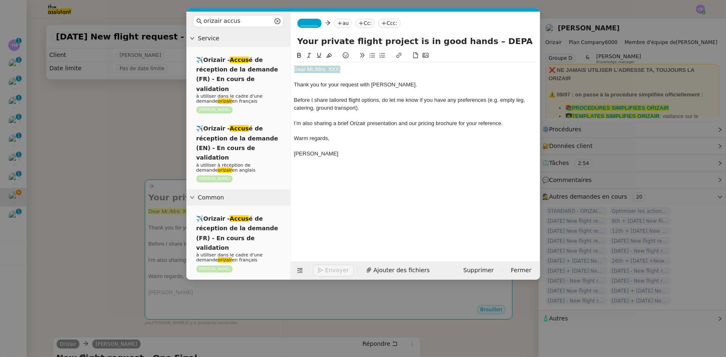
drag, startPoint x: 340, startPoint y: 70, endPoint x: 288, endPoint y: 71, distance: 52.4
click at [288, 71] on nz-layout "orizair accus Service ✈️Orizair - Accus é de réception de la demande (FR) - En …" at bounding box center [363, 146] width 354 height 268
click at [330, 56] on icon at bounding box center [329, 55] width 6 height 6
click at [339, 67] on div "Dear Mr./Mrs. XXX," at bounding box center [415, 69] width 243 height 7
click at [155, 126] on nz-modal-container "orizair accus Service ✈️Orizair - Accus é de réception de la demande (FR) - En …" at bounding box center [363, 178] width 726 height 357
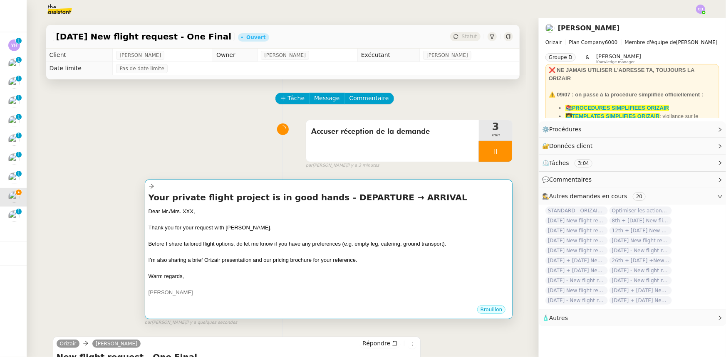
click at [264, 229] on div "Thank you for your request with [PERSON_NAME]." at bounding box center [329, 228] width 361 height 8
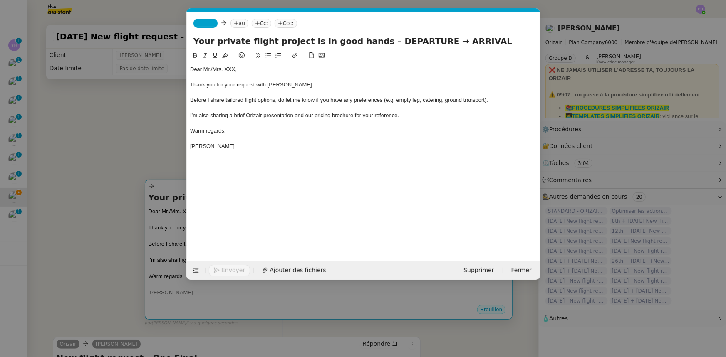
scroll to position [0, 49]
drag, startPoint x: 235, startPoint y: 70, endPoint x: 189, endPoint y: 69, distance: 45.8
click at [189, 69] on nz-spin "Dear Mr./Mrs. XXX, Thank you for your request with [PERSON_NAME]. Before I shar…" at bounding box center [363, 151] width 353 height 201
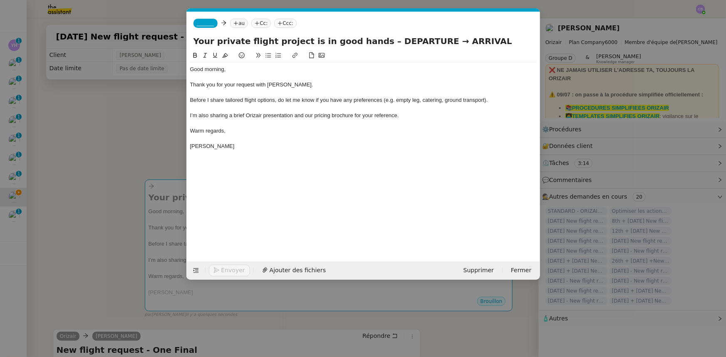
click at [206, 22] on span "_______" at bounding box center [205, 23] width 17 height 6
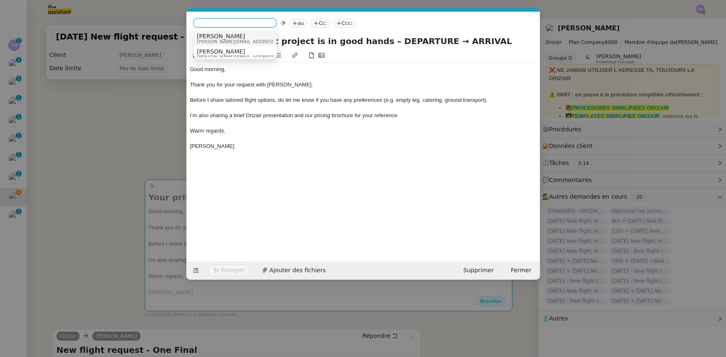
click at [212, 37] on span "[PERSON_NAME]" at bounding box center [256, 36] width 118 height 7
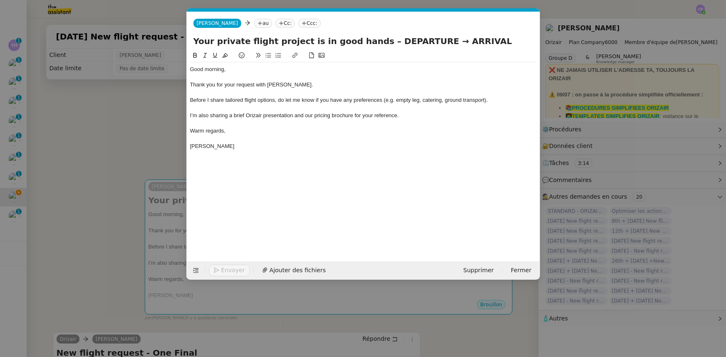
click at [145, 129] on nz-modal-container "orizair accus Service ✈️Orizair - Accus é de réception de la demande (FR) - En …" at bounding box center [363, 178] width 726 height 357
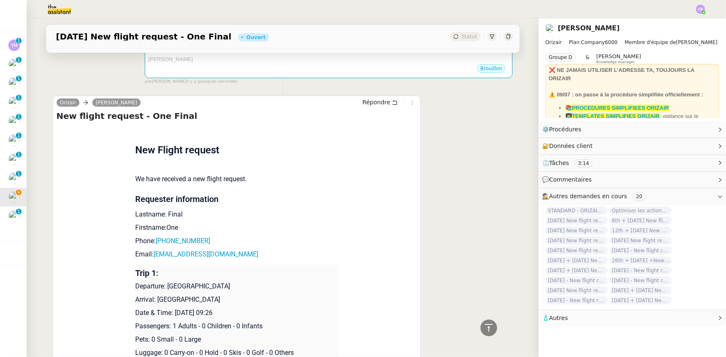
scroll to position [302, 0]
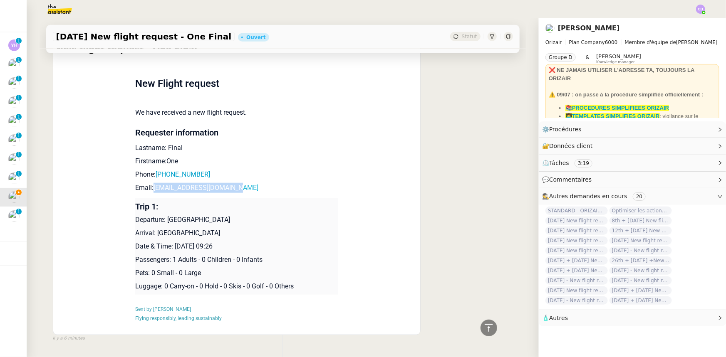
drag, startPoint x: 238, startPoint y: 191, endPoint x: 151, endPoint y: 190, distance: 86.6
click at [151, 190] on p "Email: onefinakhembo1@gmail.com" at bounding box center [236, 188] width 203 height 10
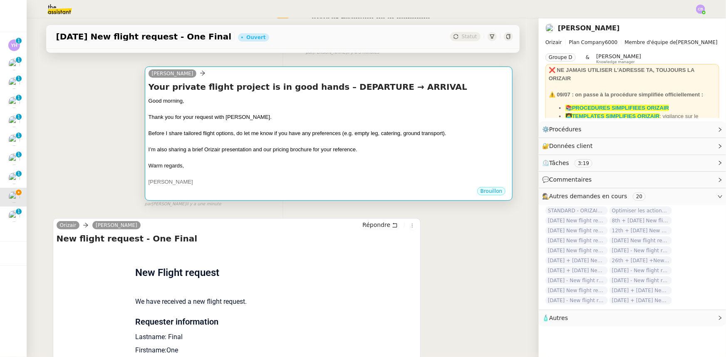
click at [245, 149] on span "I’m also sharing a brief Orizair presentation and our pricing brochure for your…" at bounding box center [253, 149] width 209 height 6
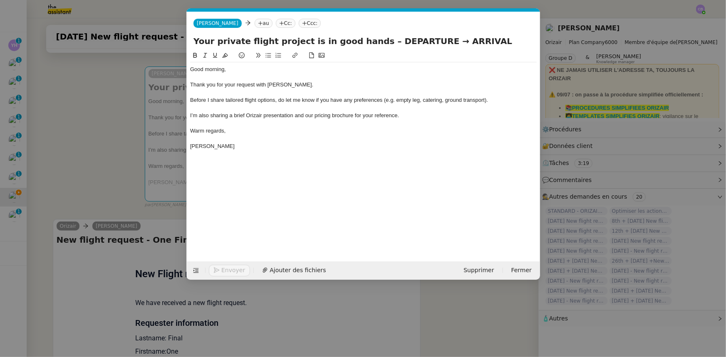
scroll to position [0, 49]
click at [254, 24] on nz-tag "au" at bounding box center [263, 23] width 18 height 9
paste input "onefinakhembo1@gmail.com"
type input "onefinakhembo1@gmail.com"
click at [259, 35] on span "onefinakhembo1@gmail.com" at bounding box center [292, 36] width 102 height 7
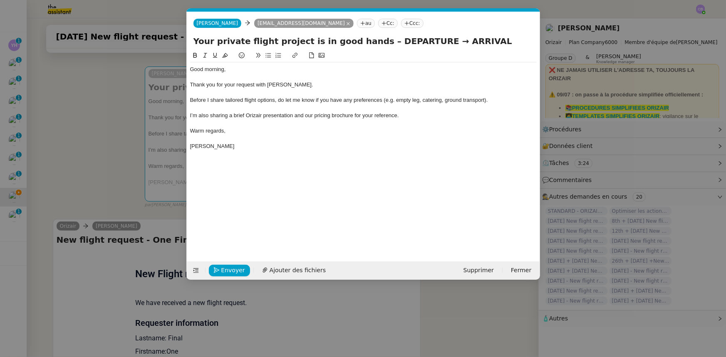
click at [401, 25] on nz-tag "Ccc:" at bounding box center [412, 23] width 22 height 9
type input "[PERSON_NAME]"
click at [377, 34] on span "[PERSON_NAME]" at bounding box center [426, 36] width 118 height 7
drag, startPoint x: 415, startPoint y: 40, endPoint x: 372, endPoint y: 39, distance: 42.9
click at [372, 39] on input "Your private flight project is in good hands – DEPARTURE → ARRIVAL" at bounding box center [363, 41] width 340 height 12
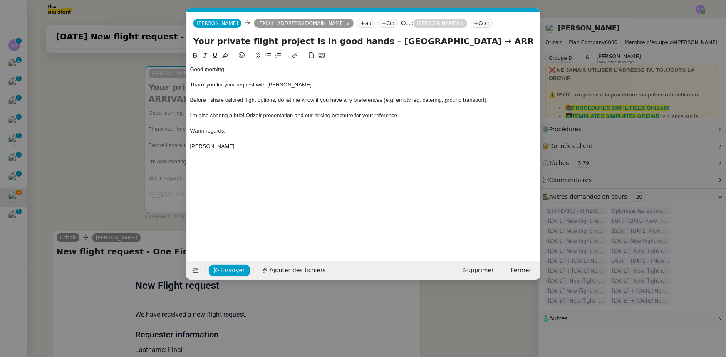
drag, startPoint x: 494, startPoint y: 42, endPoint x: 462, endPoint y: 40, distance: 32.5
click at [462, 40] on input "Your private flight project is in good hands – London City Airport → ARRIVAL" at bounding box center [363, 41] width 340 height 12
type input "Your private flight project is in good hands – London City Airport → Chileka In…"
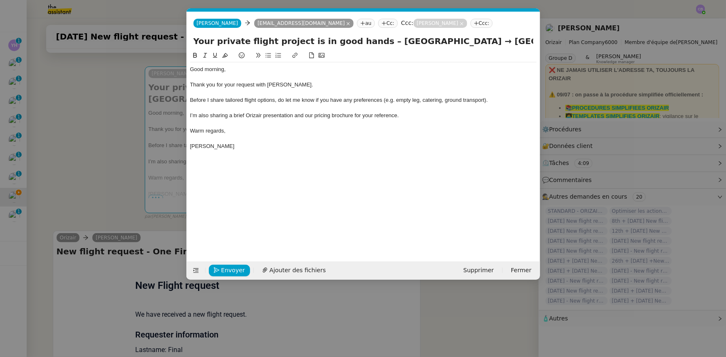
click at [342, 95] on div at bounding box center [363, 92] width 347 height 7
click at [304, 269] on span "Ajouter des fichiers" at bounding box center [298, 271] width 56 height 10
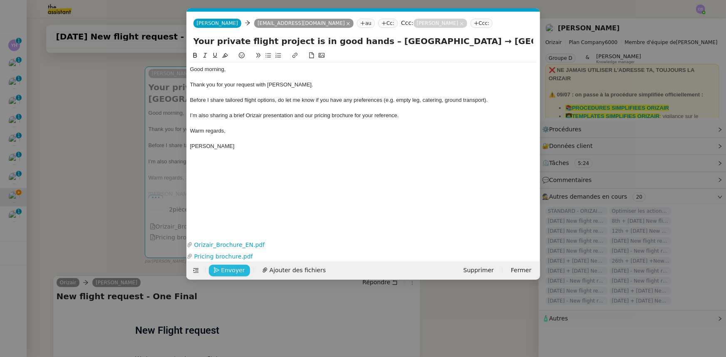
click at [224, 269] on span "Envoyer" at bounding box center [233, 271] width 24 height 10
click at [224, 269] on span "Confirmer l'envoi" at bounding box center [246, 271] width 50 height 10
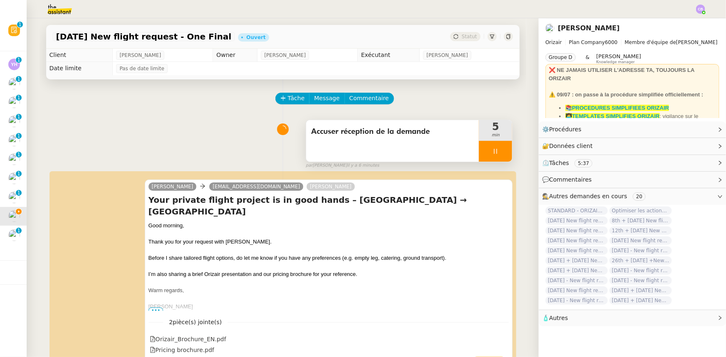
click at [481, 150] on div at bounding box center [495, 151] width 33 height 21
click at [501, 150] on icon at bounding box center [504, 151] width 7 height 7
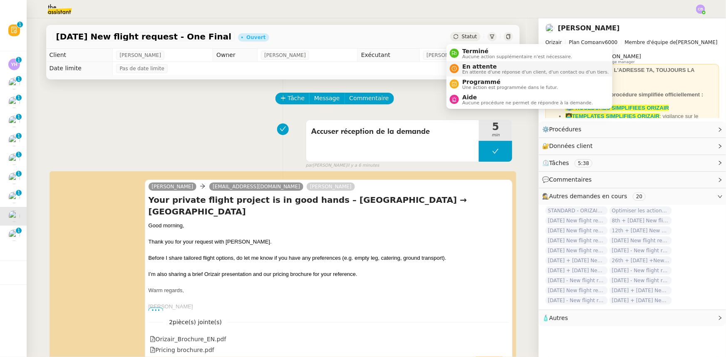
click at [469, 65] on span "En attente" at bounding box center [535, 66] width 146 height 7
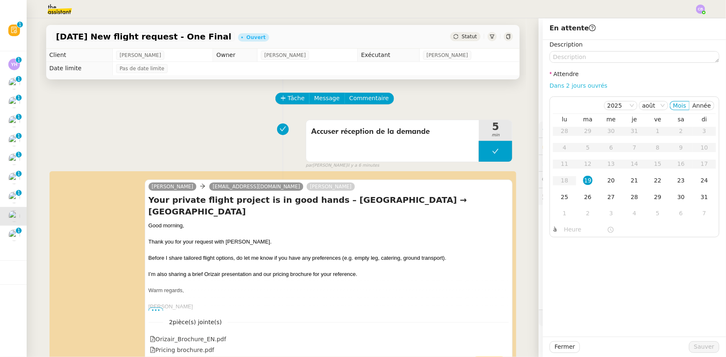
click at [563, 84] on link "Dans 2 jours ouvrés" at bounding box center [579, 85] width 58 height 7
type input "07:00"
click at [607, 182] on div "20" at bounding box center [611, 180] width 9 height 9
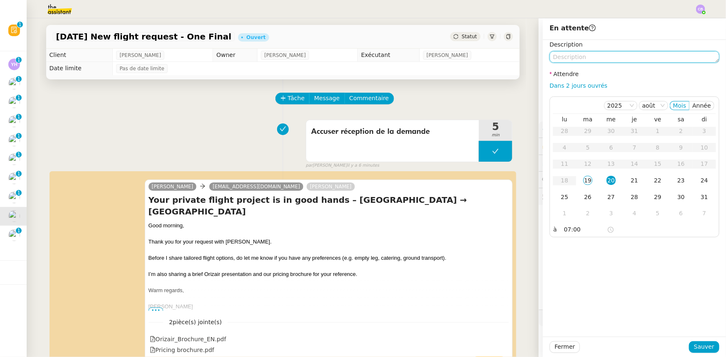
click at [594, 58] on textarea at bounding box center [635, 57] width 170 height 12
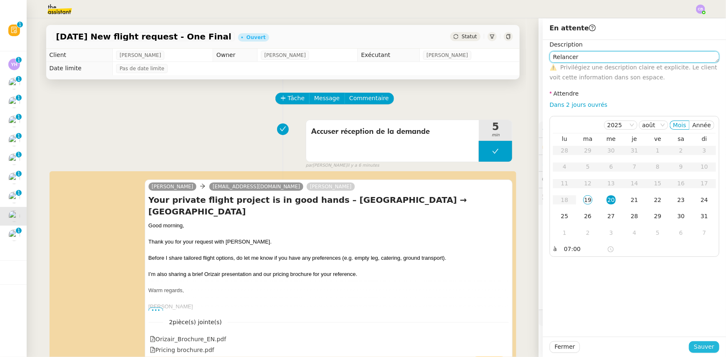
type textarea "Relancer"
click at [701, 349] on span "Sauver" at bounding box center [704, 347] width 20 height 10
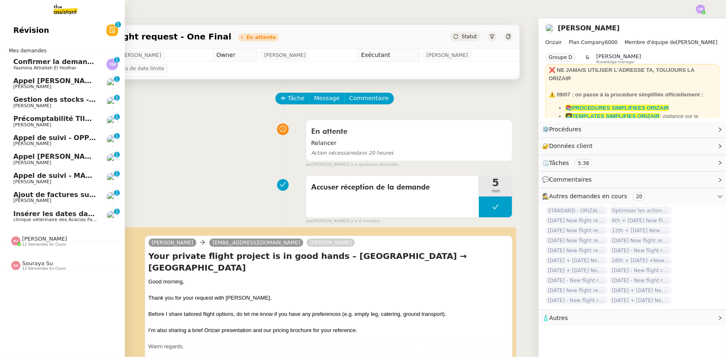
click at [62, 219] on span "clinique vétérinaire des Acacias Famose" at bounding box center [59, 219] width 92 height 5
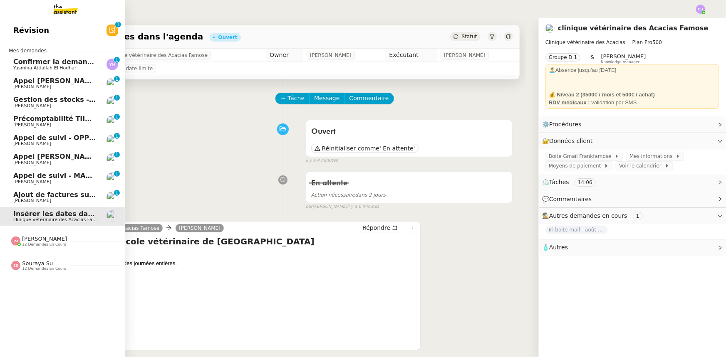
click at [47, 33] on link "Révision 0 1 2 3 4 5 6 7 8 9" at bounding box center [62, 30] width 125 height 19
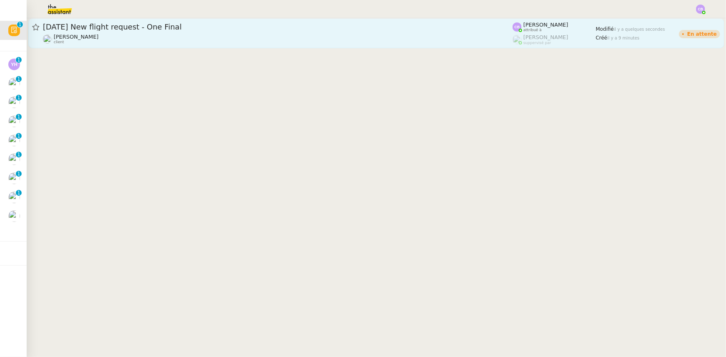
click at [311, 29] on span "[DATE] New flight request - One Final" at bounding box center [278, 26] width 470 height 7
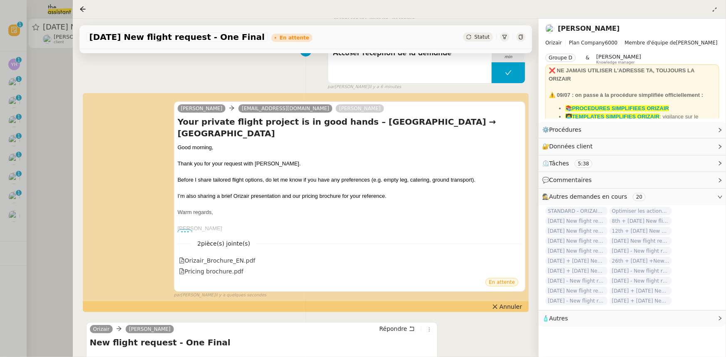
scroll to position [151, 0]
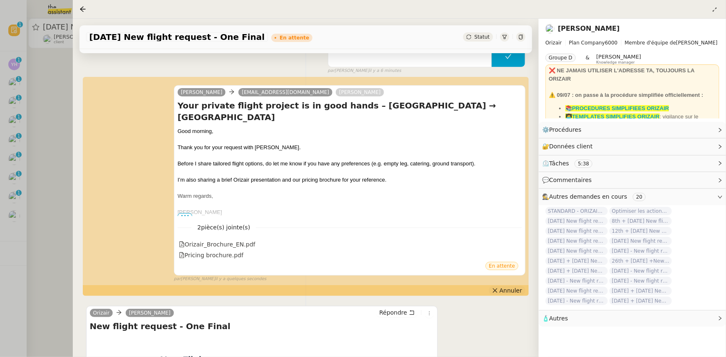
click at [518, 293] on span "Annuler" at bounding box center [511, 291] width 22 height 8
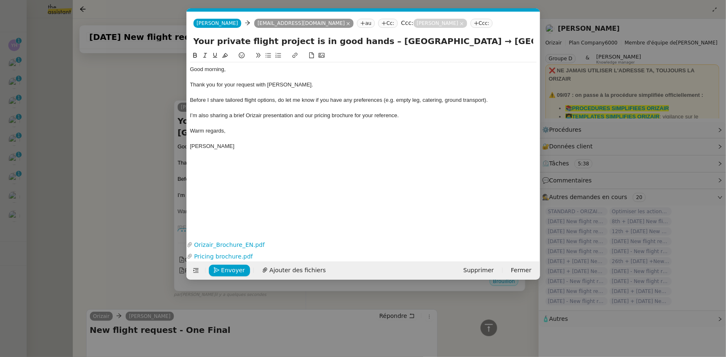
scroll to position [203, 0]
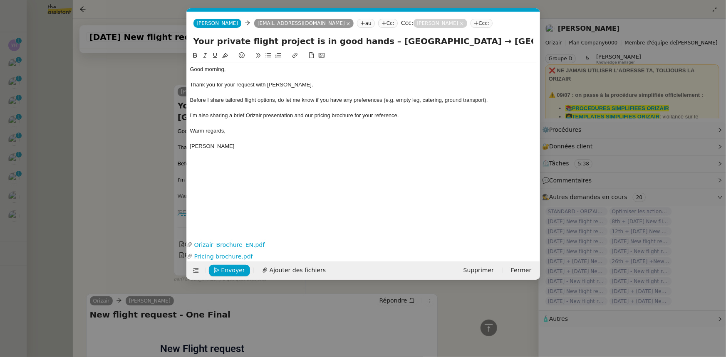
click at [137, 146] on nz-modal-container "Service TA - VOYAGE - PROPOSITION GLOBALE A utiliser dans le cadre de propositi…" at bounding box center [363, 178] width 726 height 357
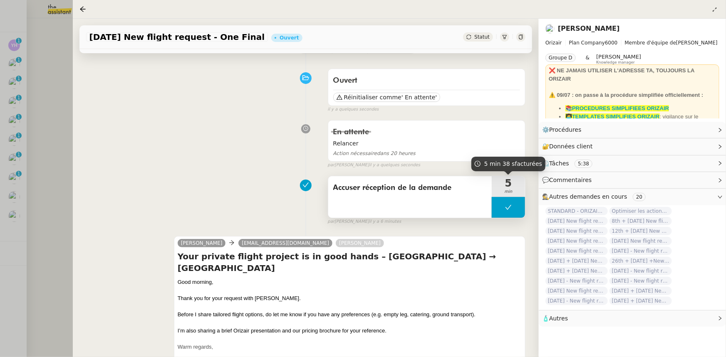
scroll to position [0, 0]
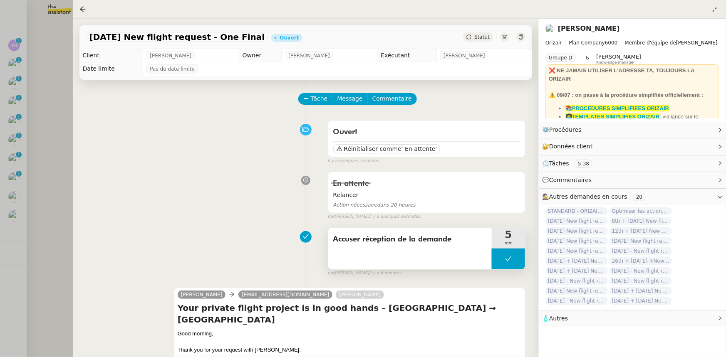
click at [497, 255] on button at bounding box center [508, 259] width 33 height 21
click at [498, 263] on icon at bounding box center [500, 259] width 7 height 7
click at [301, 327] on div "Your private flight project is in good hands – London City Airport → Chileka In…" at bounding box center [350, 360] width 344 height 117
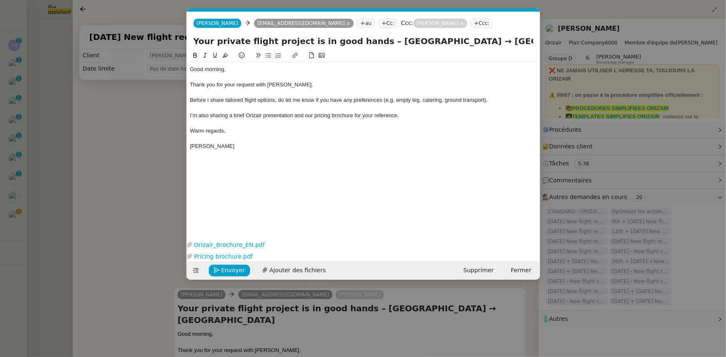
scroll to position [0, 17]
drag, startPoint x: 224, startPoint y: 71, endPoint x: 191, endPoint y: 69, distance: 33.7
click at [191, 69] on div "Good morning," at bounding box center [363, 69] width 347 height 7
click at [230, 270] on span "Envoyer" at bounding box center [233, 271] width 24 height 10
click at [230, 270] on span "Confirmer l'envoi" at bounding box center [246, 271] width 50 height 10
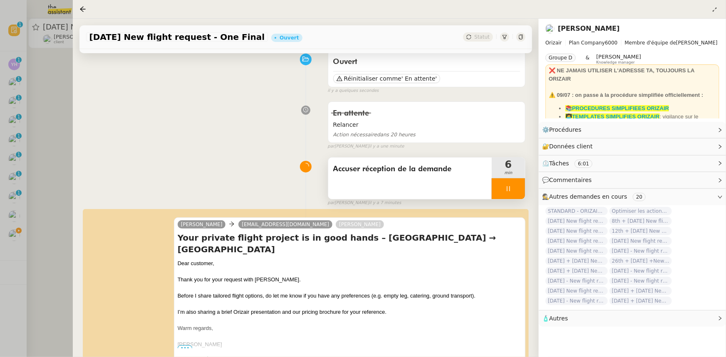
scroll to position [75, 0]
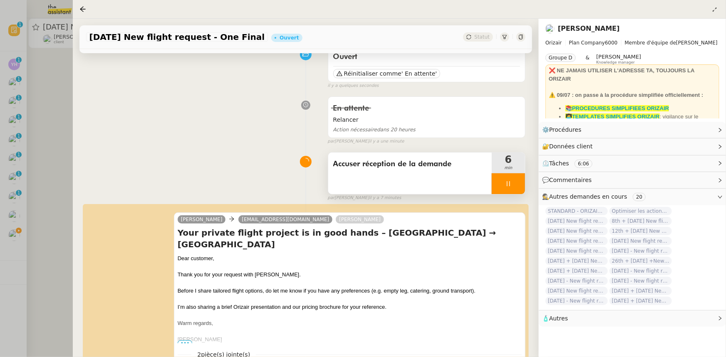
click at [495, 180] on div at bounding box center [508, 184] width 33 height 21
click at [513, 187] on icon at bounding box center [516, 184] width 7 height 7
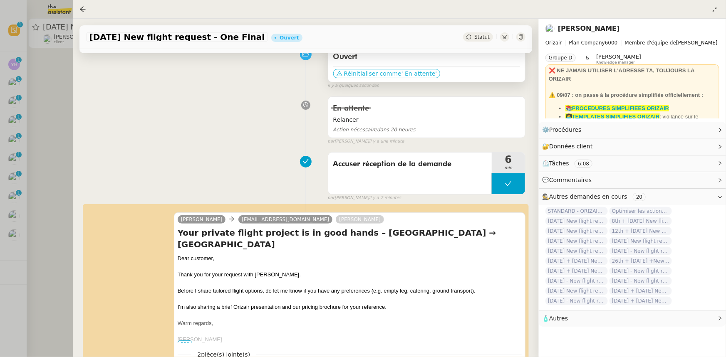
click at [384, 74] on span "Réinitialiser comme" at bounding box center [372, 73] width 57 height 8
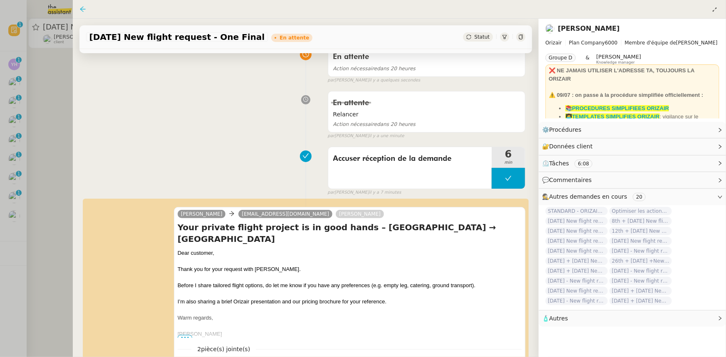
click at [83, 10] on icon at bounding box center [82, 9] width 7 height 7
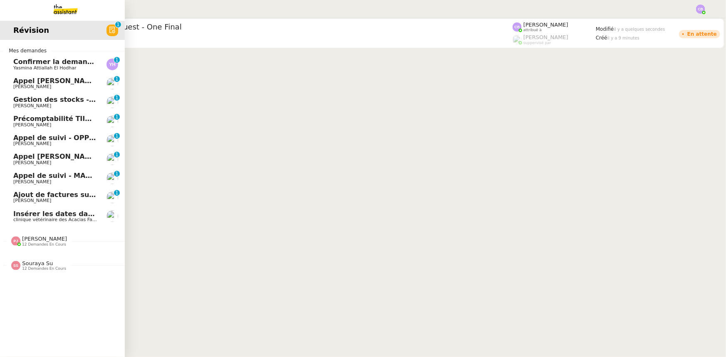
click at [49, 217] on span "Insérer les dates dans l'agenda" at bounding box center [72, 214] width 118 height 8
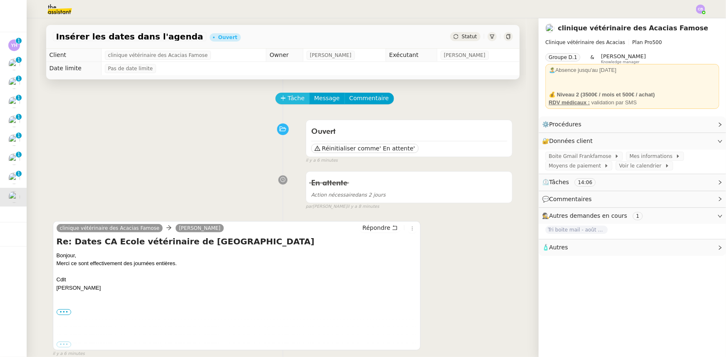
click at [291, 96] on span "Tâche" at bounding box center [296, 99] width 17 height 10
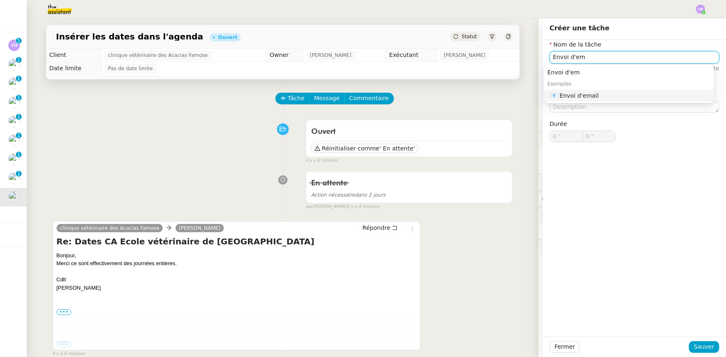
click at [590, 96] on div "📧 Envoi d'email" at bounding box center [631, 95] width 160 height 7
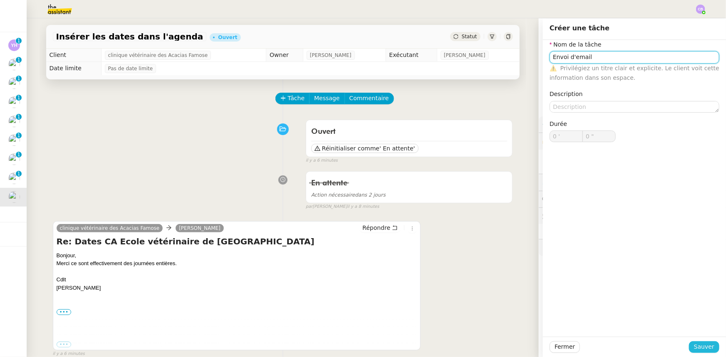
type input "Envoi d'email"
click at [694, 348] on span "Sauver" at bounding box center [704, 347] width 20 height 10
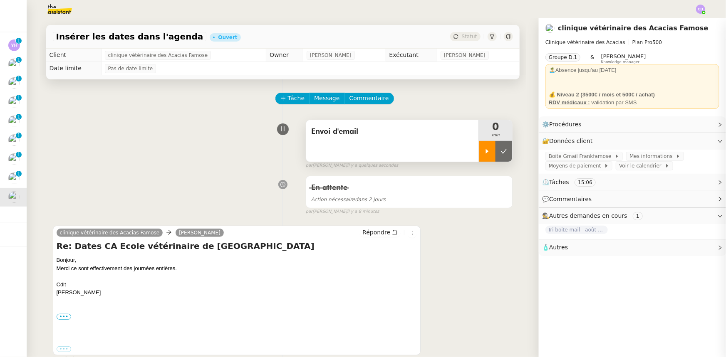
click at [486, 154] on icon at bounding box center [487, 151] width 7 height 7
click at [370, 233] on span "Répondre" at bounding box center [376, 232] width 28 height 8
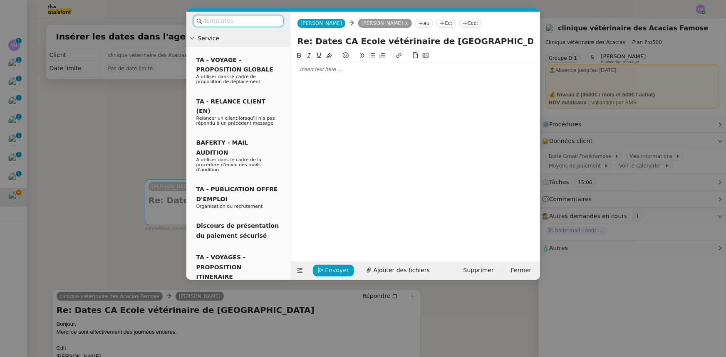
click at [262, 20] on input "text" at bounding box center [241, 21] width 75 height 10
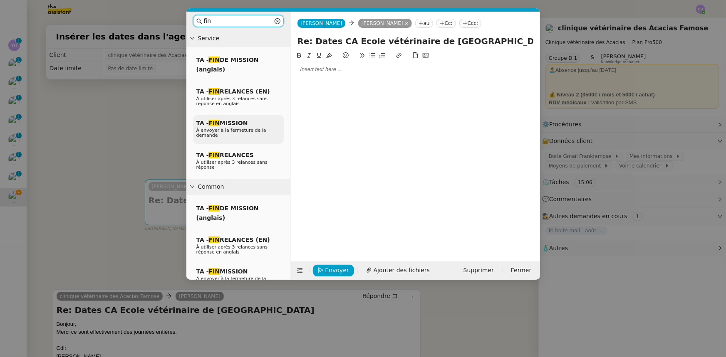
type input "fin"
click at [217, 126] on em "FIN" at bounding box center [213, 123] width 11 height 7
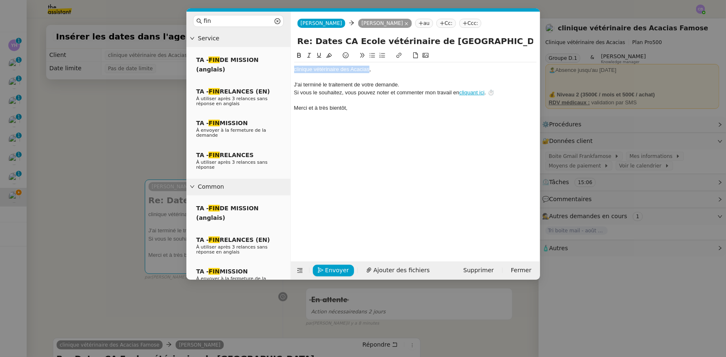
drag, startPoint x: 369, startPoint y: 69, endPoint x: 294, endPoint y: 65, distance: 74.6
click at [294, 66] on div "﻿clinique vétérinaire des Acacias﻿," at bounding box center [415, 69] width 243 height 7
click at [313, 72] on div "﻿Frank﻿," at bounding box center [415, 69] width 243 height 7
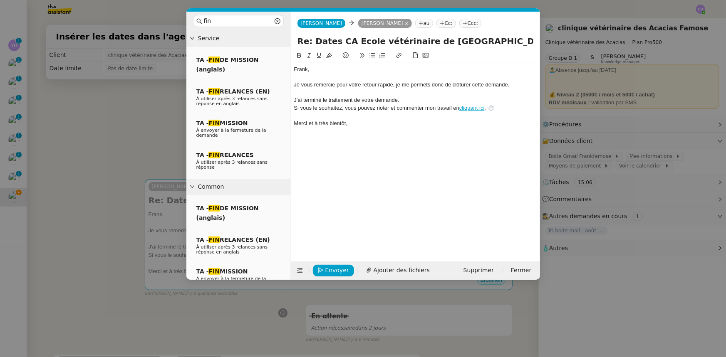
drag, startPoint x: 396, startPoint y: 82, endPoint x: 398, endPoint y: 91, distance: 9.8
click at [396, 82] on div "Je vous remercie pour votre retour rapide, je me permets donc de clôturer cette…" at bounding box center [415, 84] width 243 height 7
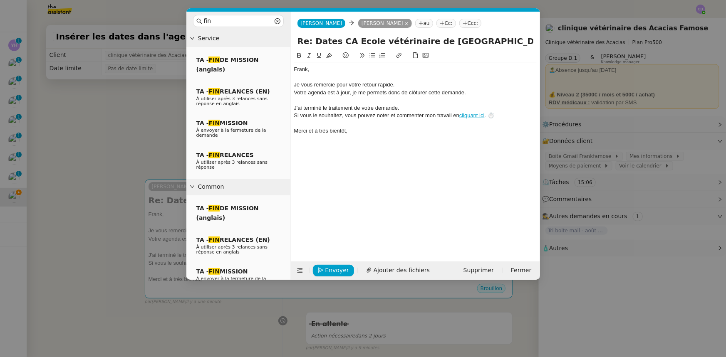
click at [384, 125] on div at bounding box center [415, 123] width 243 height 7
click at [341, 273] on span "Envoyer" at bounding box center [337, 271] width 24 height 10
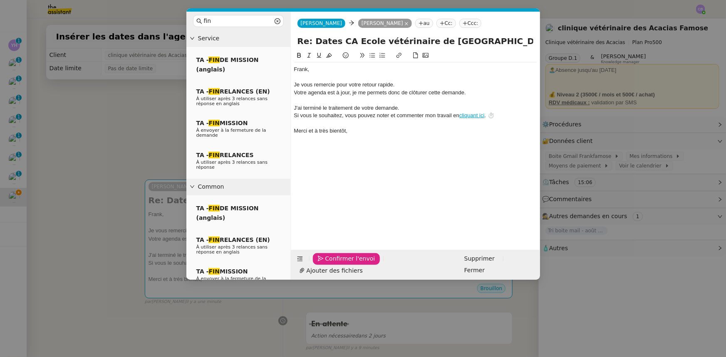
click at [341, 264] on span "Confirmer l'envoi" at bounding box center [350, 259] width 50 height 10
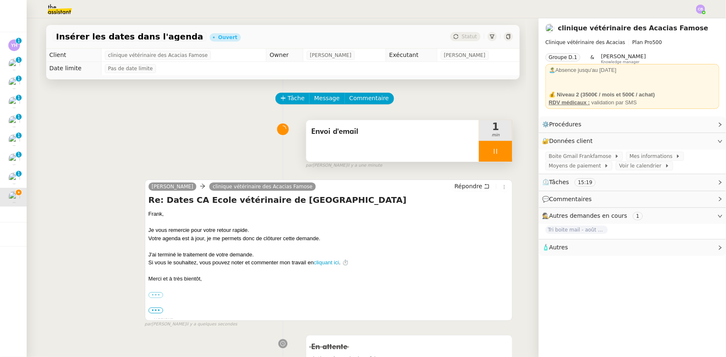
click at [479, 154] on div at bounding box center [495, 151] width 33 height 21
click at [496, 158] on button at bounding box center [504, 151] width 17 height 21
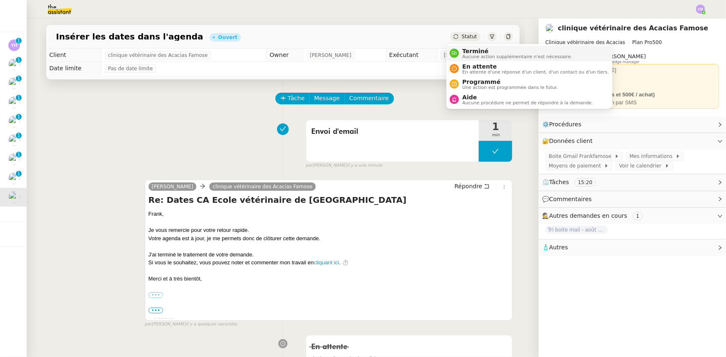
click at [470, 56] on span "Aucune action supplémentaire n'est nécessaire." at bounding box center [517, 57] width 110 height 5
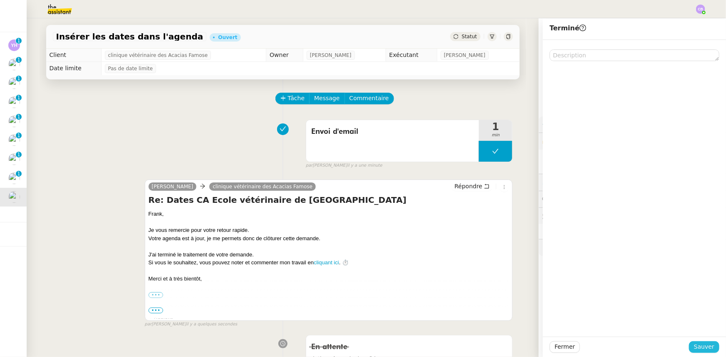
click at [695, 347] on span "Sauver" at bounding box center [704, 347] width 20 height 10
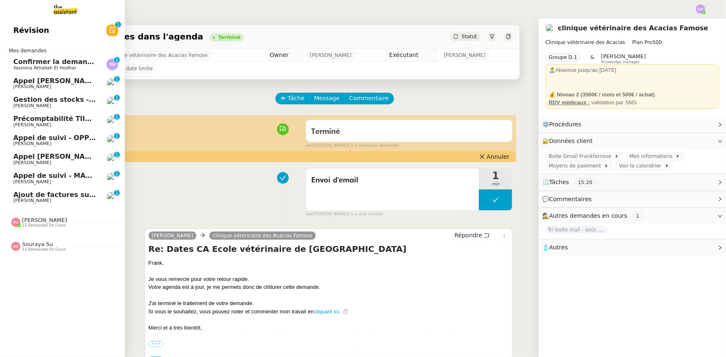
click at [52, 197] on span "Ajout de factures sur la plateforme Jefacture" at bounding box center [97, 195] width 169 height 8
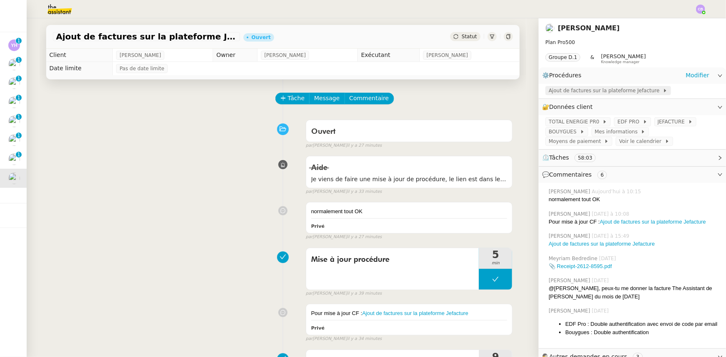
click at [575, 94] on span "Ajout de factures sur la plateforme Jefacture" at bounding box center [606, 91] width 114 height 8
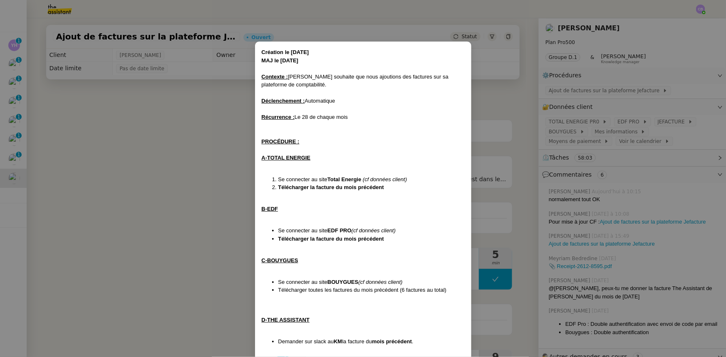
scroll to position [37, 0]
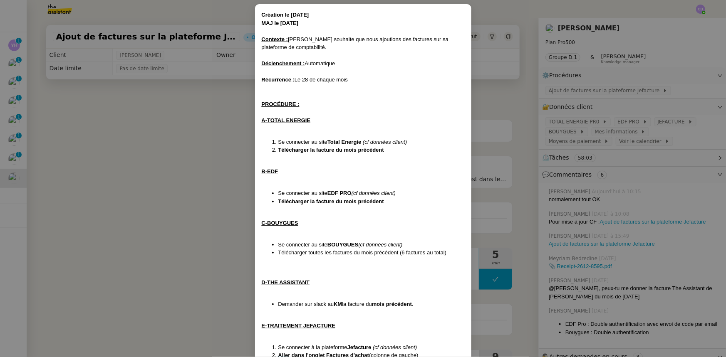
click at [193, 171] on nz-modal-container "Création le 21/05/2025 MAJ le 19/08/2025 Contexte : Tina souhaite que nous ajou…" at bounding box center [363, 178] width 726 height 357
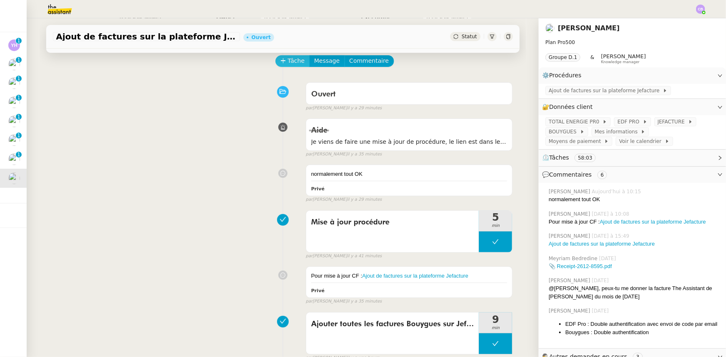
click at [288, 64] on span "Tâche" at bounding box center [296, 61] width 17 height 10
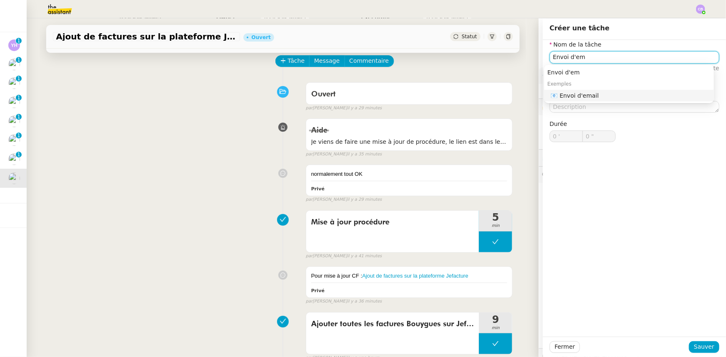
click at [588, 96] on div "📧 Envoi d'email" at bounding box center [631, 95] width 160 height 7
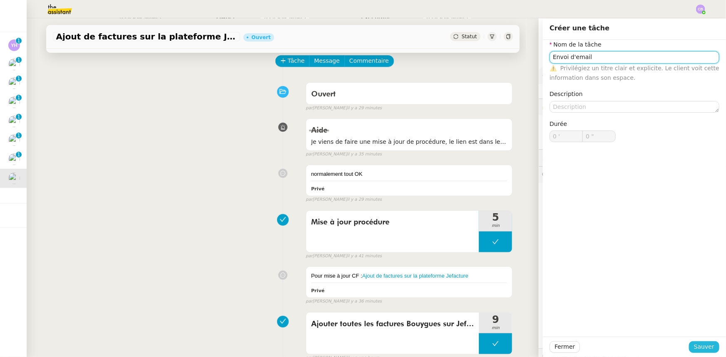
type input "Envoi d'email"
click at [697, 346] on span "Sauver" at bounding box center [704, 347] width 20 height 10
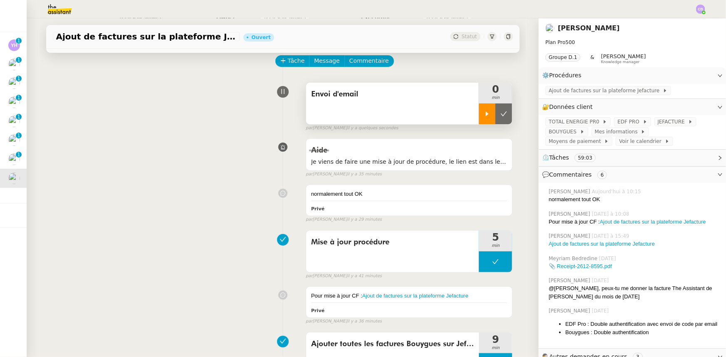
click at [481, 120] on div at bounding box center [487, 114] width 17 height 21
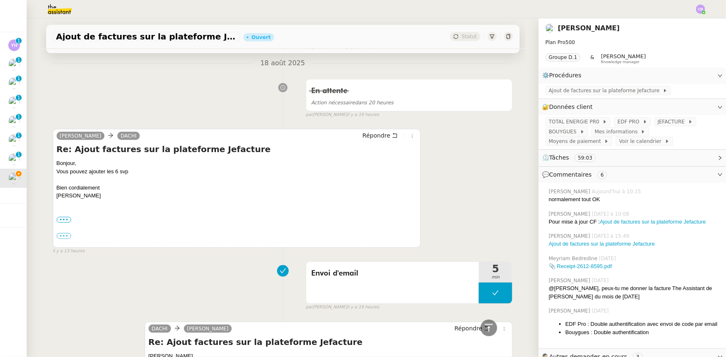
scroll to position [378, 0]
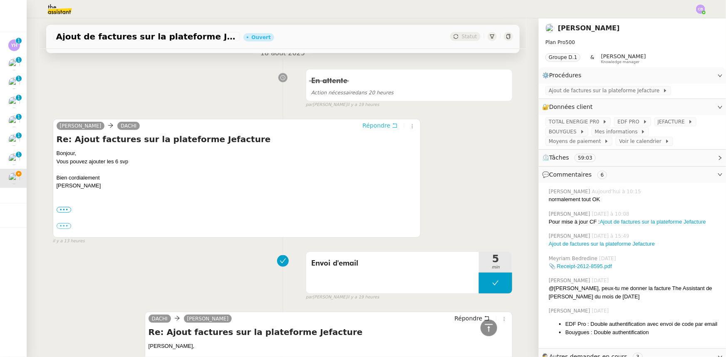
click at [366, 127] on span "Répondre" at bounding box center [376, 125] width 28 height 8
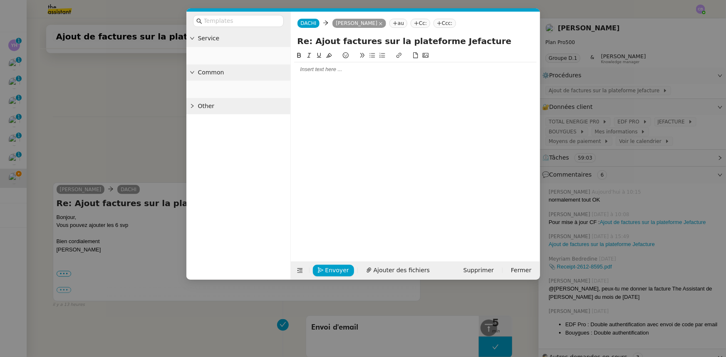
scroll to position [442, 0]
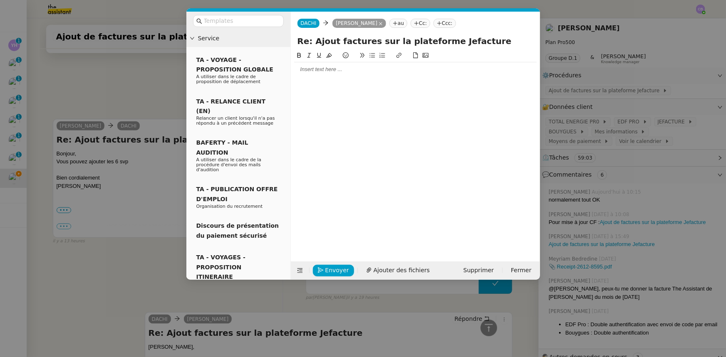
click at [322, 69] on div at bounding box center [415, 69] width 243 height 7
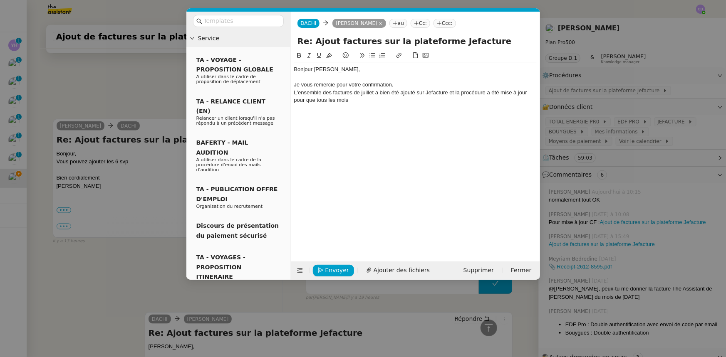
click at [407, 84] on div "Je vous remercie pour votre confirmation." at bounding box center [415, 84] width 243 height 7
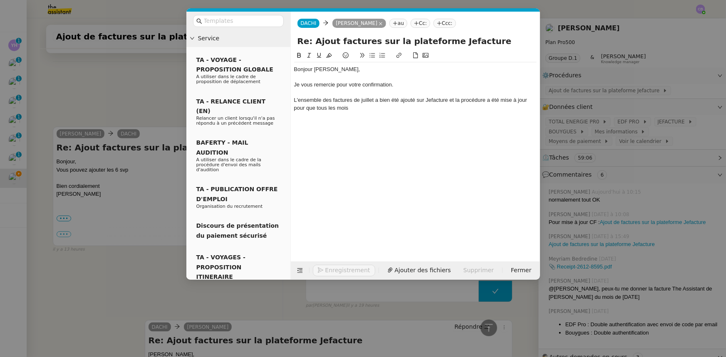
scroll to position [483, 0]
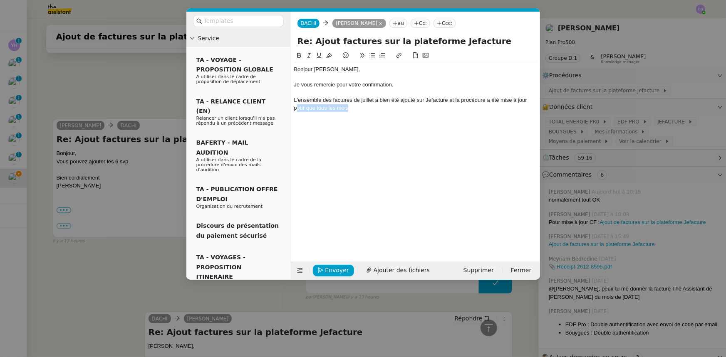
drag, startPoint x: 351, startPoint y: 108, endPoint x: 296, endPoint y: 108, distance: 54.9
click at [296, 108] on div "L'ensemble des factures de juillet a bien été ajouté sur Jefacture et la procéd…" at bounding box center [415, 104] width 243 height 15
click at [374, 84] on div "Je vous remercie pour votre confirmation." at bounding box center [415, 84] width 243 height 7
click at [295, 97] on div "L'ensemble des factures de juillet a bien été ajouté sur Jefacture et la procéd…" at bounding box center [415, 100] width 243 height 7
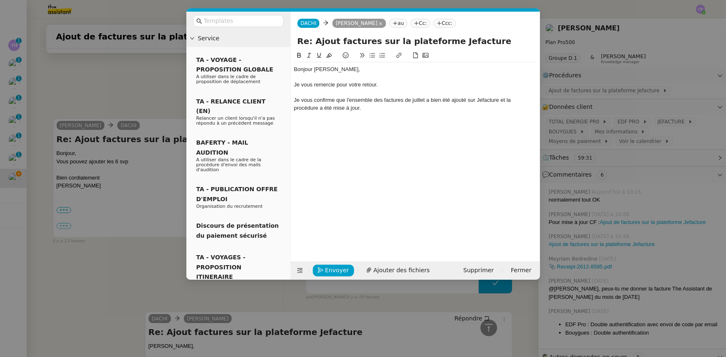
drag, startPoint x: 411, startPoint y: 99, endPoint x: 412, endPoint y: 111, distance: 11.2
click at [412, 100] on div "Je vous confirme que l'ensemble des factures de juillet a bien été ajouté sur J…" at bounding box center [415, 104] width 243 height 15
click at [365, 109] on div "Je vous confirme que l'ensemble des factures du mois de juillet a bien été ajou…" at bounding box center [415, 104] width 243 height 15
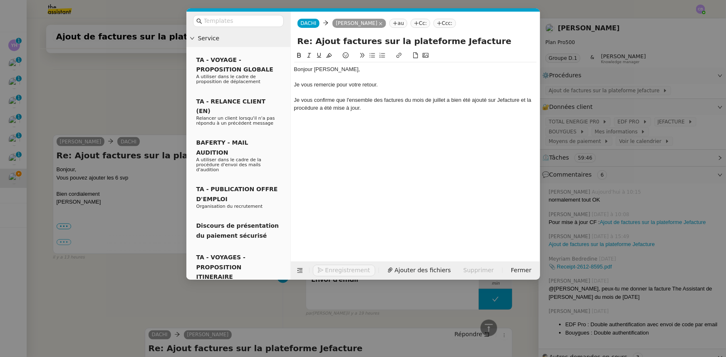
scroll to position [499, 0]
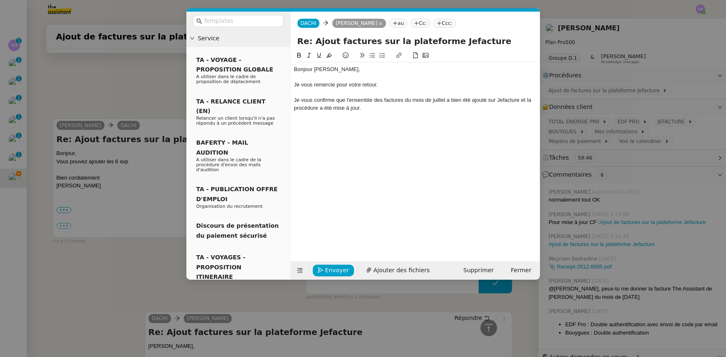
click at [373, 56] on icon at bounding box center [371, 55] width 5 height 5
click at [526, 99] on div "Je vous confirme que l'ensemble des factures du mois de juillet a bien été ajou…" at bounding box center [415, 104] width 243 height 15
click at [334, 108] on div "Je vous confirme que l'ensemble des factures du mois de juillet a bien été ajou…" at bounding box center [415, 104] width 243 height 15
click at [378, 121] on li "Souhaitez-vous que j'ajoute toutes les factures Bouygues des mois précédents ?" at bounding box center [419, 123] width 235 height 7
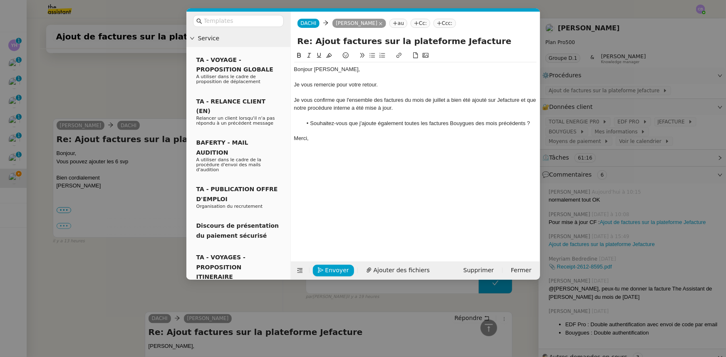
click at [474, 125] on li "Souhaitez-vous que j'ajoute également toutes les factures Bouygues des mois pré…" at bounding box center [419, 123] width 235 height 7
click at [335, 273] on span "Envoyer" at bounding box center [337, 271] width 24 height 10
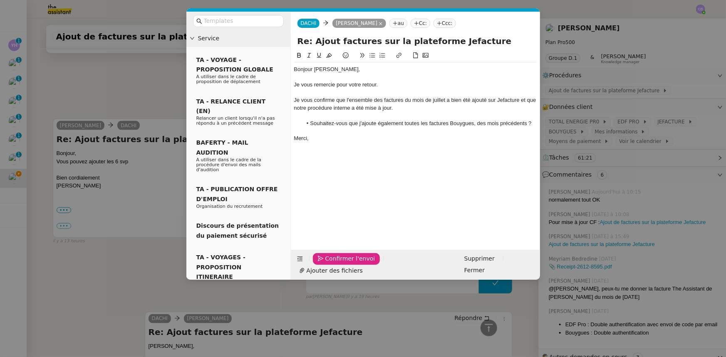
click at [334, 264] on span "Confirmer l'envoi" at bounding box center [350, 259] width 50 height 10
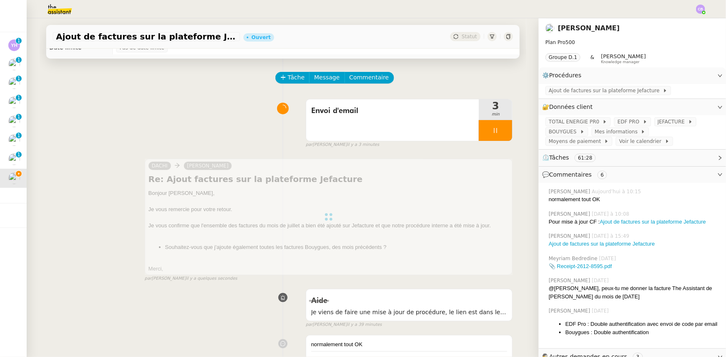
scroll to position [0, 0]
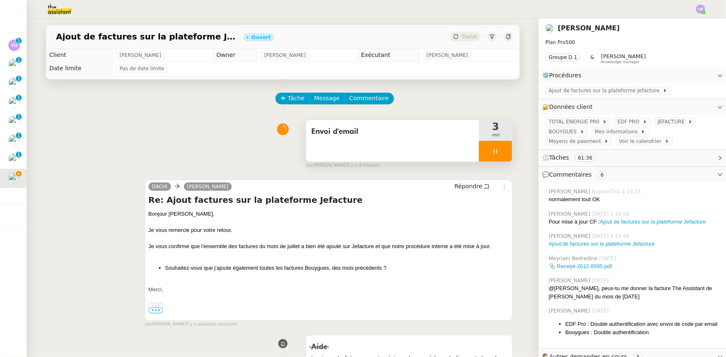
click at [479, 150] on div at bounding box center [495, 151] width 33 height 21
click at [503, 155] on button at bounding box center [504, 151] width 17 height 21
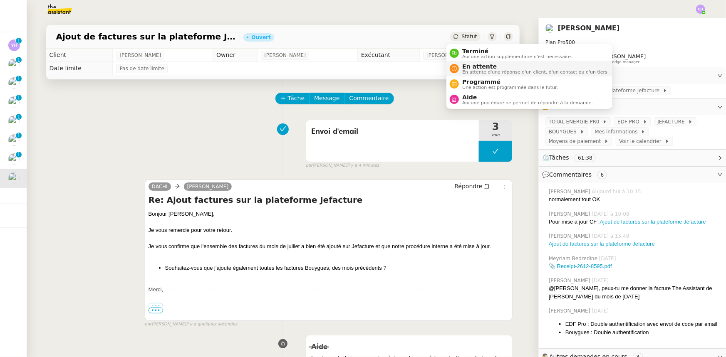
click at [475, 64] on span "En attente" at bounding box center [535, 66] width 146 height 7
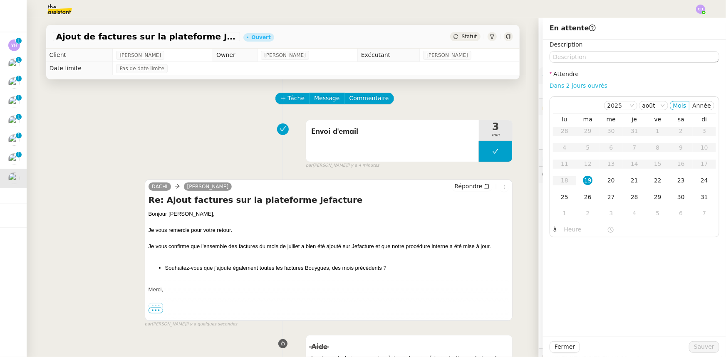
click at [587, 86] on link "Dans 2 jours ouvrés" at bounding box center [579, 85] width 58 height 7
type input "07:00"
click at [702, 350] on span "Sauver" at bounding box center [704, 347] width 20 height 10
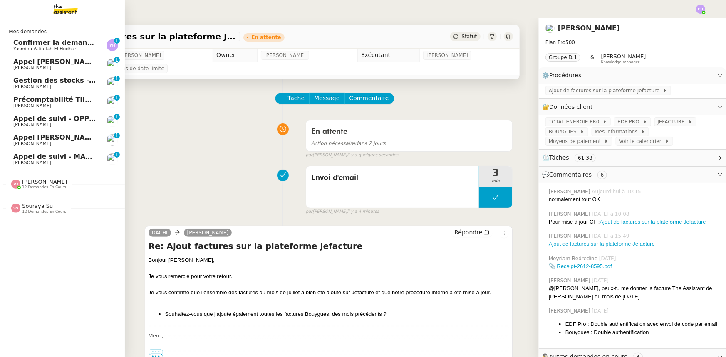
click at [64, 101] on span "Précomptabilité TIIME CRMOPS - août 2025" at bounding box center [94, 100] width 162 height 8
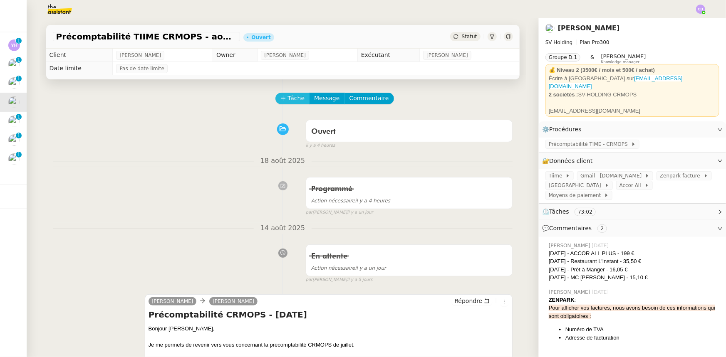
click at [292, 100] on span "Tâche" at bounding box center [296, 99] width 17 height 10
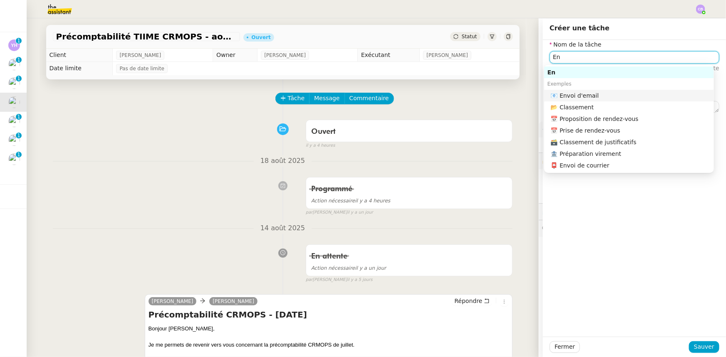
click at [599, 95] on div "📧 Envoi d'email" at bounding box center [631, 95] width 160 height 7
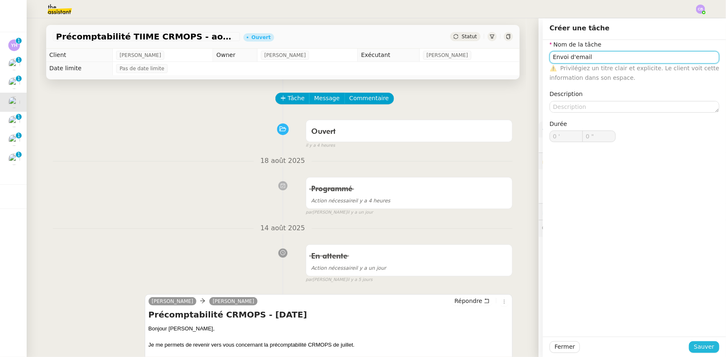
type input "Envoi d'email"
click at [699, 347] on span "Sauver" at bounding box center [704, 347] width 20 height 10
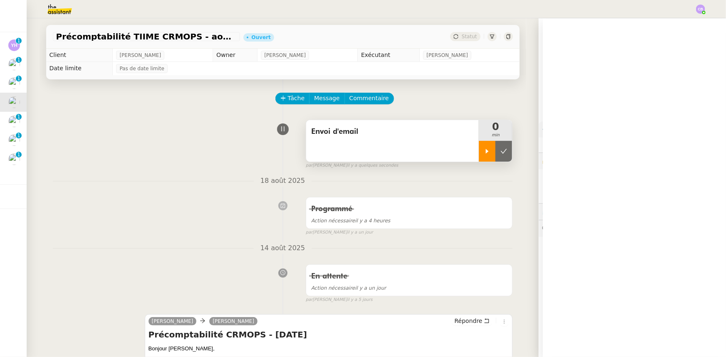
click at [486, 152] on icon at bounding box center [487, 151] width 3 height 5
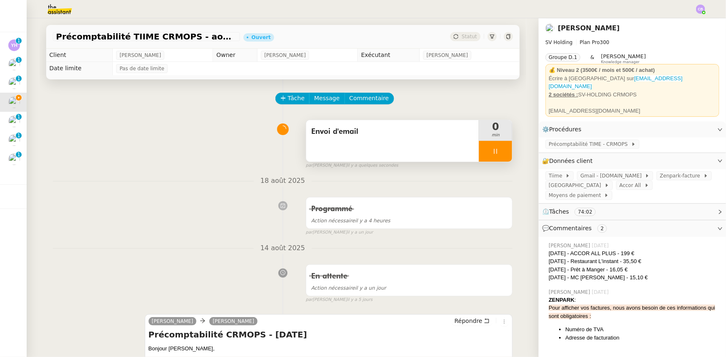
click at [389, 150] on div "Envoi d'email" at bounding box center [392, 141] width 173 height 42
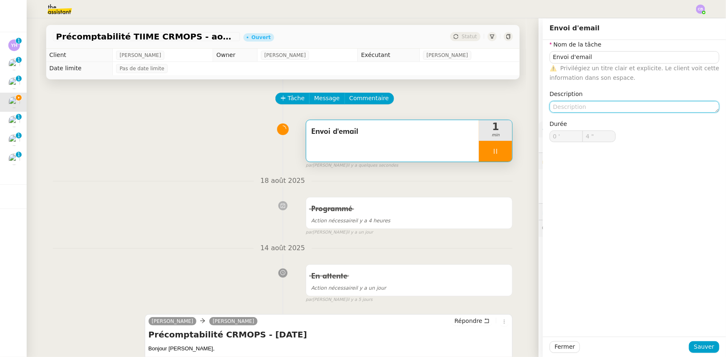
click at [572, 107] on textarea at bounding box center [635, 107] width 170 height 12
type input "5 ""
type textarea "2em"
type input "6 ""
type textarea "2eme relance"
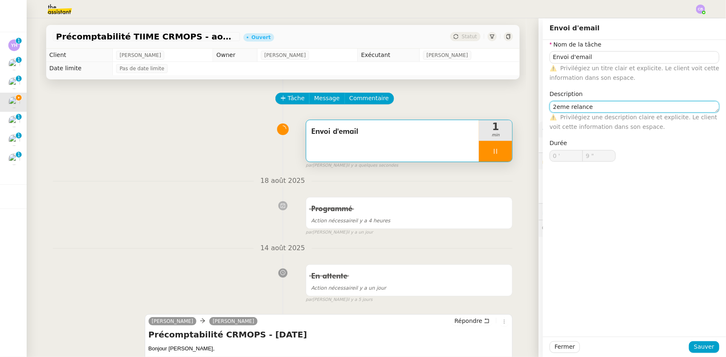
click at [554, 108] on textarea "2eme relance" at bounding box center [635, 107] width 170 height 12
type input "10 ""
click at [0, 0] on lt-em "2ᵉ" at bounding box center [0, 0] width 0 height 0
type textarea "2ᵉ relance"
type input "11 ""
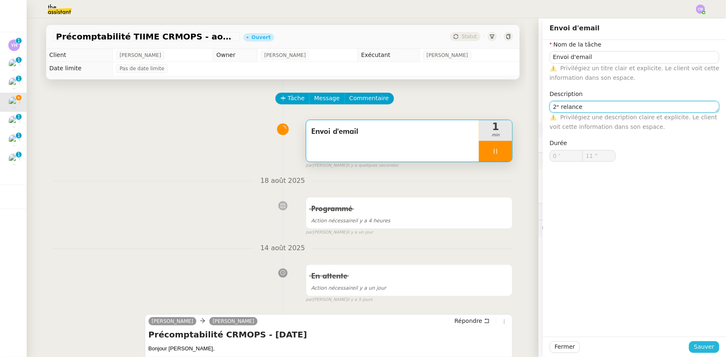
type textarea "2ᵉ relance"
click at [703, 348] on span "Sauver" at bounding box center [704, 347] width 20 height 10
type input "12 ""
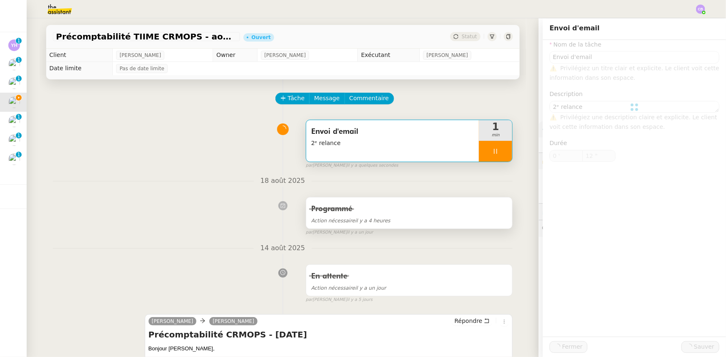
type input "Envoi d'email"
type textarea "2ᵉ relance"
type input "0 '"
type input "12 ""
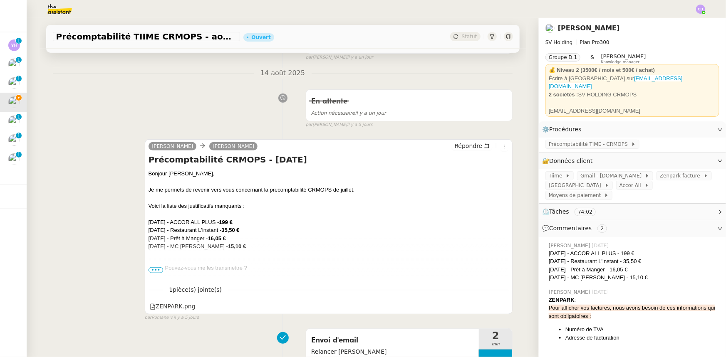
scroll to position [189, 0]
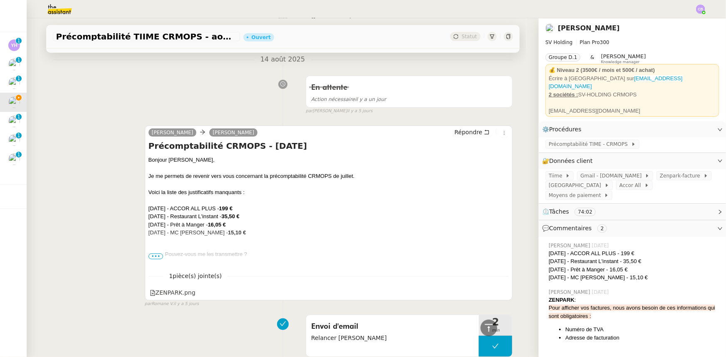
click at [151, 259] on span "•••" at bounding box center [156, 257] width 15 height 6
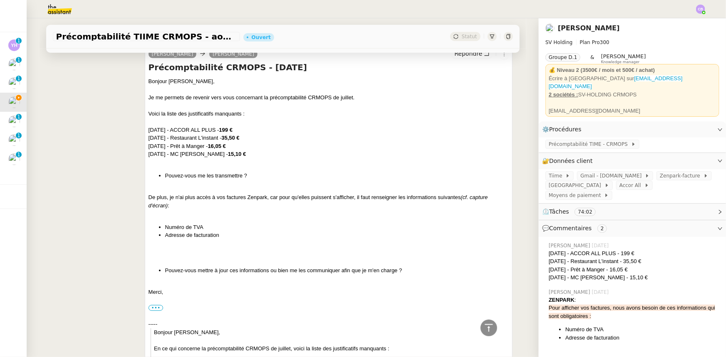
scroll to position [265, 0]
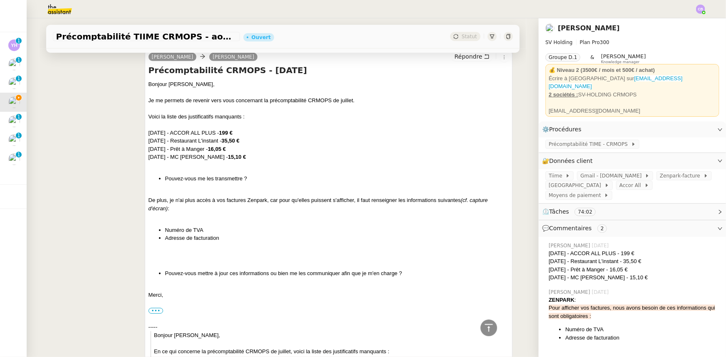
drag, startPoint x: 161, startPoint y: 220, endPoint x: 151, endPoint y: 216, distance: 11.4
click at [151, 216] on div "Bonjour Sébastien, Je me permets de revenir vers vous concernant la précomptabi…" at bounding box center [329, 293] width 361 height 427
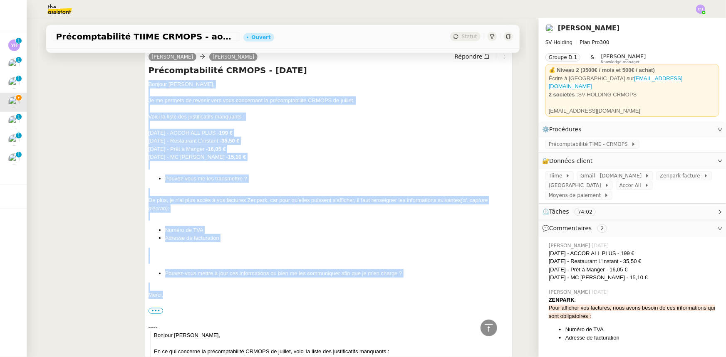
drag, startPoint x: 164, startPoint y: 295, endPoint x: 146, endPoint y: 87, distance: 209.7
click at [149, 87] on div "Bonjour Sébastien, Je me permets de revenir vers vous concernant la précomptabi…" at bounding box center [329, 293] width 361 height 427
click at [465, 60] on span "Répondre" at bounding box center [468, 56] width 28 height 8
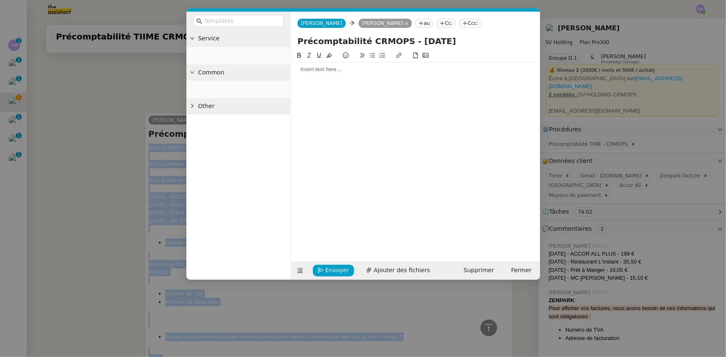
scroll to position [329, 0]
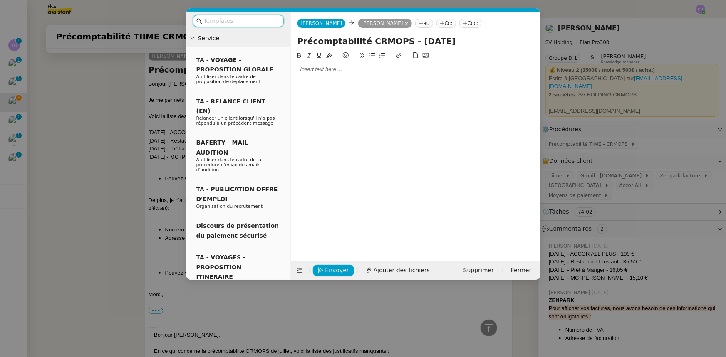
click at [319, 71] on div at bounding box center [415, 69] width 243 height 7
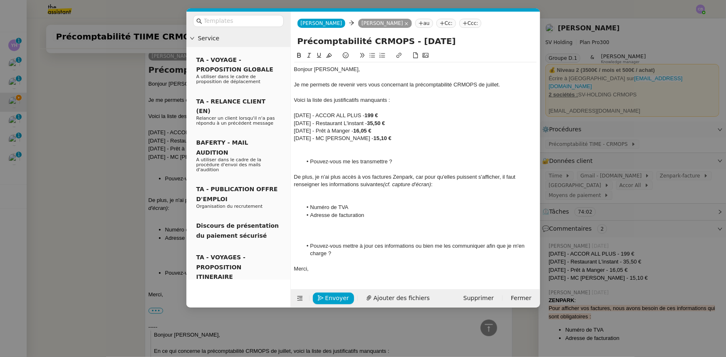
scroll to position [437, 0]
click at [412, 149] on div at bounding box center [415, 146] width 243 height 7
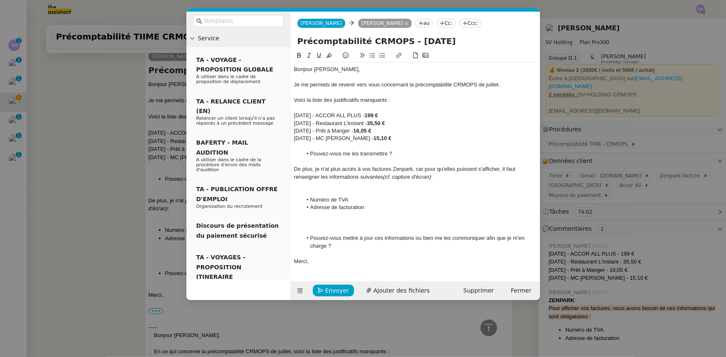
click at [366, 192] on div at bounding box center [415, 192] width 243 height 7
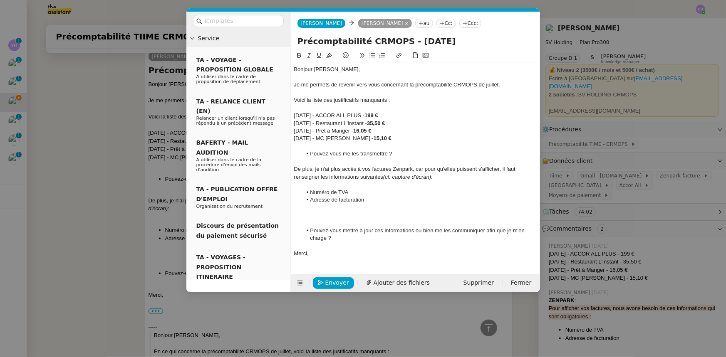
click at [358, 222] on div at bounding box center [415, 222] width 243 height 7
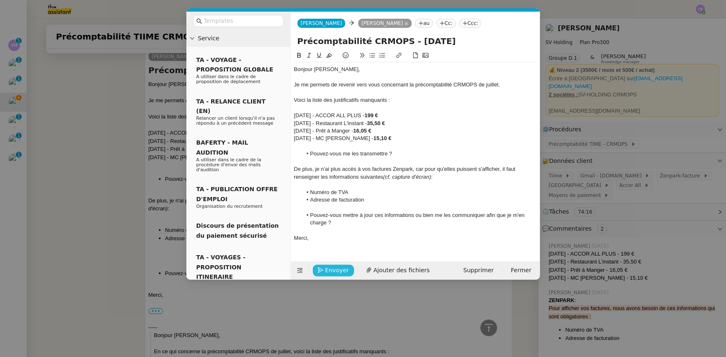
click at [343, 270] on span "Envoyer" at bounding box center [337, 271] width 24 height 10
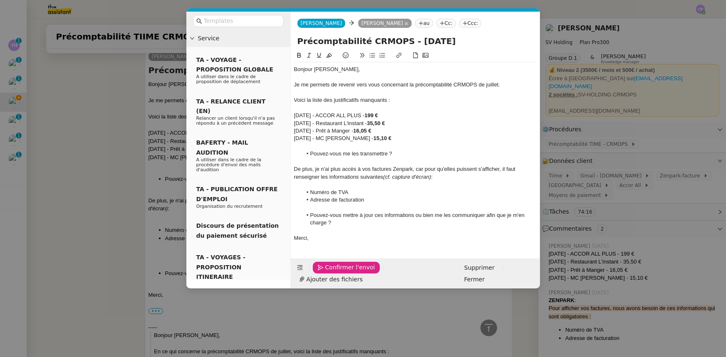
click at [343, 270] on span "Confirmer l'envoi" at bounding box center [350, 268] width 50 height 10
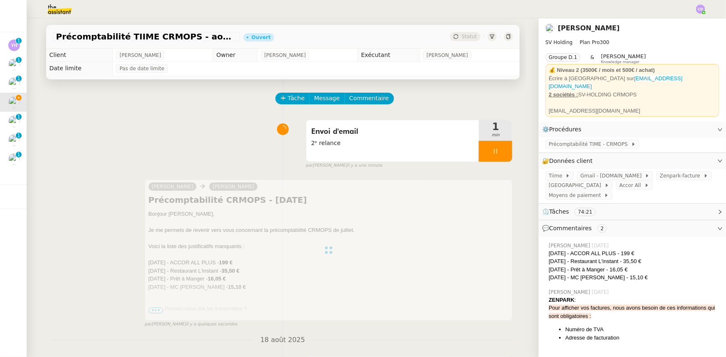
scroll to position [0, 0]
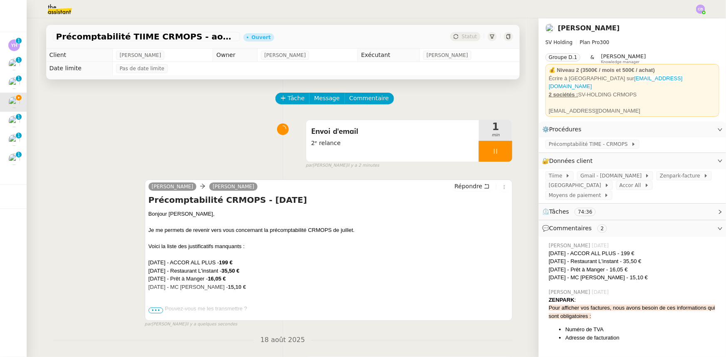
click at [479, 151] on div at bounding box center [495, 151] width 33 height 21
click at [496, 158] on button at bounding box center [504, 151] width 17 height 21
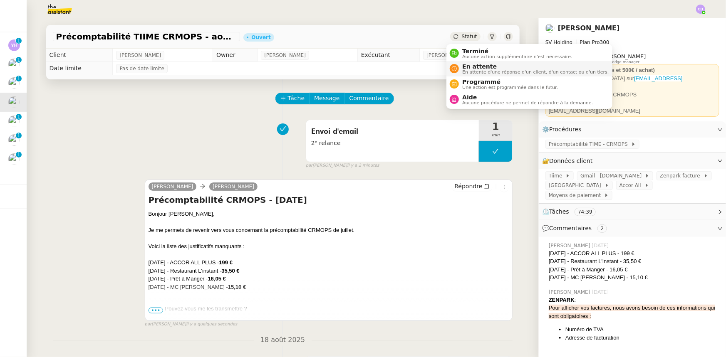
click at [482, 67] on span "En attente" at bounding box center [535, 66] width 146 height 7
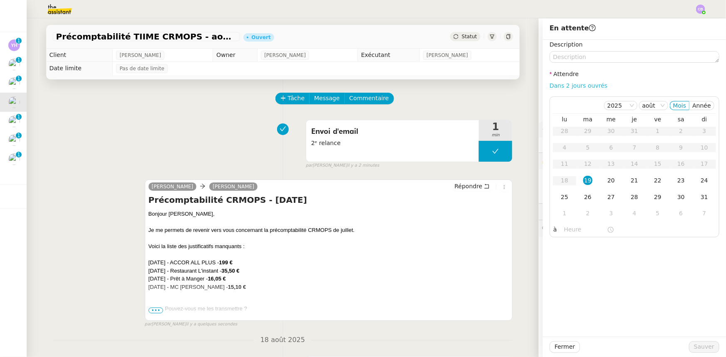
click at [586, 86] on link "Dans 2 jours ouvrés" at bounding box center [579, 85] width 58 height 7
type input "07:00"
click at [697, 346] on span "Sauver" at bounding box center [704, 347] width 20 height 10
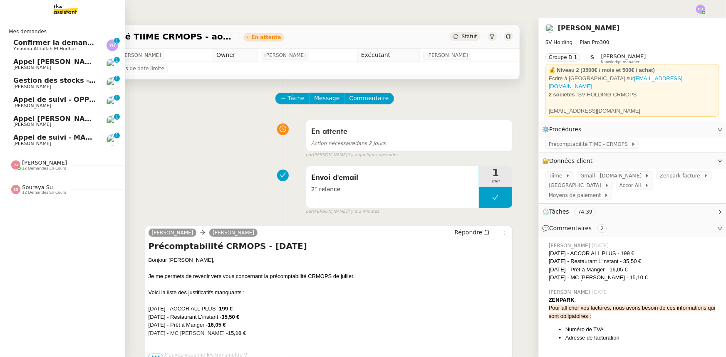
click at [72, 42] on span "Confirmer la demande de raccordement à la fibre" at bounding box center [105, 43] width 185 height 8
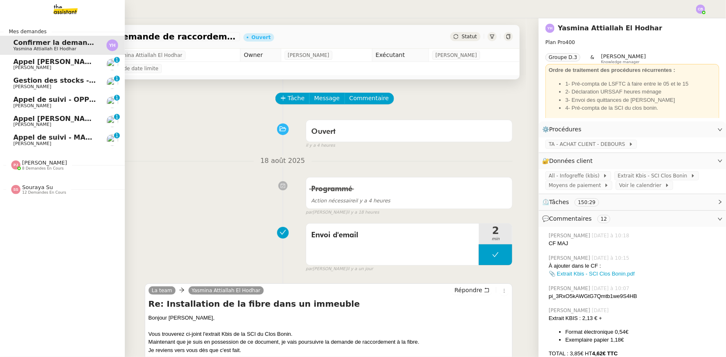
click at [54, 82] on span "Gestion des stocks - août 2025" at bounding box center [71, 81] width 116 height 8
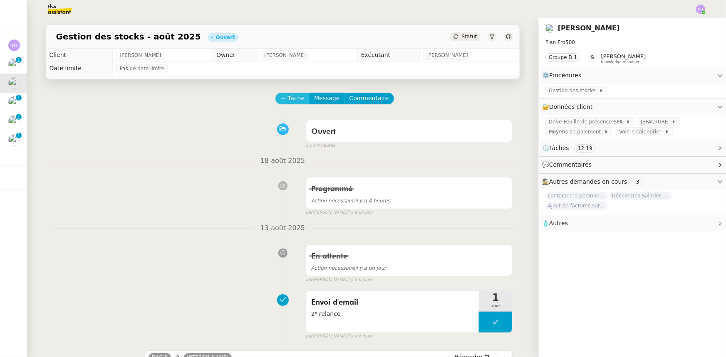
click at [291, 101] on span "Tâche" at bounding box center [296, 99] width 17 height 10
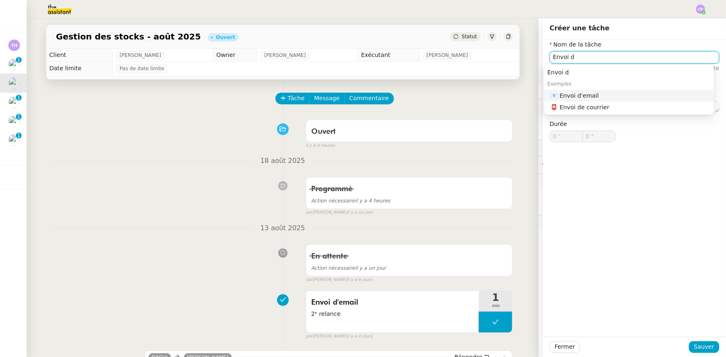
click at [579, 94] on div "📧 Envoi d'email" at bounding box center [631, 95] width 160 height 7
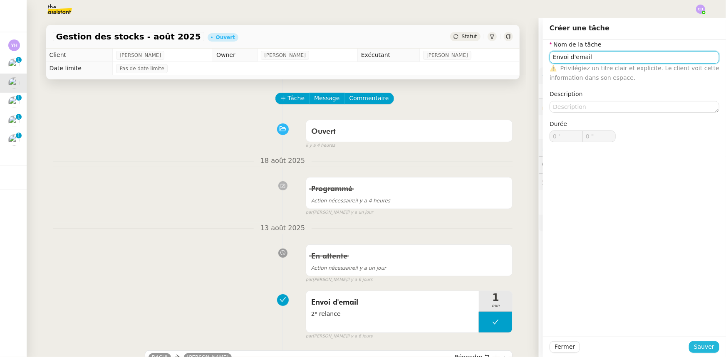
type input "Envoi d'email"
click at [697, 347] on span "Sauver" at bounding box center [704, 347] width 20 height 10
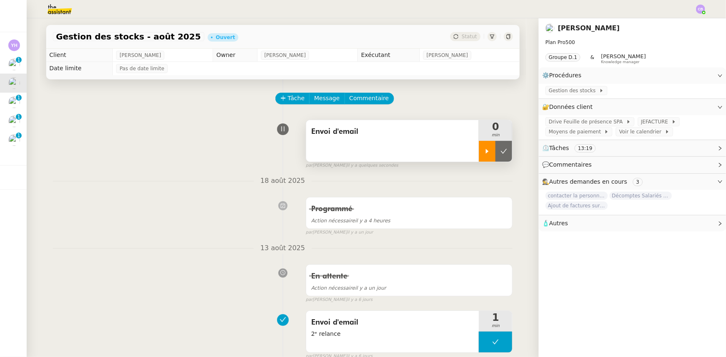
click at [484, 154] on icon at bounding box center [487, 151] width 7 height 7
click at [325, 144] on div "Envoi d'email" at bounding box center [392, 141] width 173 height 42
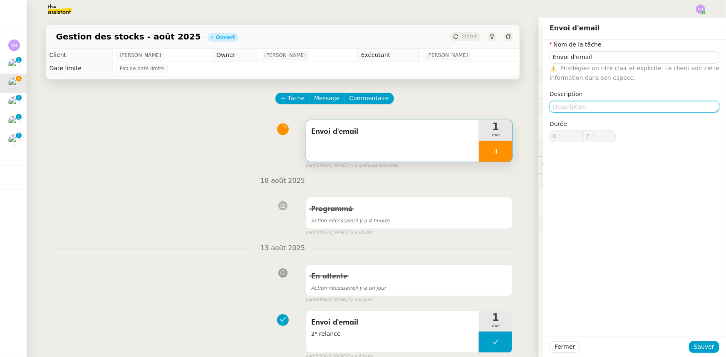
click at [608, 107] on textarea at bounding box center [635, 107] width 170 height 12
type input "3 ""
type textarea "3"
type input "4 ""
type textarea "3eme rela"
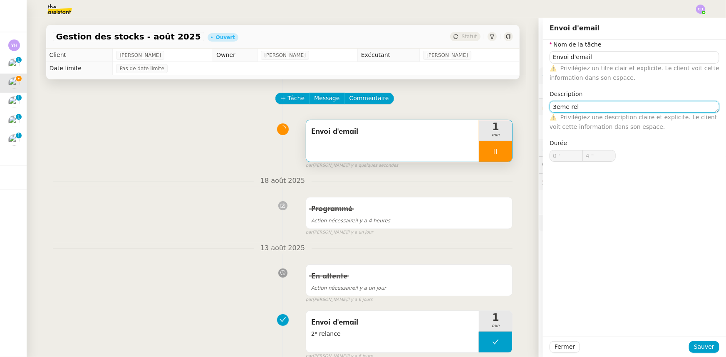
type input "5 ""
type textarea "3eme relance"
click at [553, 107] on textarea "3eme relance" at bounding box center [635, 107] width 170 height 12
type input "9 ""
click at [0, 0] on lt-em "3ᵉ" at bounding box center [0, 0] width 0 height 0
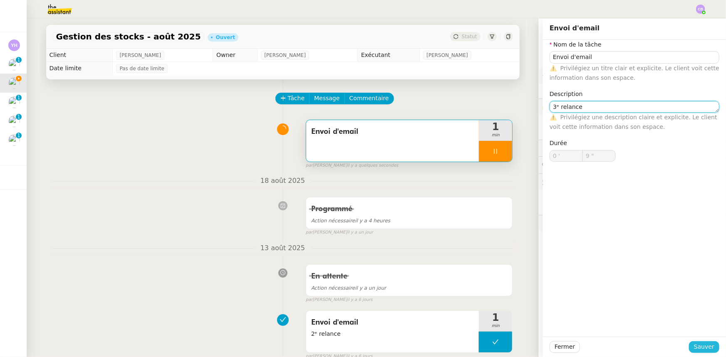
type textarea "3ᵉ relance"
type input "10 ""
click at [703, 349] on span "Sauver" at bounding box center [704, 347] width 20 height 10
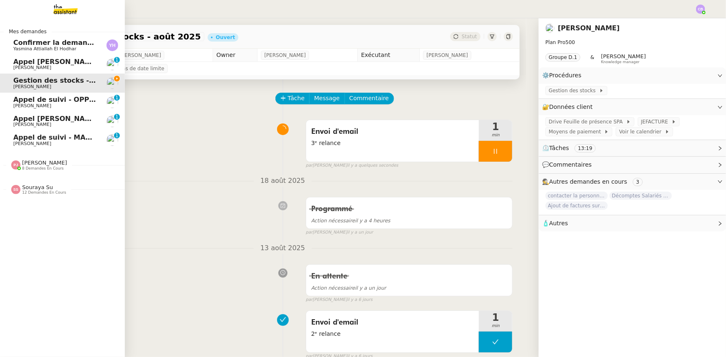
click at [33, 165] on span "[PERSON_NAME]" at bounding box center [44, 163] width 45 height 6
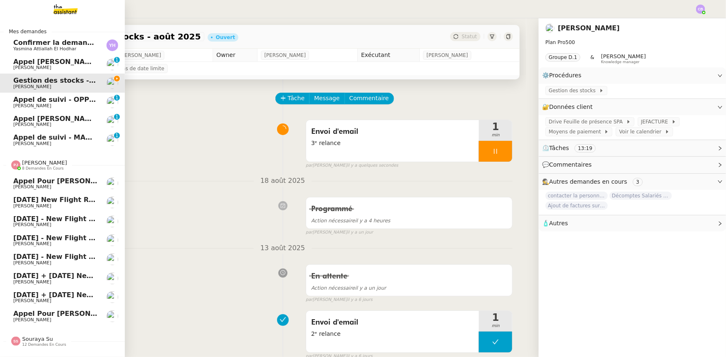
click at [33, 165] on span "[PERSON_NAME]" at bounding box center [44, 163] width 45 height 6
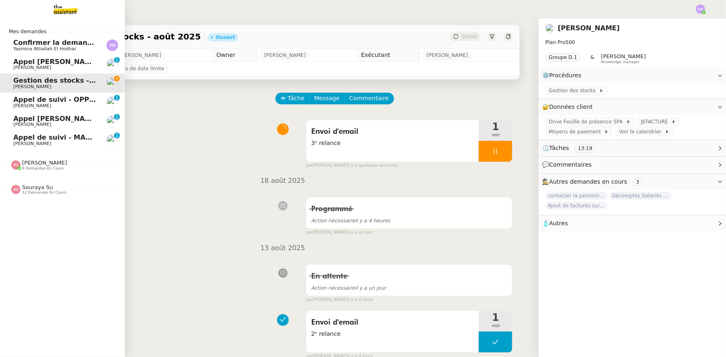
click at [34, 191] on span "12 demandes en cours" at bounding box center [44, 193] width 44 height 5
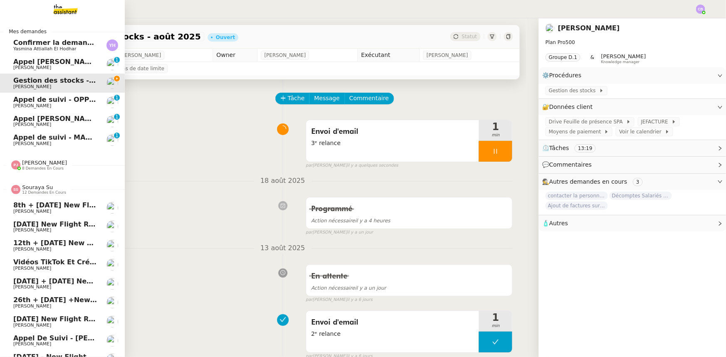
click at [34, 191] on span "12 demandes en cours" at bounding box center [44, 193] width 44 height 5
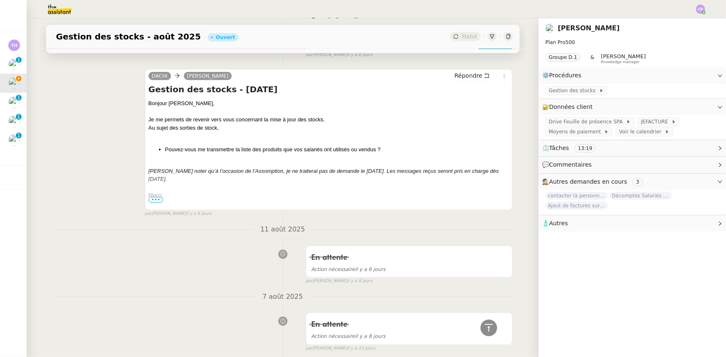
scroll to position [302, 0]
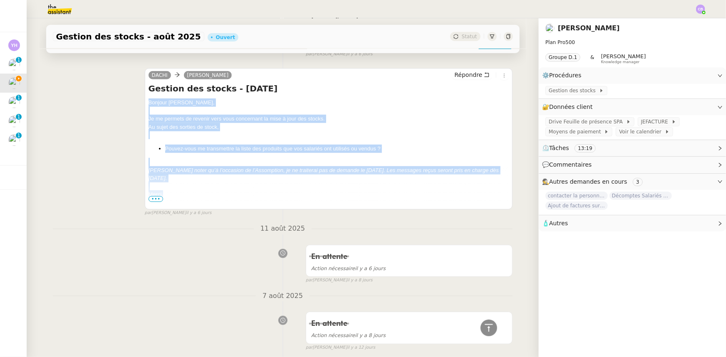
drag, startPoint x: 162, startPoint y: 195, endPoint x: 146, endPoint y: 102, distance: 94.7
click at [149, 102] on div "Bonjour Tina, Je me permets de revenir vers vous concernant la mise à jour des …" at bounding box center [329, 269] width 361 height 340
click at [459, 79] on span "Répondre" at bounding box center [468, 75] width 28 height 8
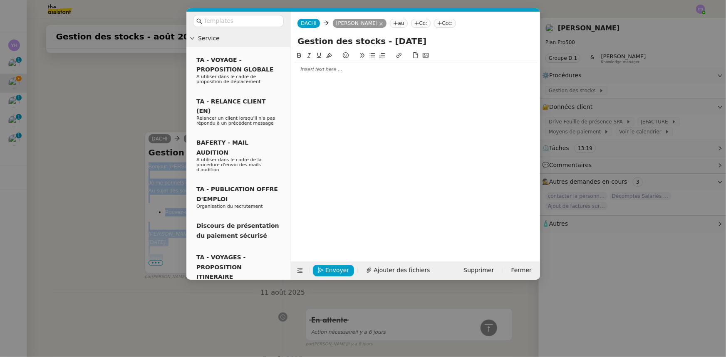
scroll to position [366, 0]
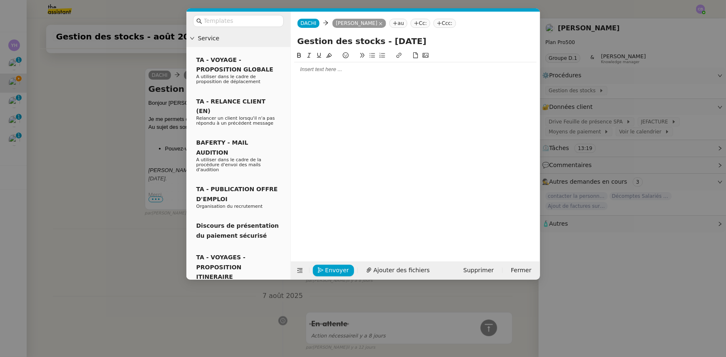
click at [347, 74] on div at bounding box center [415, 69] width 243 height 14
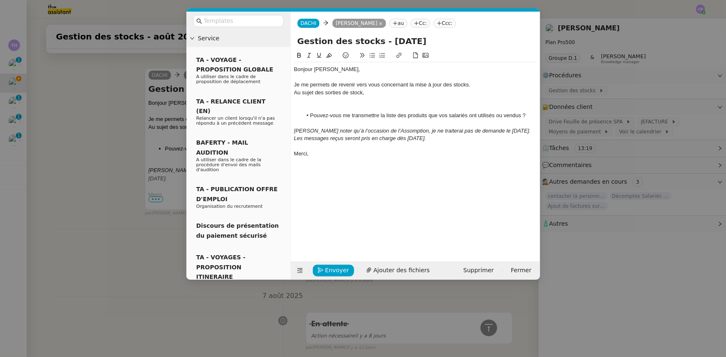
scroll to position [474, 0]
click at [314, 68] on div "Bonjour [PERSON_NAME]," at bounding box center [415, 69] width 243 height 7
click at [364, 107] on div at bounding box center [415, 107] width 243 height 7
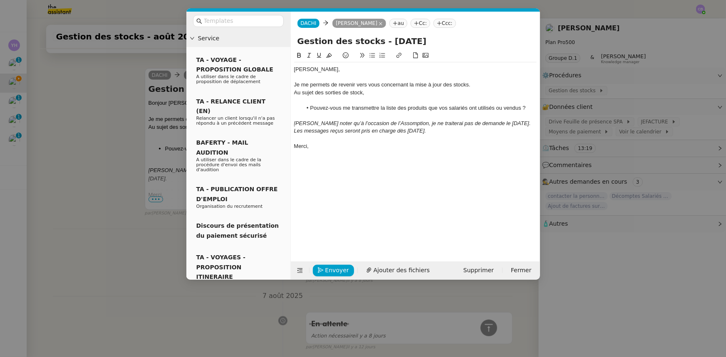
scroll to position [466, 0]
click at [469, 84] on div "Je me permets de revenir vers vous concernant la mise à jour des stocks." at bounding box center [415, 84] width 243 height 7
drag, startPoint x: 370, startPoint y: 92, endPoint x: 295, endPoint y: 91, distance: 75.3
click at [295, 91] on div "Au sujet des sorties de stock," at bounding box center [415, 92] width 243 height 7
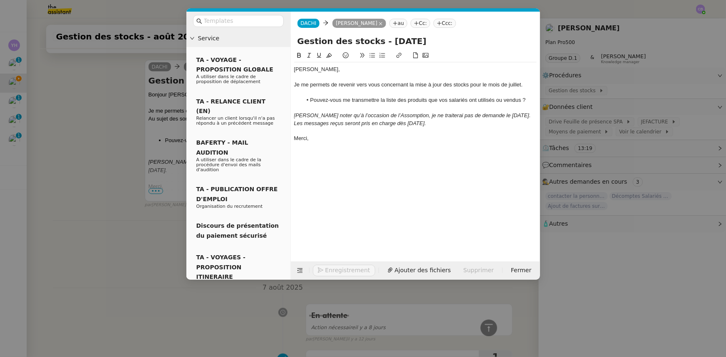
scroll to position [458, 0]
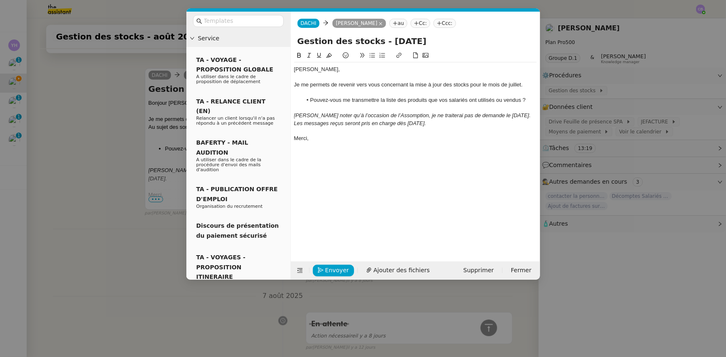
drag, startPoint x: 487, startPoint y: 126, endPoint x: 293, endPoint y: 117, distance: 194.9
click at [293, 117] on nz-spin "Tina, Je me permets de revenir vers vous concernant la mise à jour des stocks p…" at bounding box center [415, 151] width 249 height 201
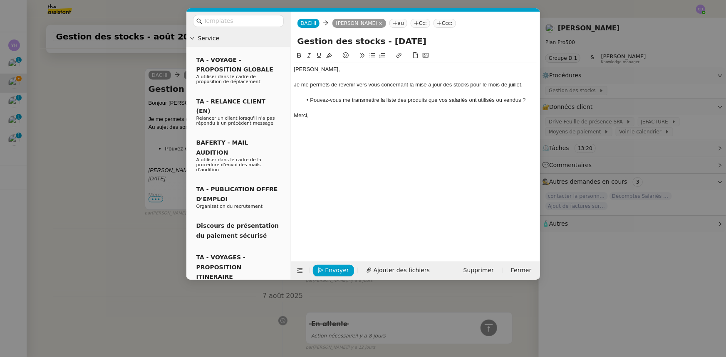
scroll to position [434, 0]
click at [342, 270] on span "Envoyer" at bounding box center [337, 271] width 24 height 10
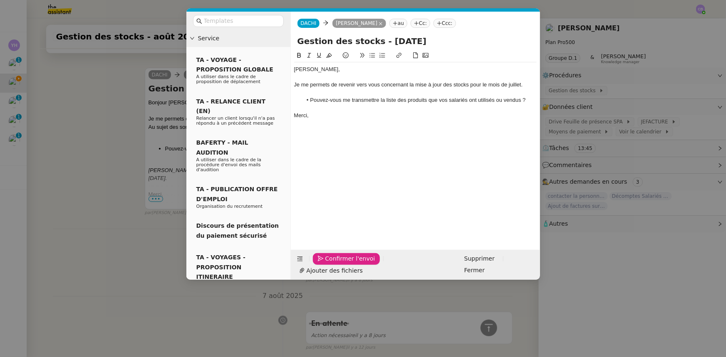
click at [342, 264] on span "Confirmer l'envoi" at bounding box center [350, 259] width 50 height 10
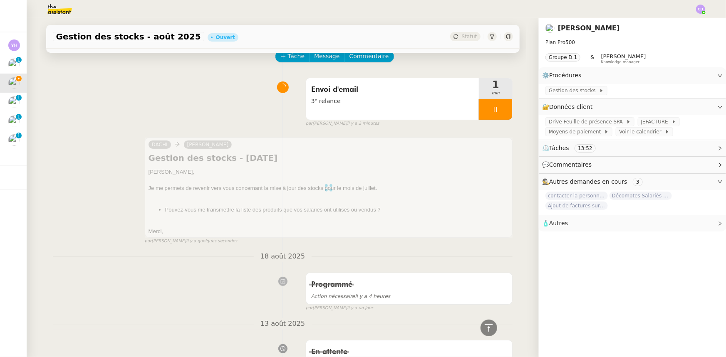
scroll to position [0, 0]
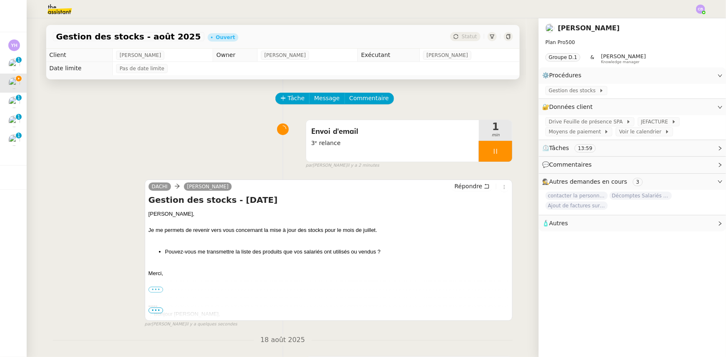
click at [479, 153] on div at bounding box center [495, 151] width 33 height 21
click at [496, 157] on button at bounding box center [504, 151] width 17 height 21
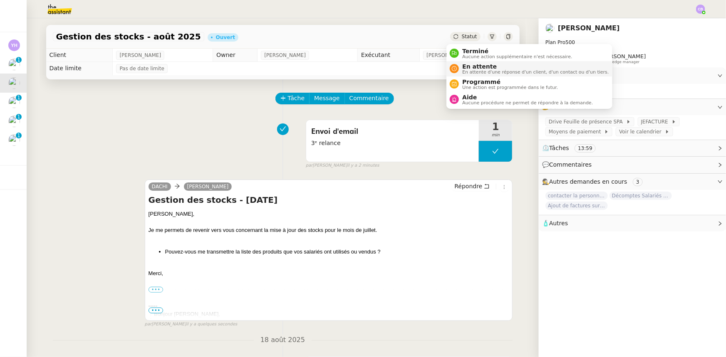
click at [476, 70] on span "En attente d'une réponse d'un client, d'un contact ou d'un tiers." at bounding box center [535, 72] width 146 height 5
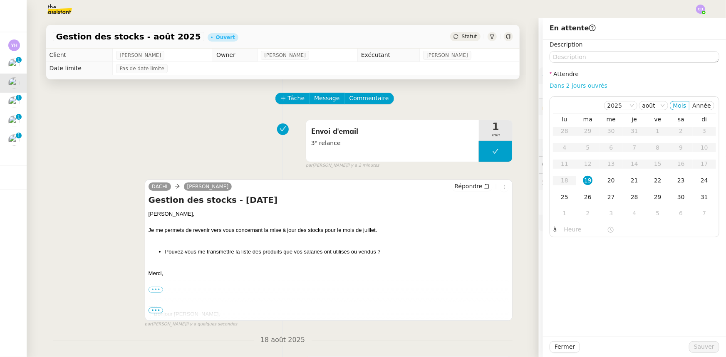
click at [587, 85] on link "Dans 2 jours ouvrés" at bounding box center [579, 85] width 58 height 7
type input "07:00"
click at [709, 347] on span "Sauver" at bounding box center [704, 347] width 20 height 10
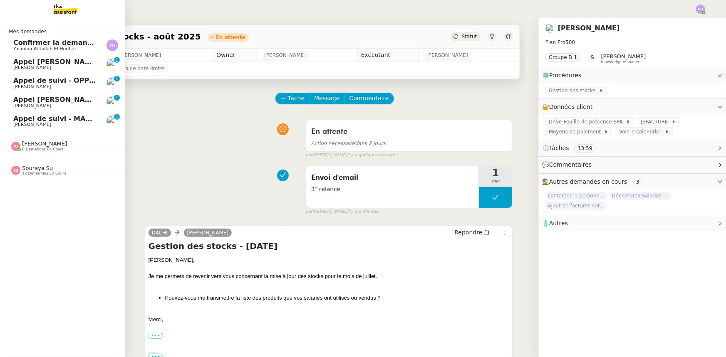
click at [25, 43] on span "Confirmer la demande de raccordement à la fibre" at bounding box center [105, 43] width 185 height 8
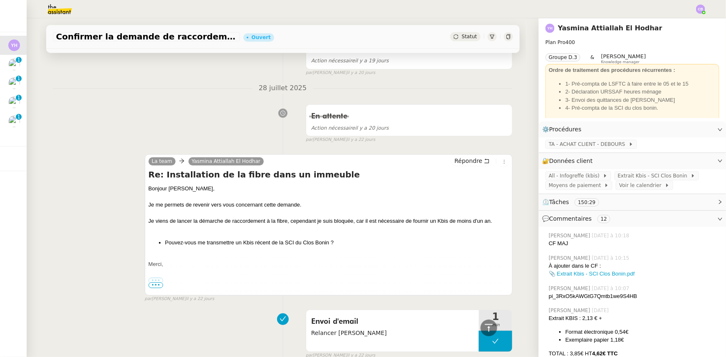
scroll to position [2875, 0]
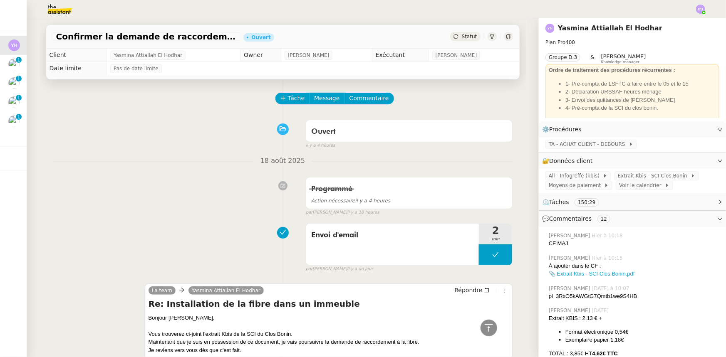
scroll to position [3064, 0]
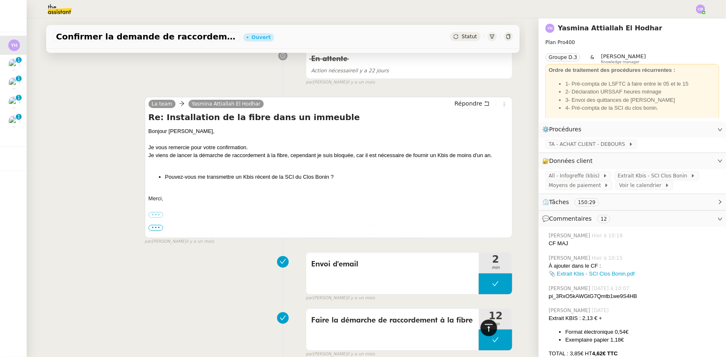
click at [488, 325] on icon at bounding box center [489, 328] width 10 height 10
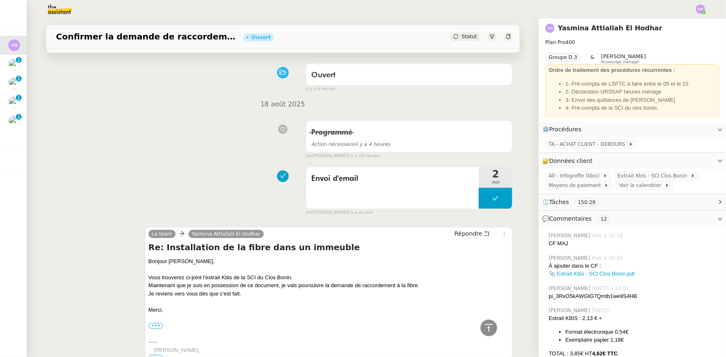
scroll to position [0, 0]
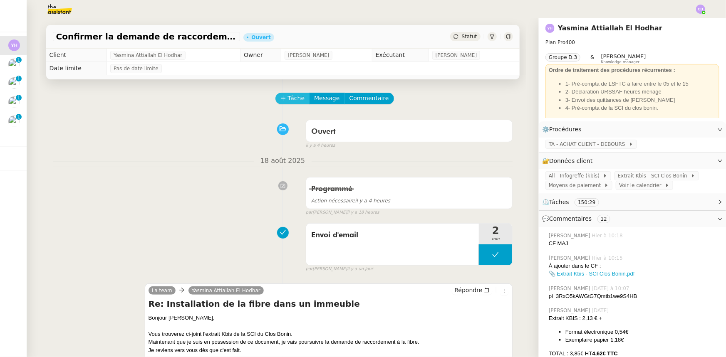
click at [290, 100] on span "Tâche" at bounding box center [296, 99] width 17 height 10
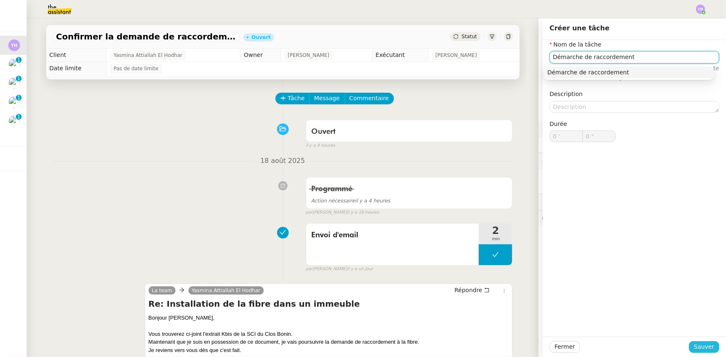
type input "Démarche de raccordement"
click at [694, 347] on span "Sauver" at bounding box center [704, 347] width 20 height 10
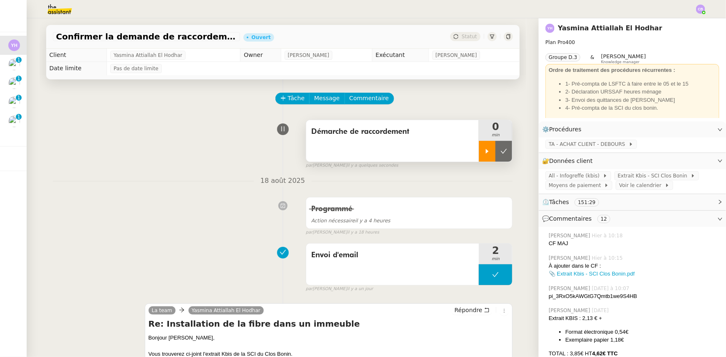
click at [486, 154] on icon at bounding box center [487, 151] width 3 height 5
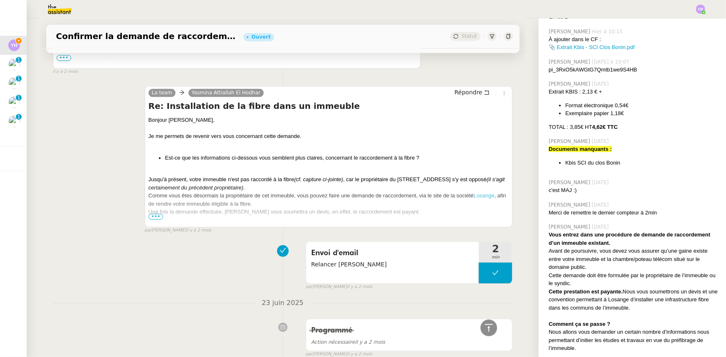
scroll to position [5598, 0]
click at [484, 194] on link "Losange" at bounding box center [484, 196] width 21 height 6
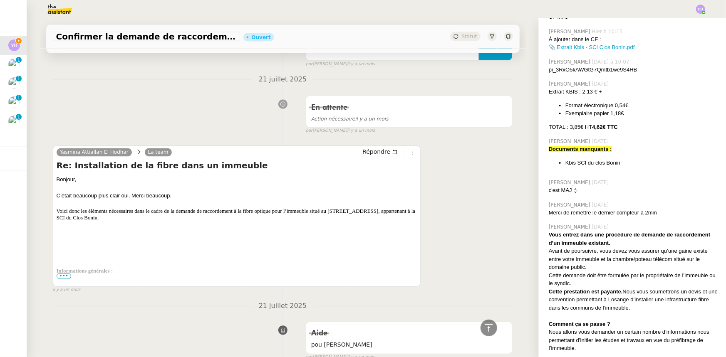
scroll to position [4009, 0]
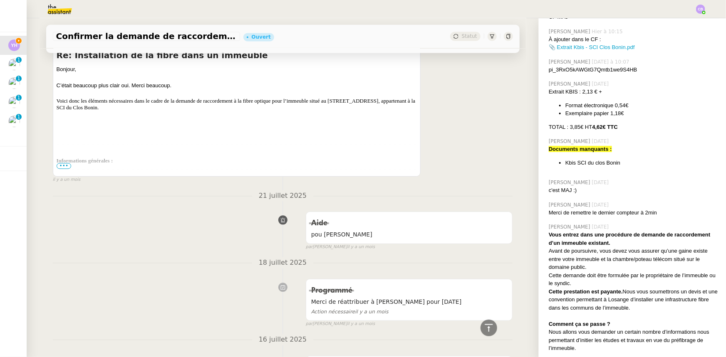
click at [62, 166] on span "•••" at bounding box center [64, 167] width 15 height 6
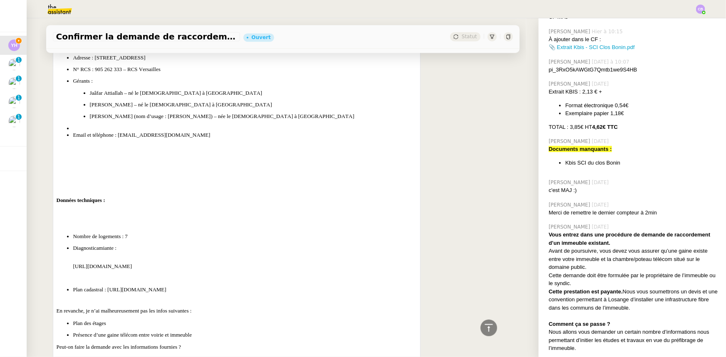
scroll to position [4198, 0]
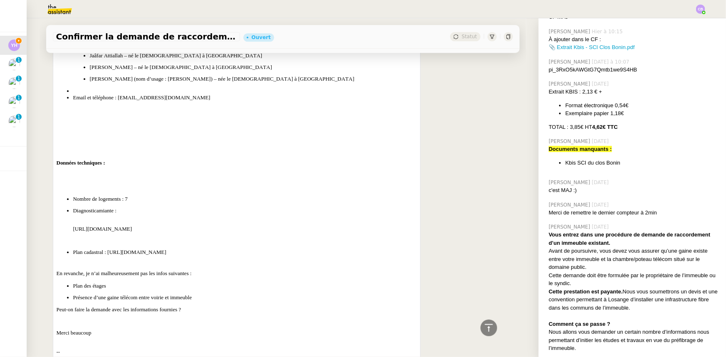
drag, startPoint x: 278, startPoint y: 223, endPoint x: 71, endPoint y: 223, distance: 207.2
click at [73, 226] on span "[URL][DOMAIN_NAME]" at bounding box center [102, 229] width 59 height 6
copy span "[URL][DOMAIN_NAME]"
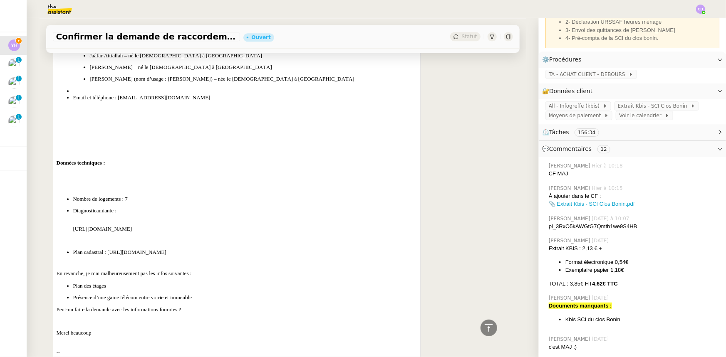
scroll to position [0, 0]
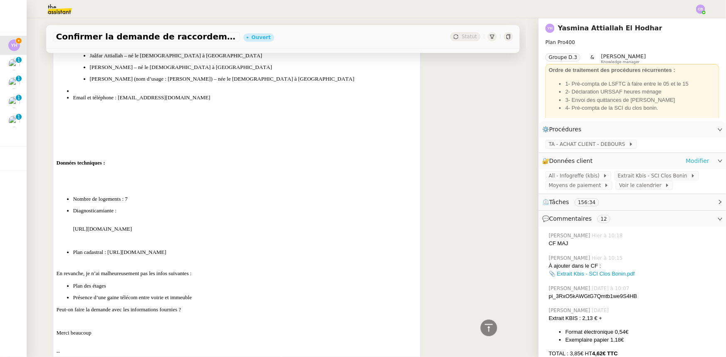
click at [686, 164] on link "Modifier" at bounding box center [698, 161] width 24 height 10
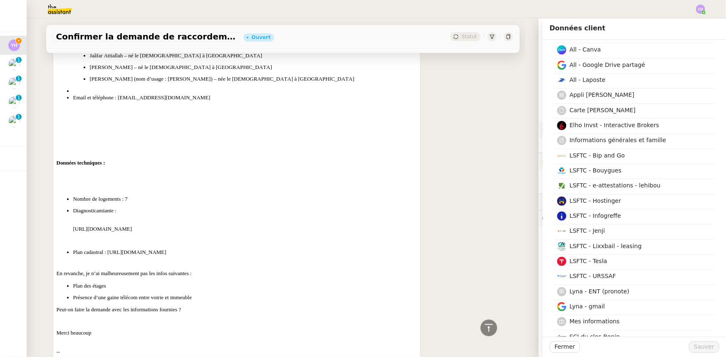
scroll to position [37, 0]
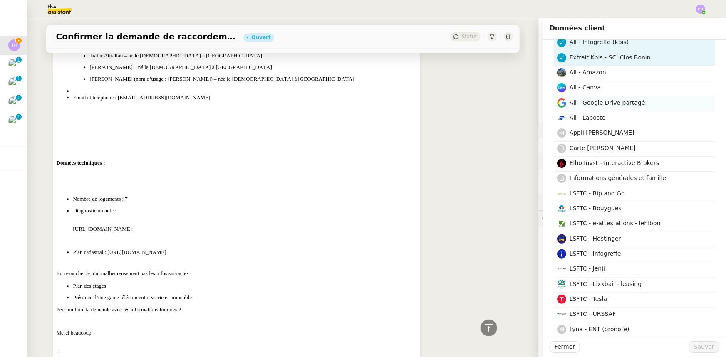
click at [606, 104] on span "All - Google Drive partagé" at bounding box center [608, 102] width 76 height 7
click at [702, 346] on span "Sauver" at bounding box center [704, 347] width 20 height 10
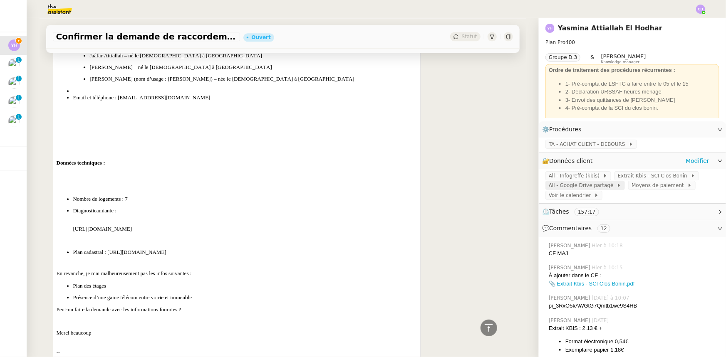
click at [592, 188] on span "All - Google Drive partagé" at bounding box center [583, 185] width 68 height 8
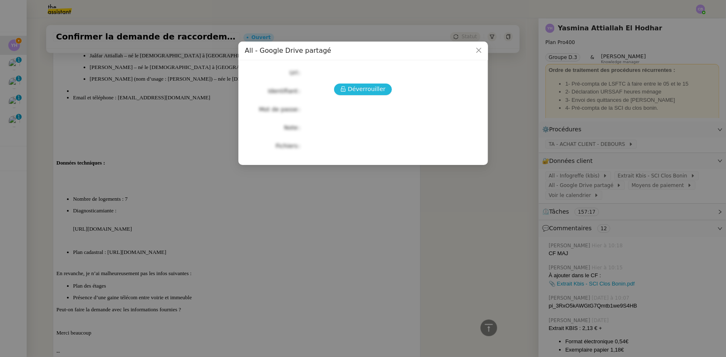
click at [361, 92] on span "Déverrouiller" at bounding box center [367, 89] width 38 height 10
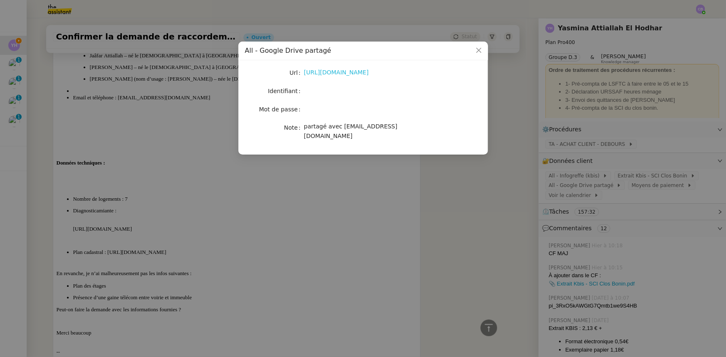
click at [350, 75] on link "[URL][DOMAIN_NAME]" at bounding box center [336, 72] width 65 height 7
click at [478, 50] on icon "Close" at bounding box center [478, 50] width 5 height 5
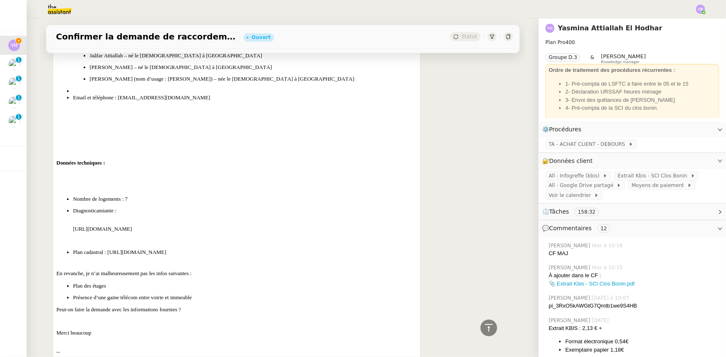
drag, startPoint x: 312, startPoint y: 245, endPoint x: 106, endPoint y: 244, distance: 206.4
click at [105, 249] on span "Plan cadastral : [URL][DOMAIN_NAME]" at bounding box center [119, 252] width 93 height 6
copy span "[URL][DOMAIN_NAME]"
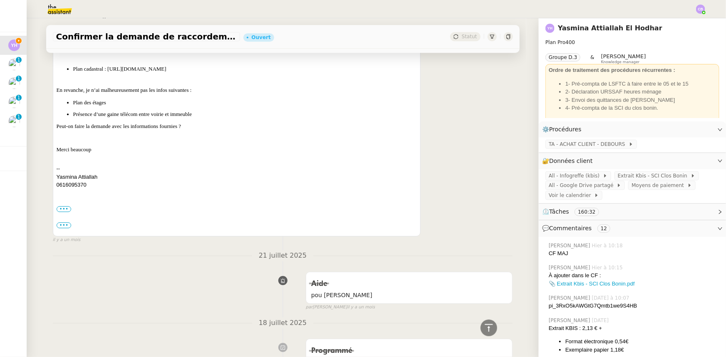
scroll to position [4350, 0]
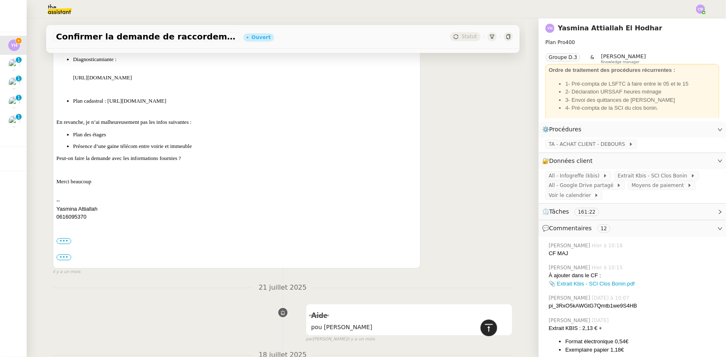
click at [484, 329] on icon at bounding box center [489, 328] width 10 height 10
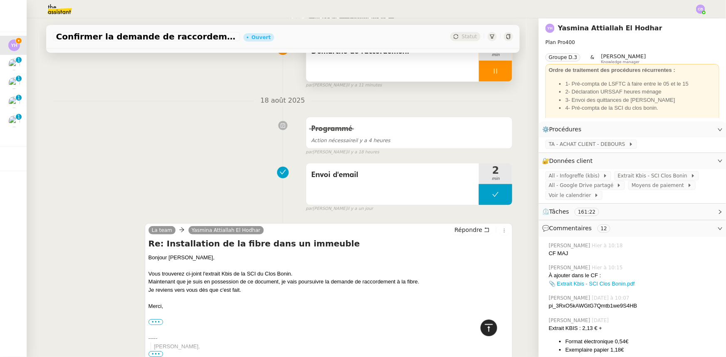
scroll to position [0, 0]
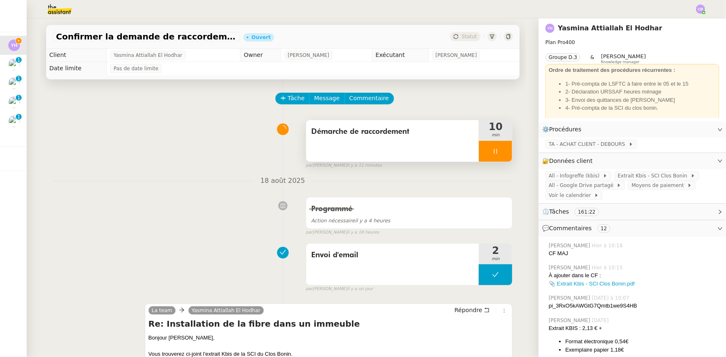
click at [479, 150] on div at bounding box center [495, 151] width 33 height 21
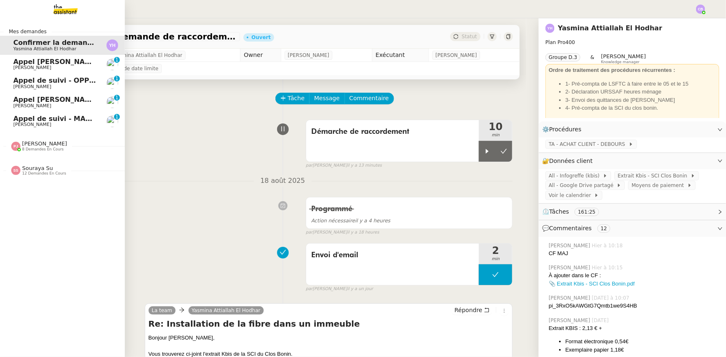
click at [25, 62] on span "Appel [PERSON_NAME]" at bounding box center [56, 62] width 86 height 8
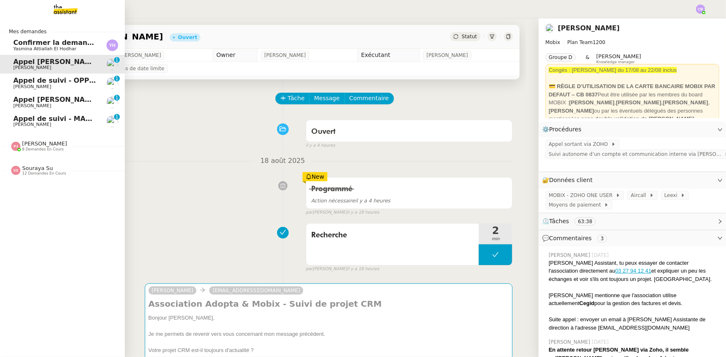
click at [20, 83] on span "Appel de suivi - OPP7178 - TEMPO COURTAGE" at bounding box center [98, 81] width 170 height 8
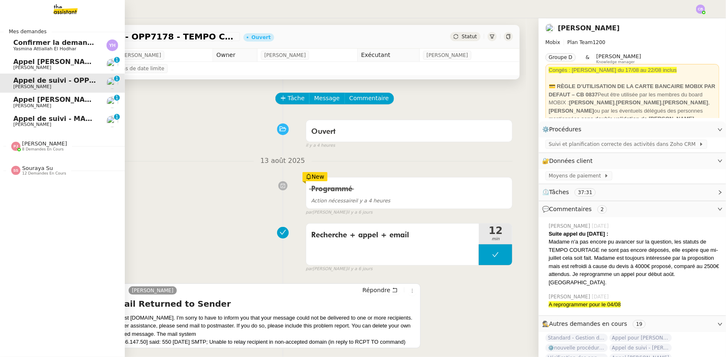
click at [36, 103] on span "Appel [PERSON_NAME]" at bounding box center [56, 100] width 86 height 8
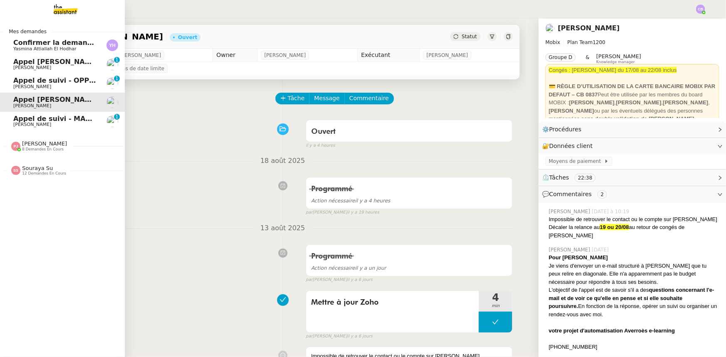
click at [27, 121] on span "Appel de suivi - MADFLY - [PERSON_NAME]" at bounding box center [93, 119] width 160 height 8
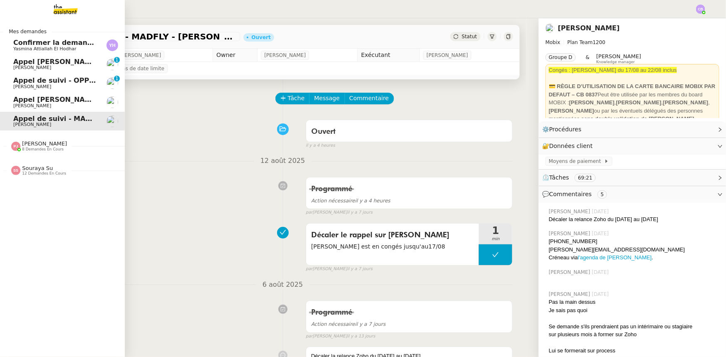
click at [26, 46] on span "Yasmina Attiallah El Hodhar" at bounding box center [44, 48] width 63 height 5
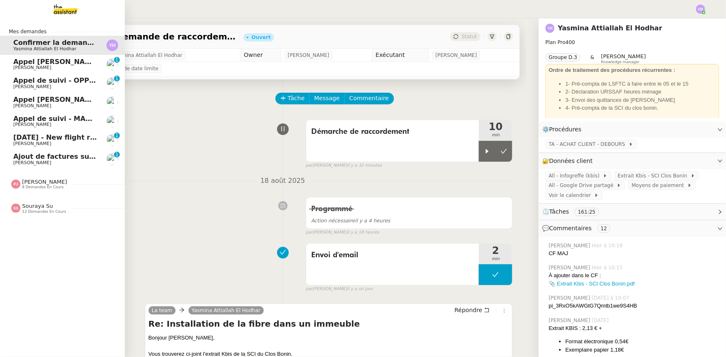
click at [54, 139] on span "[DATE] - New flight request - [PERSON_NAME]" at bounding box center [99, 138] width 172 height 8
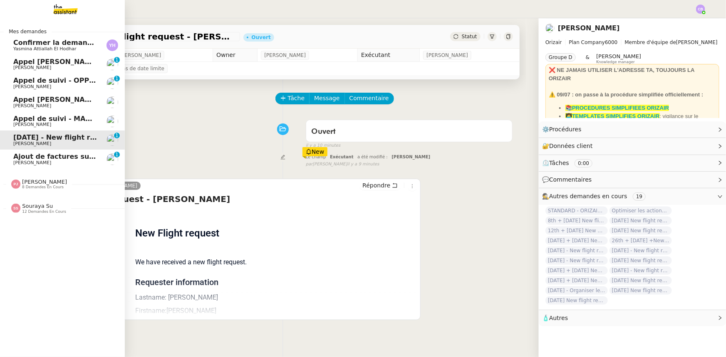
click at [52, 156] on span "Ajout de factures sur la plateforme Jefacture" at bounding box center [97, 157] width 169 height 8
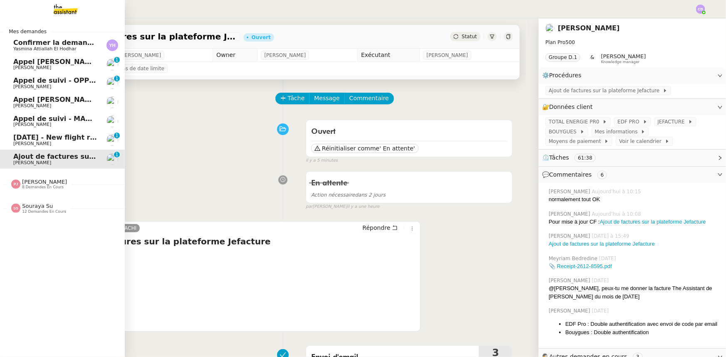
click at [36, 140] on span "[DATE] - New flight request - [PERSON_NAME]" at bounding box center [99, 138] width 172 height 8
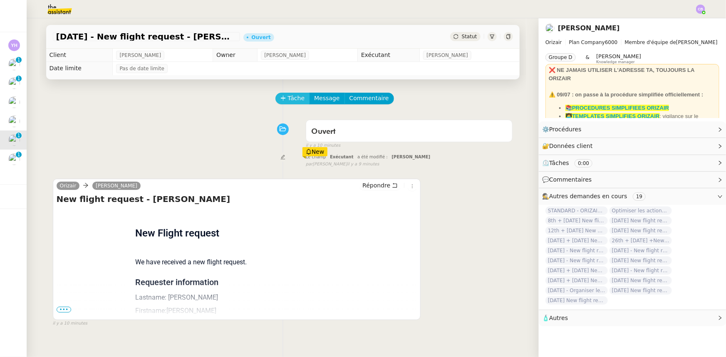
click at [288, 102] on span "Tâche" at bounding box center [296, 99] width 17 height 10
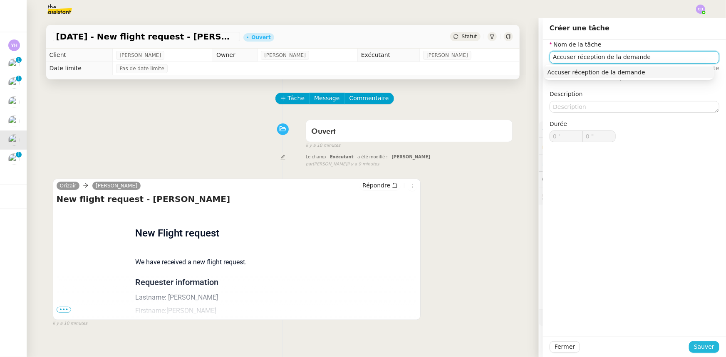
type input "Accuser réception de la demande"
click at [699, 348] on span "Sauver" at bounding box center [704, 347] width 20 height 10
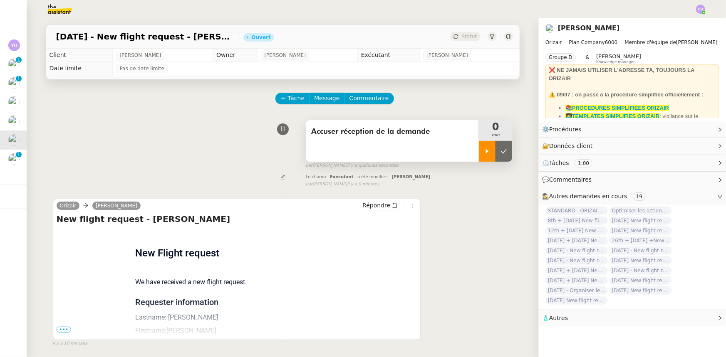
click at [479, 155] on div at bounding box center [487, 151] width 17 height 21
click at [689, 130] on link "Modifier" at bounding box center [698, 130] width 24 height 10
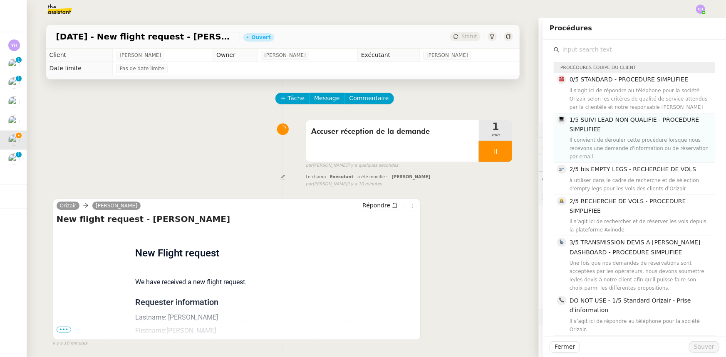
click at [591, 131] on span "1/5 SUIVI LEAD NON QUALIFIE - PROCEDURE SIMPLIFIEE" at bounding box center [634, 125] width 129 height 16
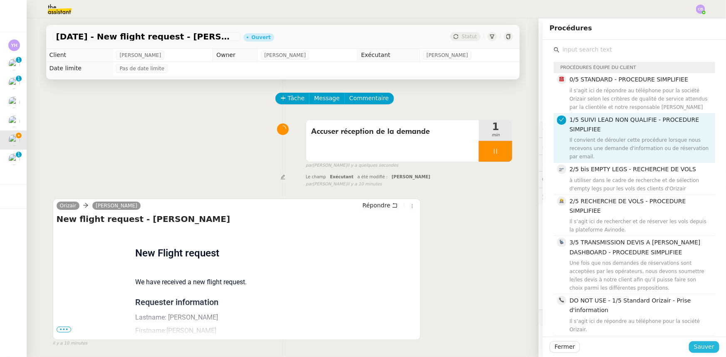
click at [707, 347] on span "Sauver" at bounding box center [704, 347] width 20 height 10
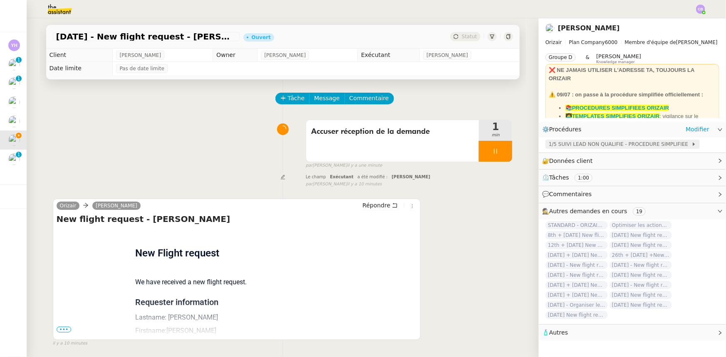
click at [602, 146] on span "1/5 SUIVI LEAD NON QUALIFIE - PROCEDURE SIMPLIFIEE" at bounding box center [620, 144] width 143 height 8
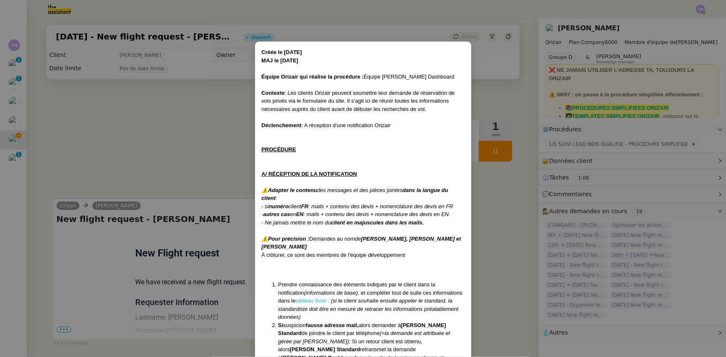
click at [295, 300] on link "tableau Suivi :" at bounding box center [312, 301] width 34 height 6
drag, startPoint x: 169, startPoint y: 137, endPoint x: 162, endPoint y: 135, distance: 7.5
click at [169, 137] on nz-modal-container "Créée le [DATE] MAJ le [DATE] Équipe Orizair qui réalise la procédure : Équipe …" at bounding box center [363, 178] width 726 height 357
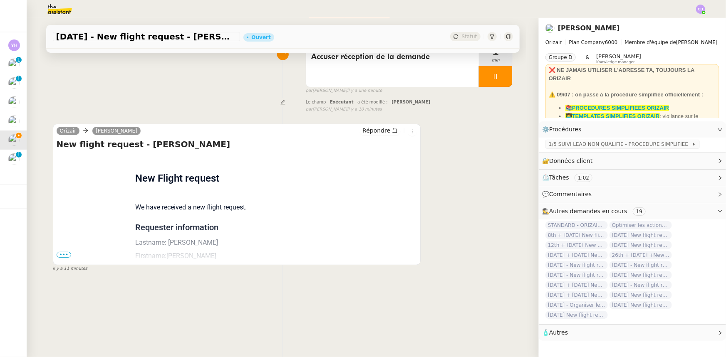
scroll to position [75, 0]
click at [63, 255] on span "•••" at bounding box center [64, 255] width 15 height 6
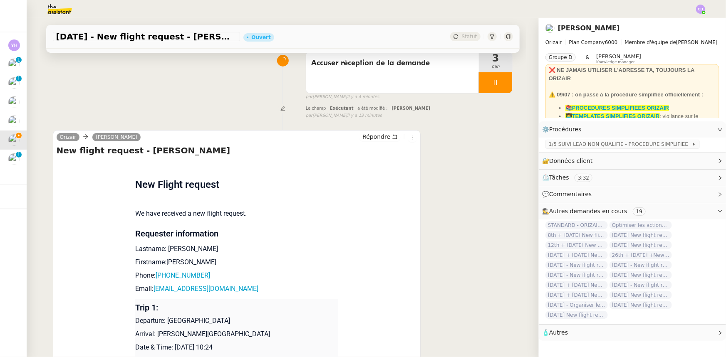
scroll to position [0, 0]
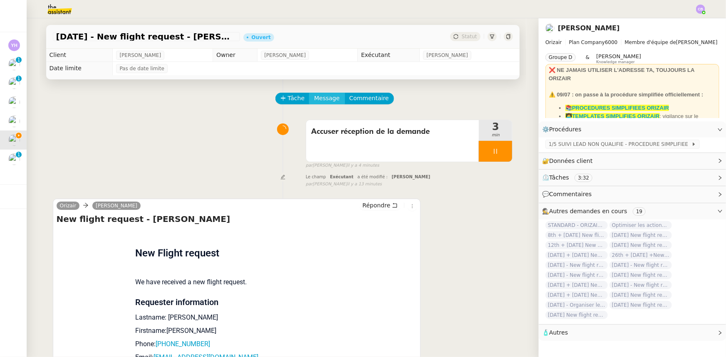
click at [318, 101] on span "Message" at bounding box center [326, 99] width 25 height 10
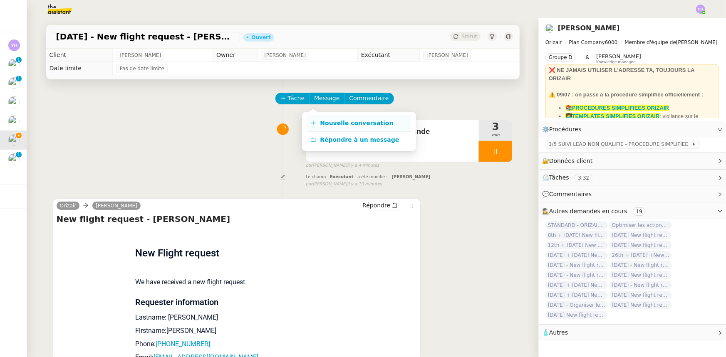
click at [342, 123] on span "Nouvelle conversation" at bounding box center [356, 123] width 73 height 7
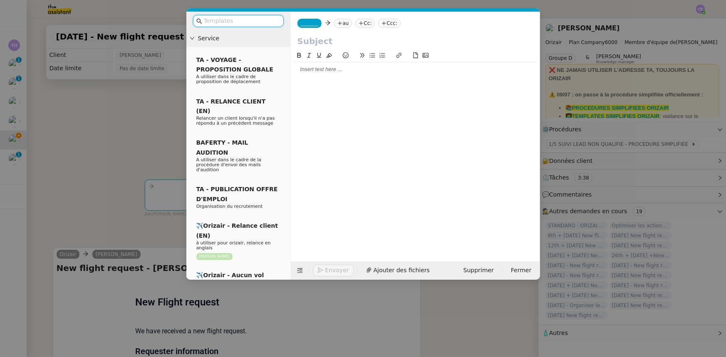
click at [247, 21] on input "text" at bounding box center [241, 21] width 75 height 10
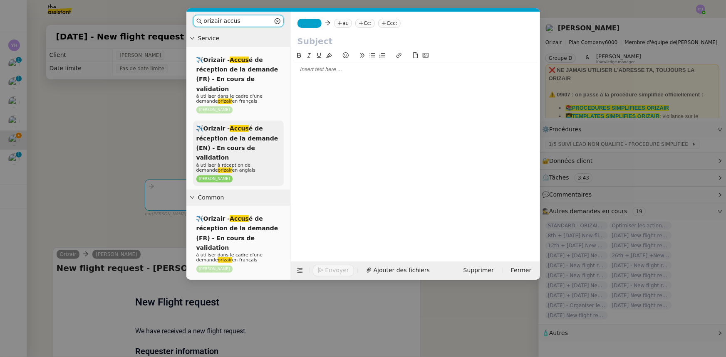
type input "orizair accus"
click at [236, 136] on span "✈️Orizair - Accus é de réception de la demande (EN) - En cours de validation" at bounding box center [237, 143] width 82 height 36
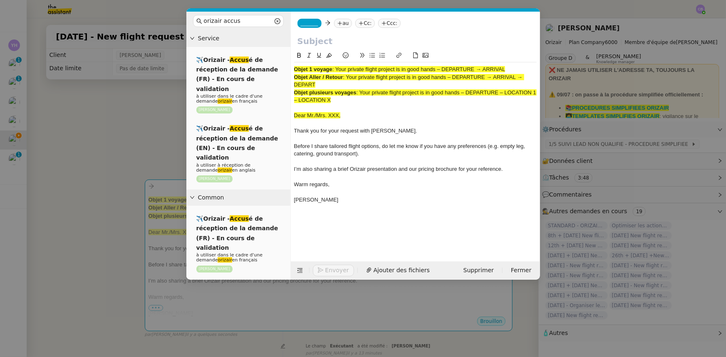
drag, startPoint x: 320, startPoint y: 83, endPoint x: 349, endPoint y: 79, distance: 28.6
click at [349, 79] on div "Objet Aller / Retour : Your private flight project is in good hands – DEPARTURE…" at bounding box center [415, 81] width 243 height 15
copy span "Your private flight project is in good hands – DEPARTURE → ARRIVAL → DEPART"
click at [330, 42] on input "text" at bounding box center [415, 41] width 236 height 12
paste input "Your private flight project is in good hands – DEPARTURE → ARRIVAL → DEPART"
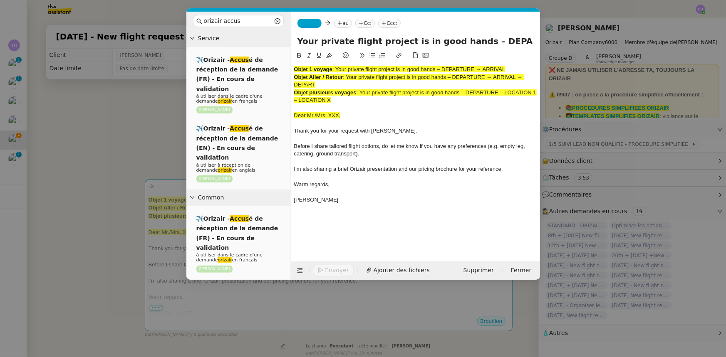
scroll to position [0, 79]
type input "Your private flight project is in good hands – DEPARTURE → ARRIVAL → DEPART"
drag, startPoint x: 338, startPoint y: 102, endPoint x: 293, endPoint y: 71, distance: 54.7
click at [293, 71] on nz-spin "Objet 1 voyage : Your private flight project is in good hands – DEPARTURE → ARR…" at bounding box center [415, 151] width 249 height 201
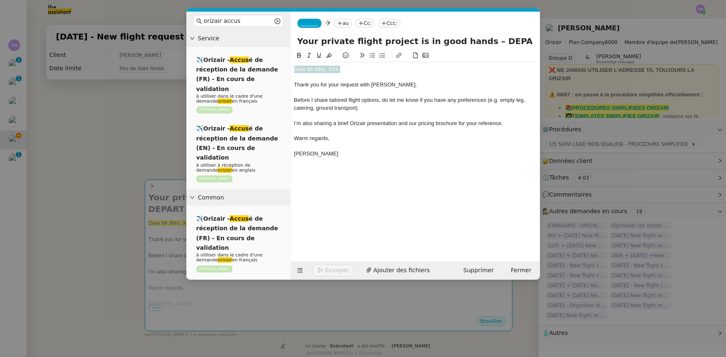
drag, startPoint x: 343, startPoint y: 69, endPoint x: 294, endPoint y: 70, distance: 49.1
click at [294, 70] on div "Dear Mr./Mrs. XXX," at bounding box center [415, 69] width 243 height 7
click at [330, 57] on icon at bounding box center [329, 55] width 6 height 6
click at [339, 69] on div "Dear Mr./Mrs. XXX," at bounding box center [415, 69] width 243 height 7
click at [154, 143] on nz-modal-container "orizair accus Service ✈️Orizair - Accus é de réception de la demande (FR) - En …" at bounding box center [363, 178] width 726 height 357
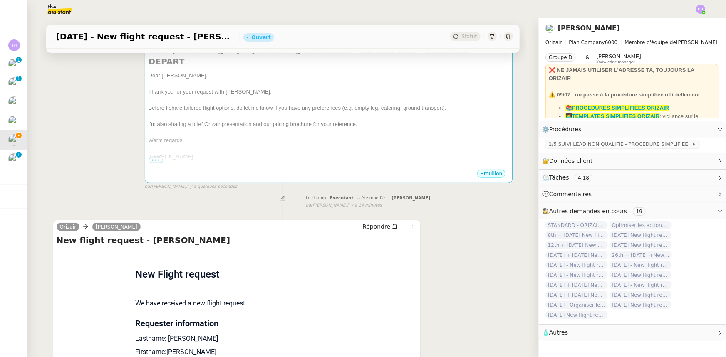
scroll to position [189, 0]
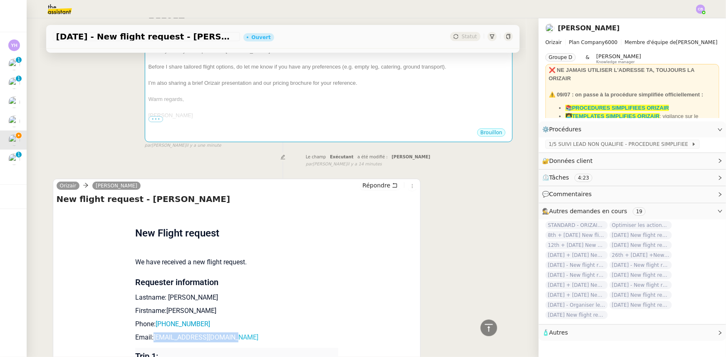
drag, startPoint x: 236, startPoint y: 326, endPoint x: 151, endPoint y: 325, distance: 84.9
click at [151, 333] on p "Email: [EMAIL_ADDRESS][DOMAIN_NAME]" at bounding box center [236, 338] width 203 height 10
copy link "[EMAIL_ADDRESS][DOMAIN_NAME]"
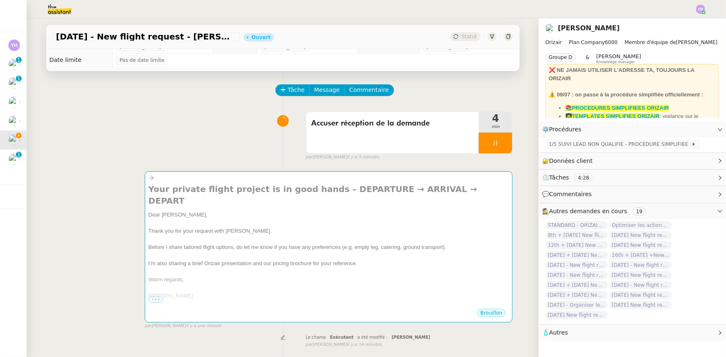
scroll to position [0, 0]
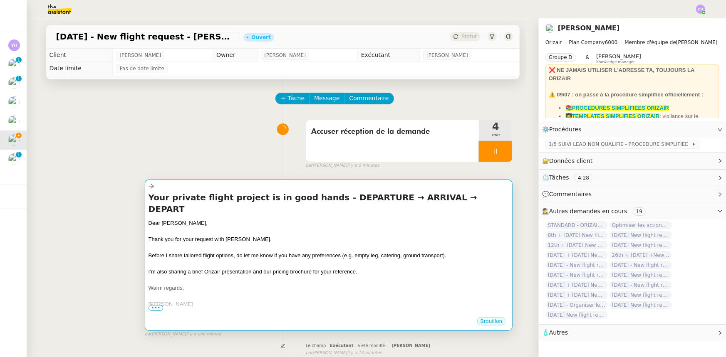
click at [246, 252] on div "Before I share tailored flight options, do let me know if you have any preferen…" at bounding box center [329, 256] width 361 height 8
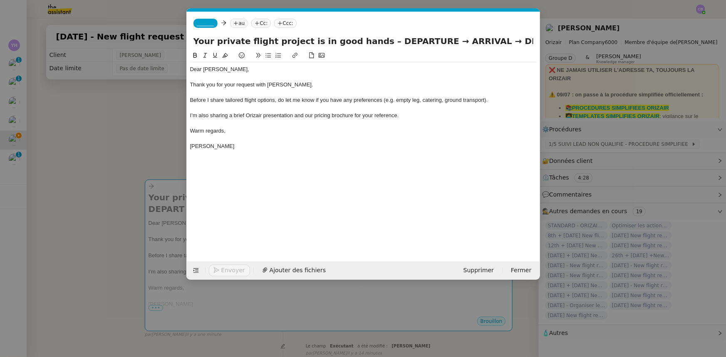
scroll to position [0, 49]
click at [208, 25] on span "_______" at bounding box center [205, 23] width 17 height 6
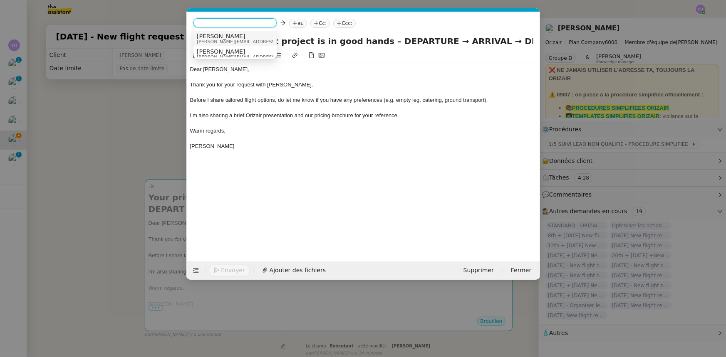
click at [221, 42] on span "[PERSON_NAME][EMAIL_ADDRESS][DOMAIN_NAME]" at bounding box center [256, 42] width 118 height 5
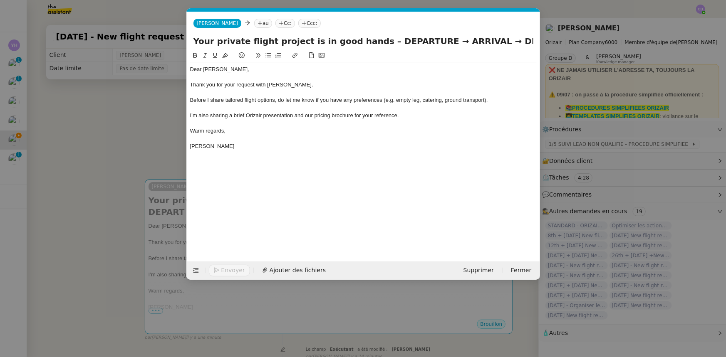
click at [254, 25] on nz-tag "au" at bounding box center [263, 23] width 18 height 9
paste input "[EMAIL_ADDRESS][DOMAIN_NAME]"
type input "[EMAIL_ADDRESS][DOMAIN_NAME]"
click at [256, 34] on span "[EMAIL_ADDRESS][DOMAIN_NAME]" at bounding box center [292, 36] width 102 height 7
click at [401, 21] on nz-tag "Ccc:" at bounding box center [412, 23] width 22 height 9
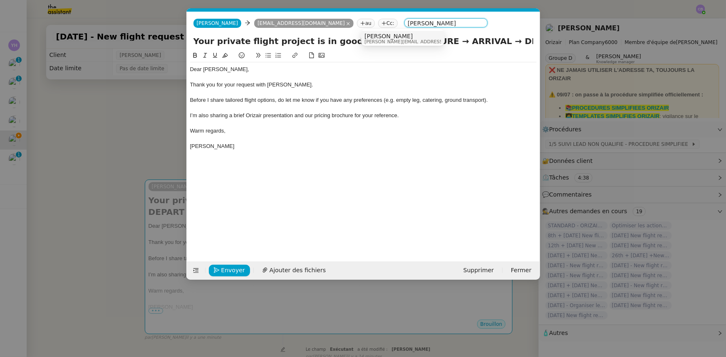
type input "[PERSON_NAME]"
click at [389, 37] on span "[PERSON_NAME]" at bounding box center [423, 36] width 118 height 7
drag, startPoint x: 416, startPoint y: 41, endPoint x: 372, endPoint y: 39, distance: 43.7
click at [372, 39] on input "Your private flight project is in good hands – DEPARTURE → ARRIVAL → DEPART" at bounding box center [363, 41] width 340 height 12
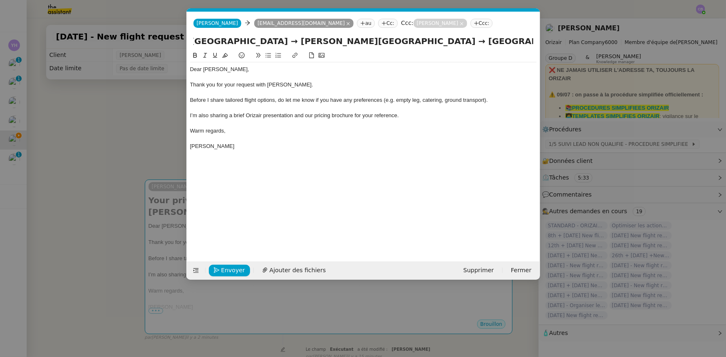
type input "Your private flight project is in good hands – [GEOGRAPHIC_DATA] → [PERSON_NAME…"
click at [300, 92] on div at bounding box center [363, 92] width 347 height 7
click at [308, 267] on span "Ajouter des fichiers" at bounding box center [298, 271] width 56 height 10
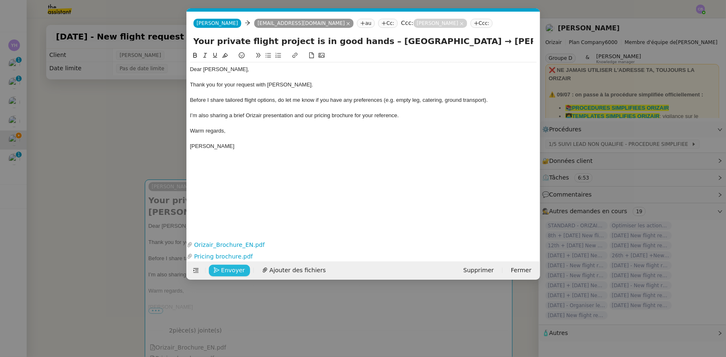
click at [237, 272] on span "Envoyer" at bounding box center [233, 271] width 24 height 10
click at [237, 272] on span "Confirmer l'envoi" at bounding box center [246, 271] width 50 height 10
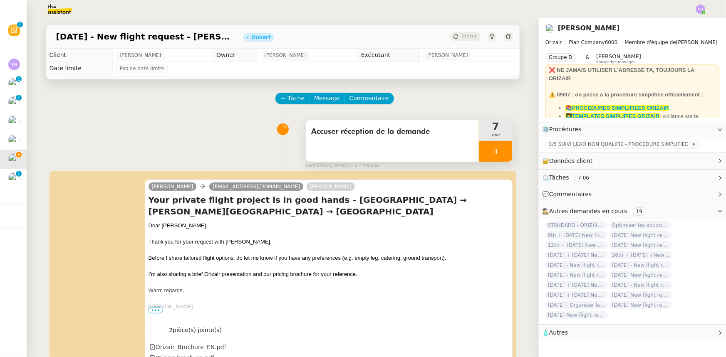
click at [479, 150] on div at bounding box center [495, 151] width 33 height 21
click at [496, 158] on button at bounding box center [504, 151] width 17 height 21
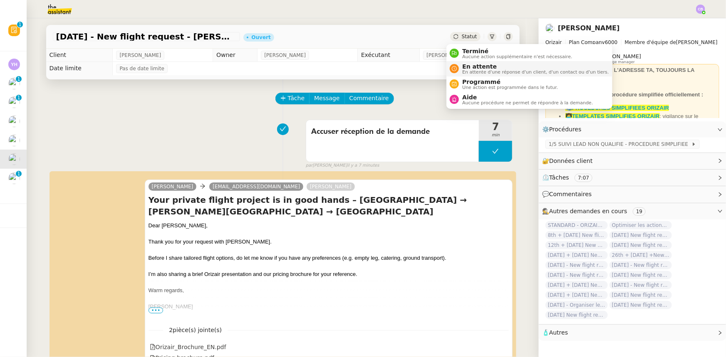
click at [478, 67] on span "En attente" at bounding box center [535, 66] width 146 height 7
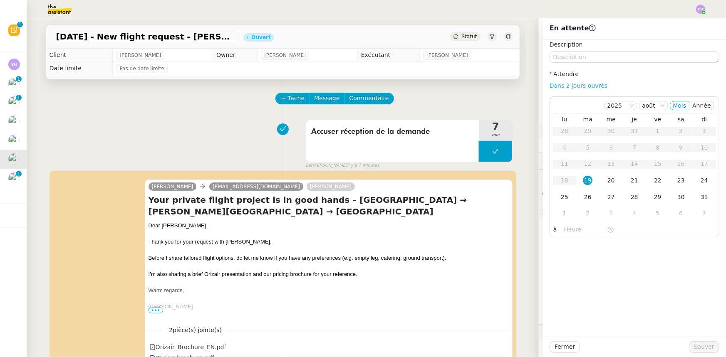
click at [565, 87] on link "Dans 2 jours ouvrés" at bounding box center [579, 85] width 58 height 7
type input "07:00"
click at [607, 182] on div "20" at bounding box center [611, 180] width 9 height 9
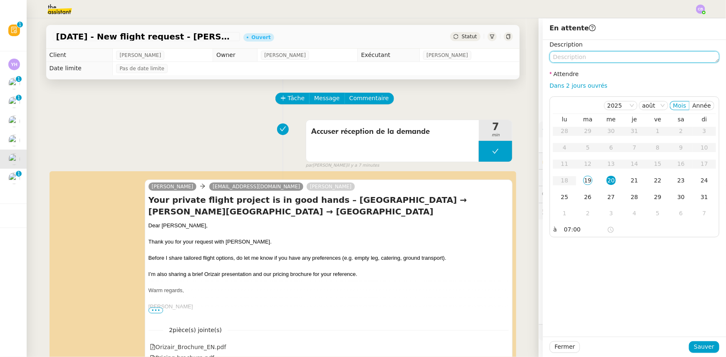
click at [585, 58] on textarea at bounding box center [635, 57] width 170 height 12
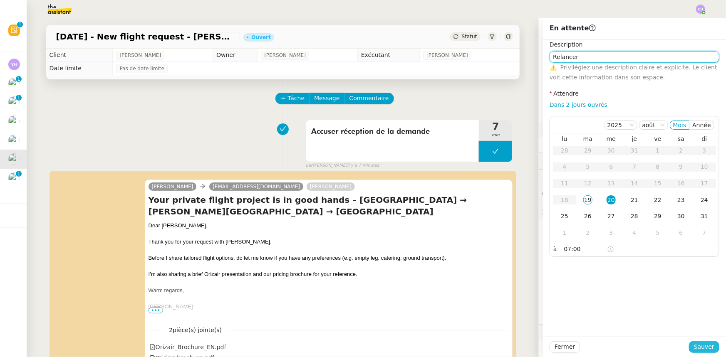
type textarea "Relancer"
click at [695, 348] on span "Sauver" at bounding box center [704, 347] width 20 height 10
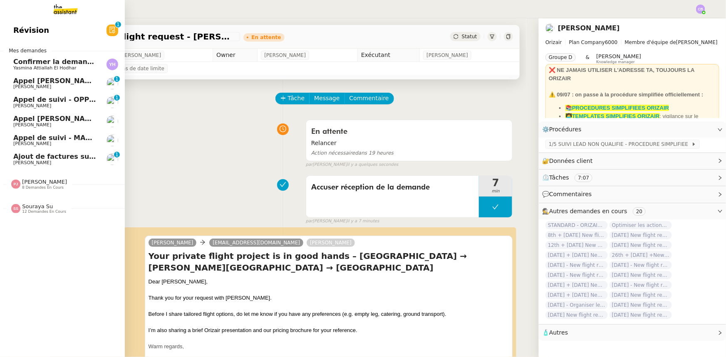
click at [26, 63] on span "Confirmer la demande de raccordement à la fibre" at bounding box center [105, 62] width 185 height 8
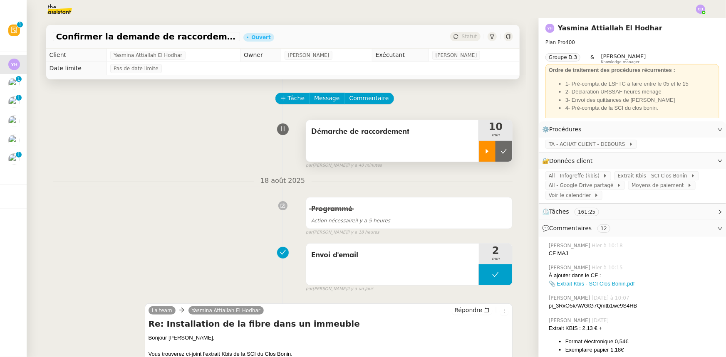
click at [484, 154] on icon at bounding box center [487, 151] width 7 height 7
click at [288, 101] on span "Tâche" at bounding box center [296, 99] width 17 height 10
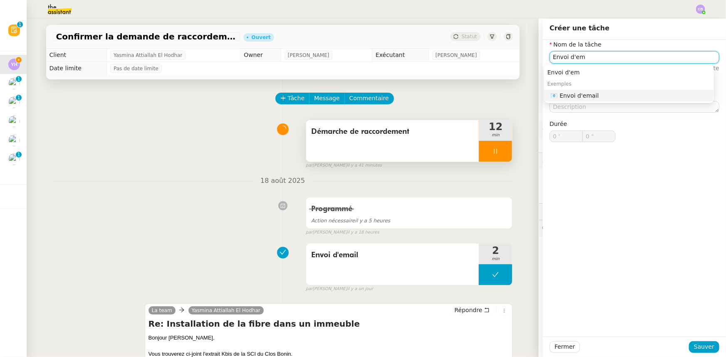
click at [597, 97] on div "📧 Envoi d'email" at bounding box center [631, 95] width 160 height 7
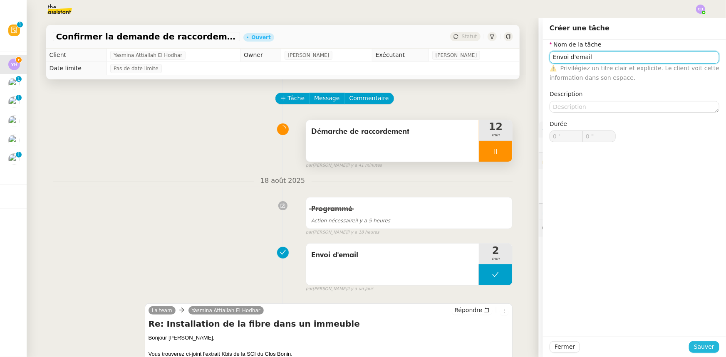
type input "Envoi d'email"
click at [695, 348] on span "Sauver" at bounding box center [704, 347] width 20 height 10
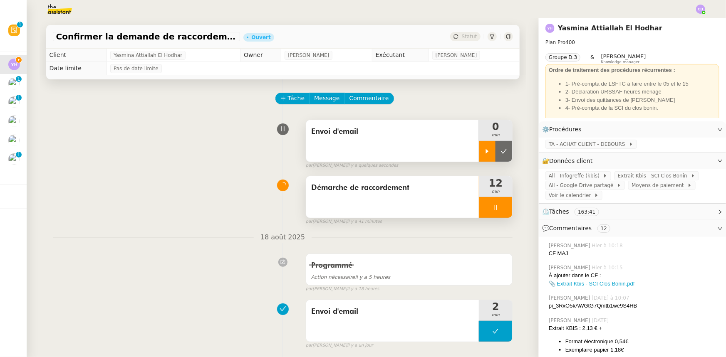
click at [484, 153] on icon at bounding box center [487, 151] width 7 height 7
click at [479, 207] on div at bounding box center [495, 207] width 33 height 21
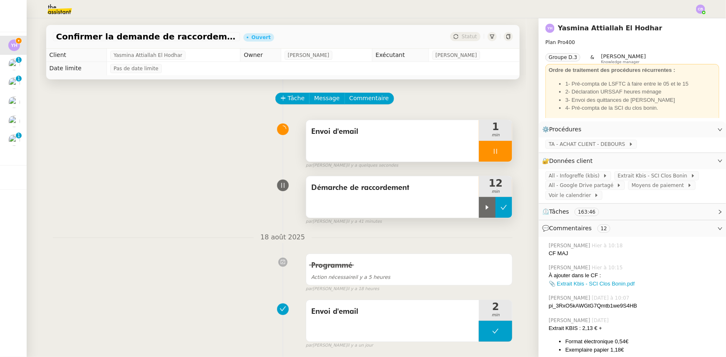
click at [501, 210] on icon at bounding box center [504, 207] width 7 height 7
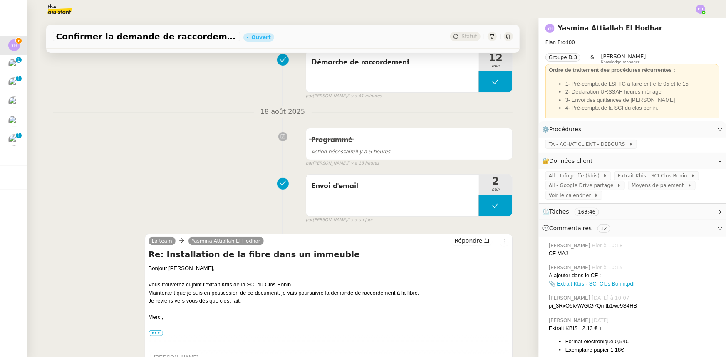
scroll to position [189, 0]
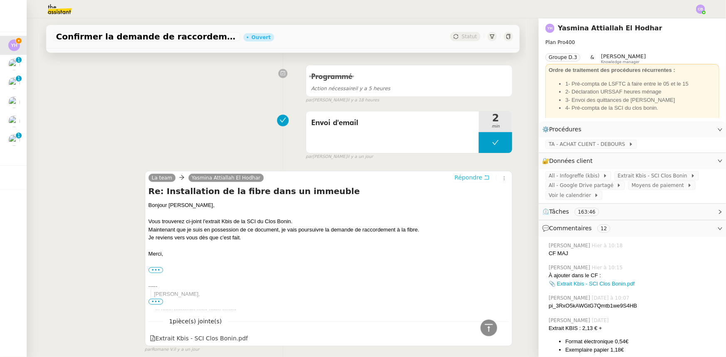
click at [461, 180] on span "Répondre" at bounding box center [468, 178] width 28 height 8
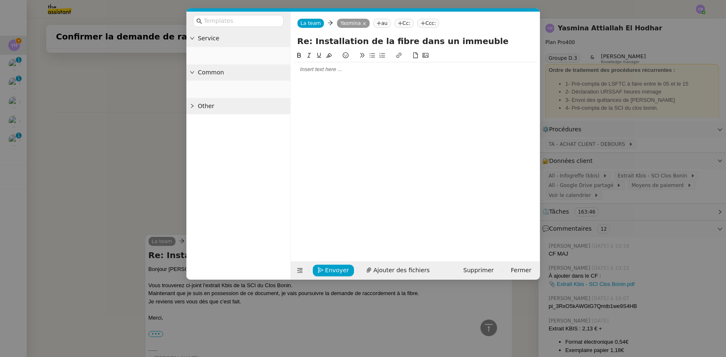
scroll to position [253, 0]
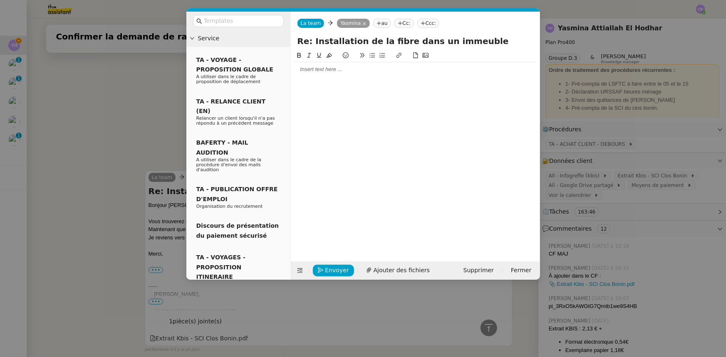
click at [325, 72] on div at bounding box center [415, 69] width 243 height 7
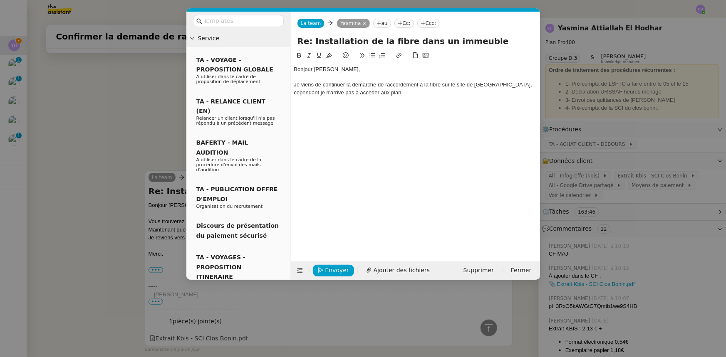
click at [112, 121] on nz-modal-container "Service TA - VOYAGE - PROPOSITION GLOBALE A utiliser dans le cadre de propositi…" at bounding box center [363, 178] width 726 height 357
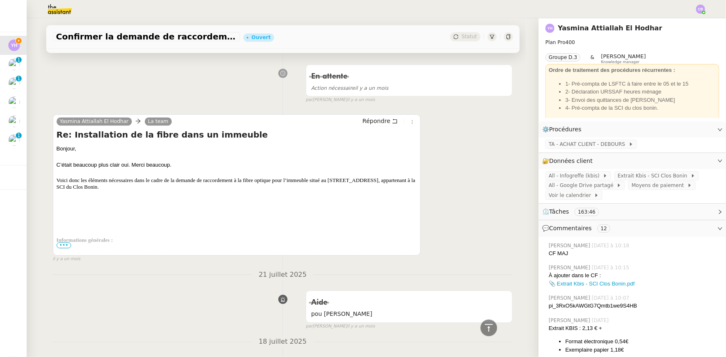
scroll to position [4097, 0]
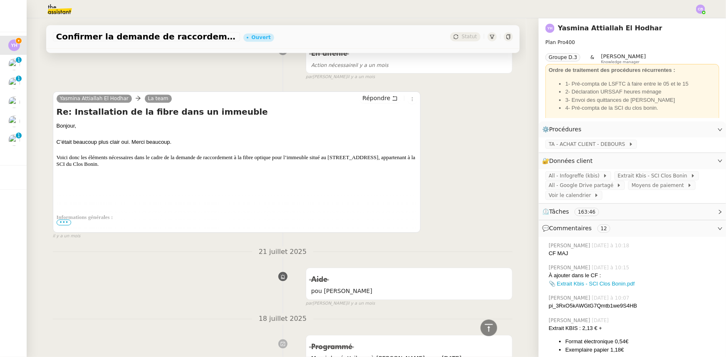
click at [66, 221] on span "•••" at bounding box center [64, 223] width 15 height 6
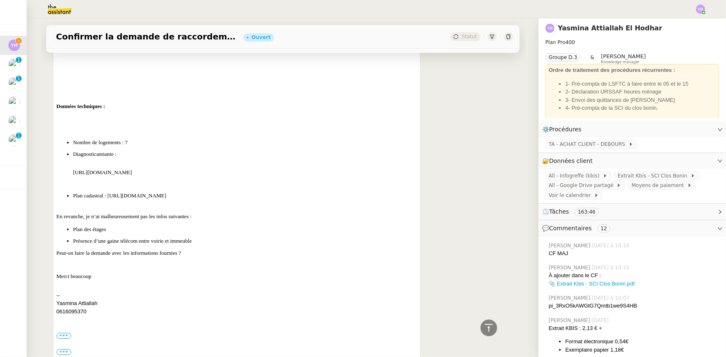
scroll to position [4399, 0]
drag, startPoint x: 323, startPoint y: 186, endPoint x: 69, endPoint y: 148, distance: 256.7
click at [69, 148] on ul "Nombre de logements : 7 Diagnostic amiante : [URL][DOMAIN_NAME] Plan cadastral …" at bounding box center [237, 169] width 361 height 60
copy ul "Diagnostic amiante : [URL][DOMAIN_NAME] Plan cadastral : [URL][DOMAIN_NAME]"
click at [485, 325] on icon at bounding box center [489, 327] width 8 height 7
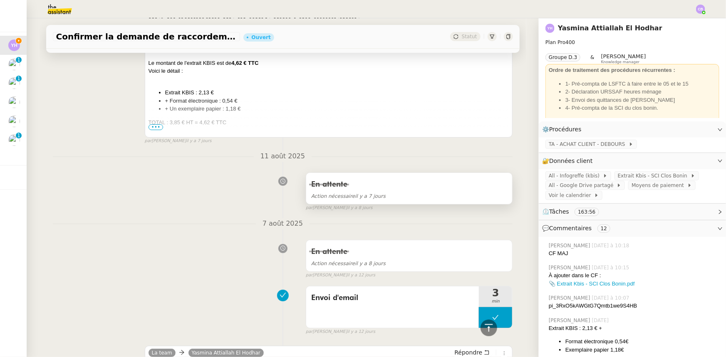
scroll to position [0, 0]
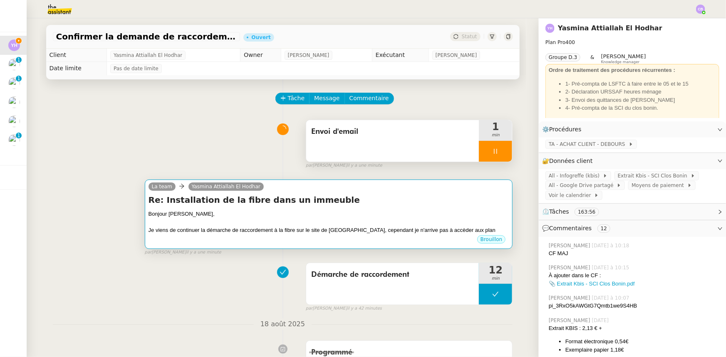
click at [335, 224] on div at bounding box center [329, 222] width 361 height 8
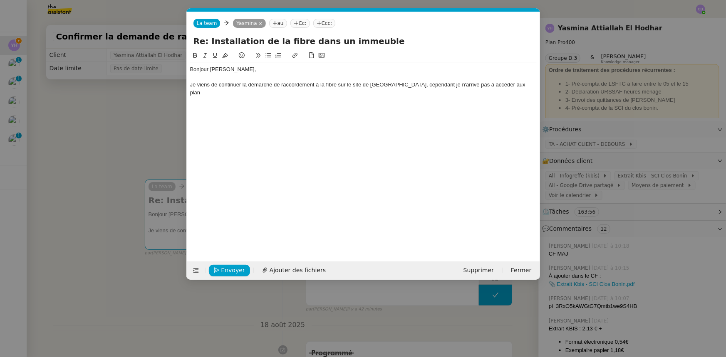
scroll to position [0, 17]
click at [503, 84] on div "Je viens de continuer la démarche de raccordement à la fibre sur le site de [GE…" at bounding box center [363, 88] width 347 height 15
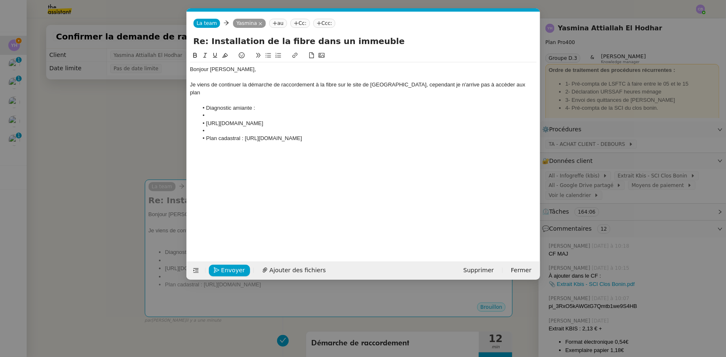
click at [211, 112] on li at bounding box center [367, 115] width 339 height 7
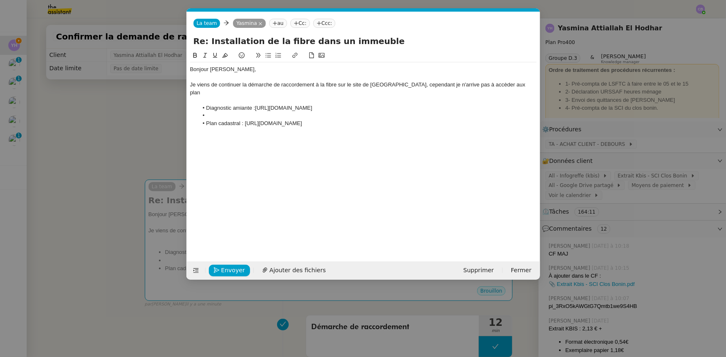
click at [212, 112] on li at bounding box center [367, 115] width 339 height 7
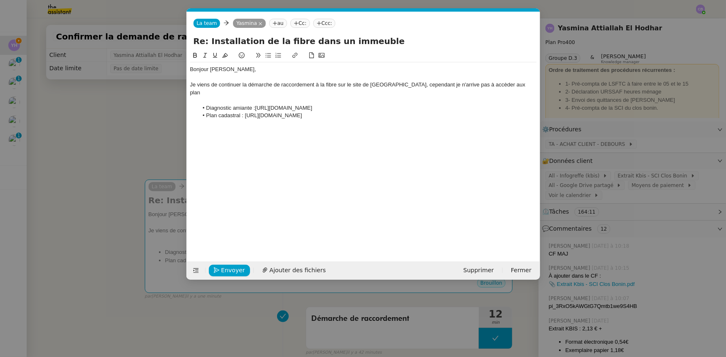
click at [253, 104] on li "Diagnostic amiante :[URL][DOMAIN_NAME]" at bounding box center [367, 107] width 339 height 7
click at [0, 0] on lt-span ":" at bounding box center [0, 0] width 0 height 0
drag, startPoint x: 502, startPoint y: 84, endPoint x: 491, endPoint y: 86, distance: 10.9
click at [491, 86] on div "Je viens de continuer la démarche de raccordement à la fibre sur le site de [GE…" at bounding box center [363, 88] width 347 height 15
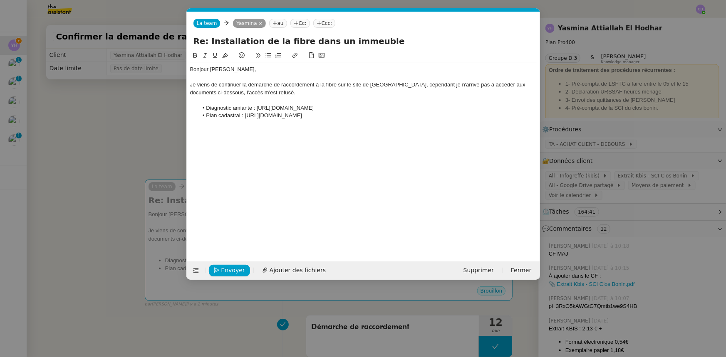
click at [474, 84] on div "Je viens de continuer la démarche de raccordement à la fibre sur le site de [GE…" at bounding box center [363, 88] width 347 height 15
click at [0, 0] on lt-span "accéder" at bounding box center [0, 0] width 0 height 0
click at [272, 92] on div "Je viens de continuer la démarche de raccordement à la fibre sur le site de [GE…" at bounding box center [363, 88] width 347 height 15
click at [141, 134] on nz-modal-container "Service TA - VOYAGE - PROPOSITION GLOBALE A utiliser dans le cadre de propositi…" at bounding box center [363, 178] width 726 height 357
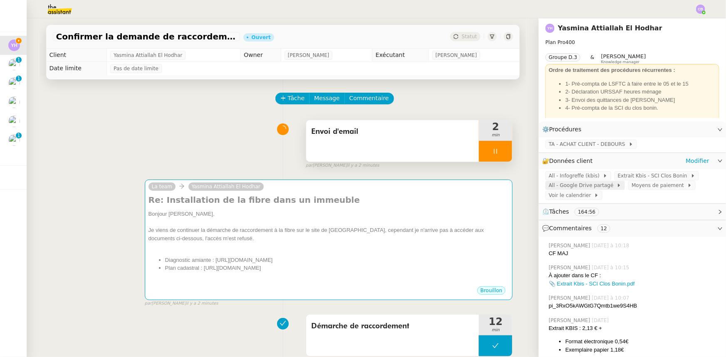
click at [588, 187] on span "All - Google Drive partagé" at bounding box center [583, 185] width 68 height 8
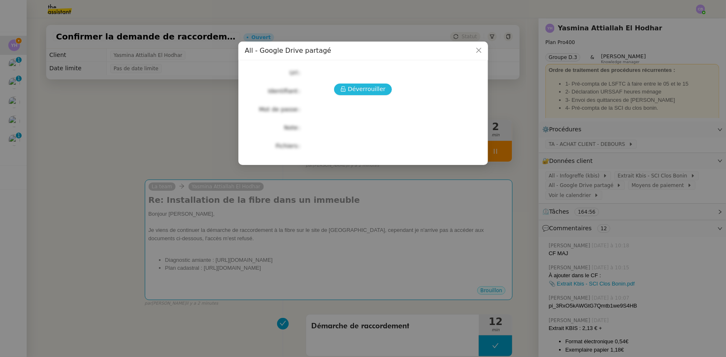
click at [377, 89] on span "Déverrouiller" at bounding box center [367, 89] width 38 height 10
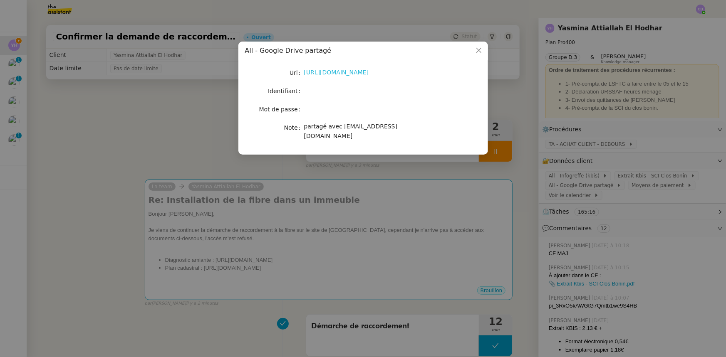
click at [356, 72] on link "[URL][DOMAIN_NAME]" at bounding box center [336, 72] width 65 height 7
drag, startPoint x: 312, startPoint y: 146, endPoint x: 304, endPoint y: 138, distance: 11.5
click at [304, 138] on span "partagé avec [EMAIL_ADDRESS][DOMAIN_NAME]" at bounding box center [351, 131] width 94 height 16
copy span "[EMAIL_ADDRESS][DOMAIN_NAME]"
click at [479, 51] on icon "Close" at bounding box center [478, 50] width 5 height 5
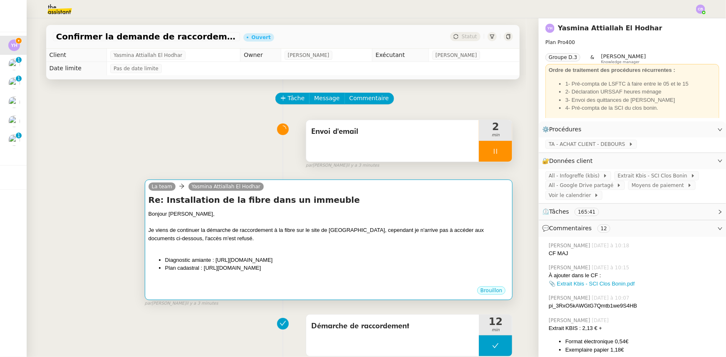
click at [384, 233] on div "Je viens de continuer la démarche de raccordement à la fibre sur le site de [GE…" at bounding box center [329, 234] width 361 height 16
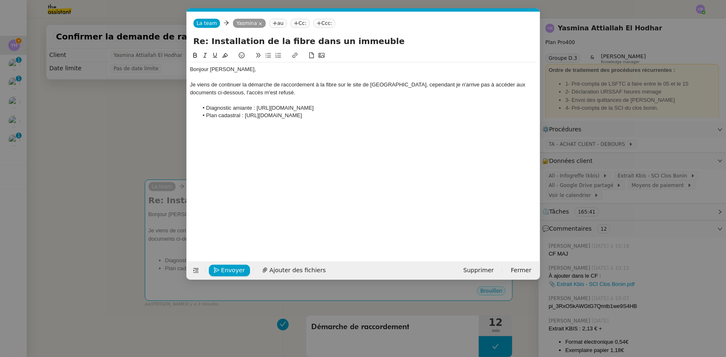
scroll to position [0, 17]
click at [207, 107] on li "Diagnostic amiante : [URL][DOMAIN_NAME]" at bounding box center [367, 107] width 339 height 7
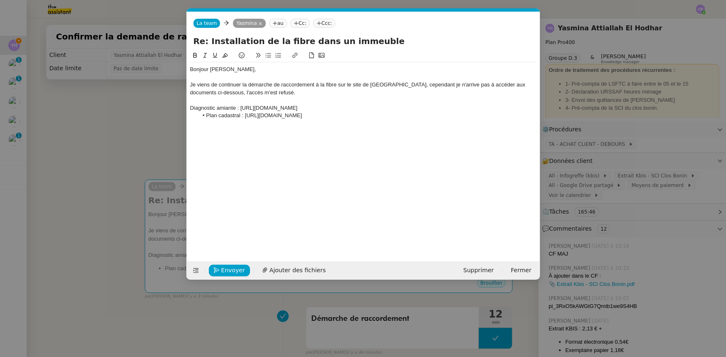
click at [279, 57] on icon at bounding box center [277, 55] width 5 height 5
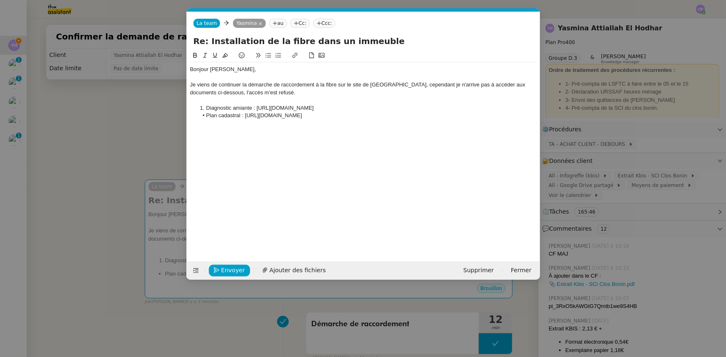
click at [206, 117] on li "Plan cadastral : [URL][DOMAIN_NAME]" at bounding box center [367, 115] width 339 height 7
click at [279, 57] on icon at bounding box center [278, 55] width 6 height 6
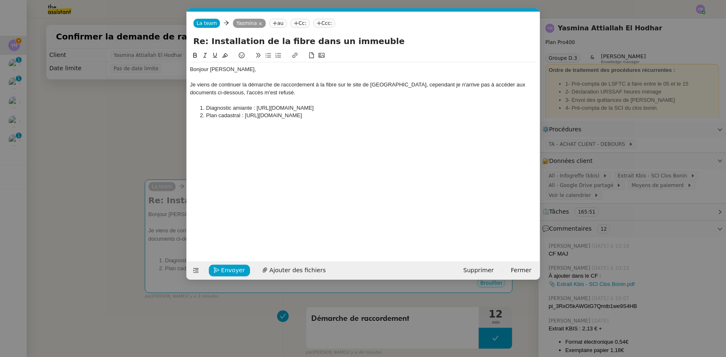
click at [475, 115] on li "Plan cadastral : [URL][DOMAIN_NAME]" at bounding box center [367, 115] width 339 height 7
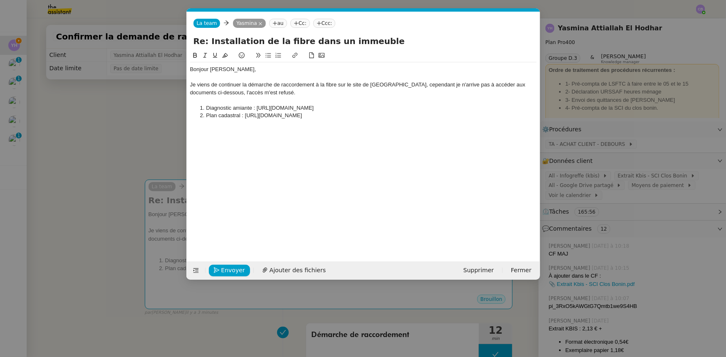
click at [270, 58] on icon at bounding box center [267, 55] width 5 height 5
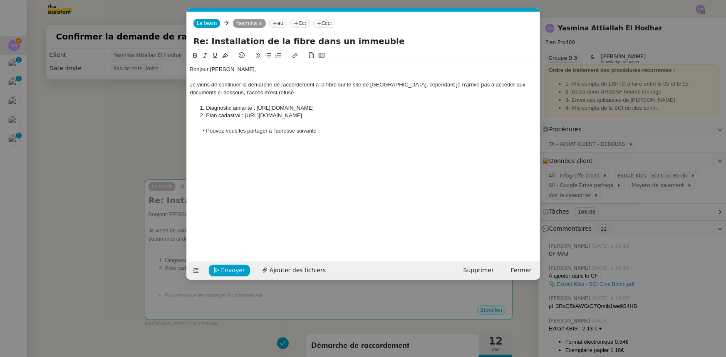
paste div
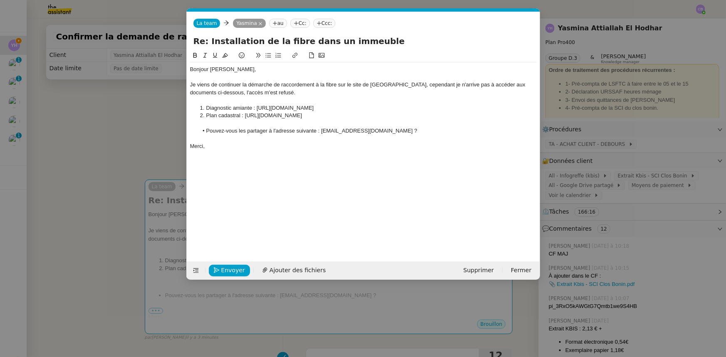
click at [478, 130] on li "Pouvez-vous les partager à l'adresse suivante : [EMAIL_ADDRESS][DOMAIN_NAME] ?" at bounding box center [367, 130] width 339 height 7
click at [379, 147] on div "Sur le site de Losange, il est noté que les documents obligatoires sont : le pl…" at bounding box center [363, 146] width 347 height 7
click at [402, 147] on div "Sur le site de Losange, il est noté que les documents obligatoires sont : le pl…" at bounding box center [363, 146] width 347 height 7
drag, startPoint x: 450, startPoint y: 146, endPoint x: 422, endPoint y: 146, distance: 27.9
click at [422, 146] on div "Sur le site de Losange, il est noté que les documents obligatoires sont : le pl…" at bounding box center [363, 146] width 347 height 7
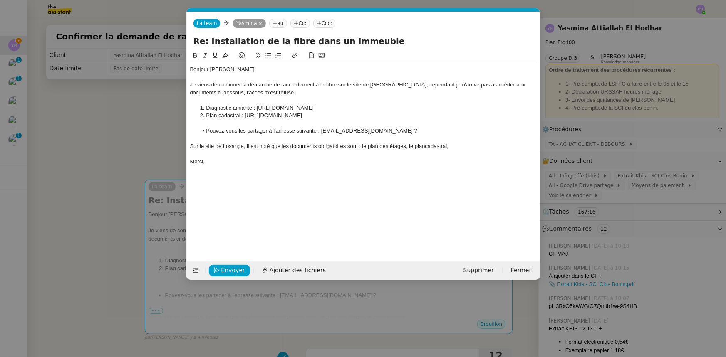
click at [425, 145] on div "Sur le site de Losange, il est noté que les documents obligatoires sont : le pl…" at bounding box center [363, 146] width 347 height 7
click at [453, 146] on div "Sur le site de Losange, il est noté que les documents obligatoires sont : le pl…" at bounding box center [363, 146] width 347 height 7
click at [501, 147] on div "Sur le site de Losange, il est noté que les documents obligatoires sont : le pl…" at bounding box center [363, 146] width 347 height 7
drag, startPoint x: 529, startPoint y: 146, endPoint x: 503, endPoint y: 145, distance: 26.7
click at [503, 145] on div "Sur le site de Losange, il est noté que les documents obligatoires sont : le pl…" at bounding box center [363, 146] width 347 height 7
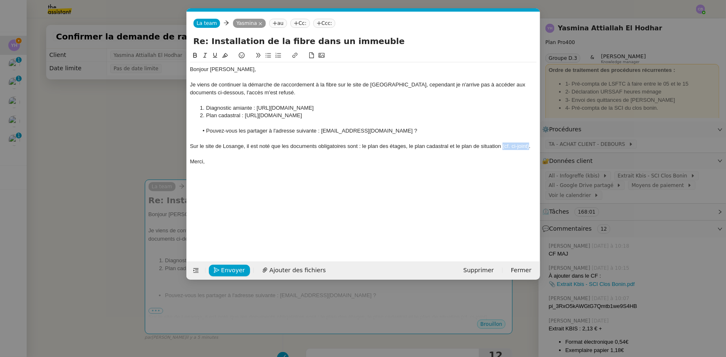
click at [205, 57] on icon at bounding box center [205, 55] width 6 height 6
click at [534, 148] on div "Sur le site de Losange, il est noté que les documents obligatoires sont : le pl…" at bounding box center [363, 146] width 347 height 7
click at [228, 155] on div "Sur le site de Losange, il est noté que les documents obligatoires sont : le pl…" at bounding box center [363, 150] width 347 height 15
click at [0, 0] on lt-span "accès" at bounding box center [0, 0] width 0 height 0
click at [295, 154] on div "Sur le site de Losange, il est noté que les documents obligatoires sont : le pl…" at bounding box center [363, 150] width 347 height 15
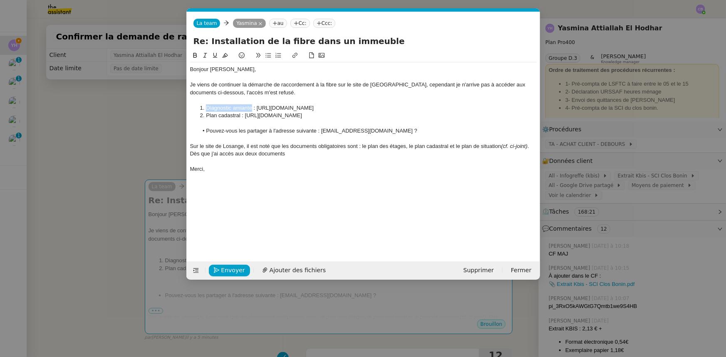
drag, startPoint x: 251, startPoint y: 107, endPoint x: 208, endPoint y: 109, distance: 43.3
click at [208, 109] on li "Diagnostic amiante : [URL][DOMAIN_NAME]" at bounding box center [367, 107] width 339 height 7
click at [196, 57] on icon at bounding box center [195, 55] width 4 height 5
drag, startPoint x: 240, startPoint y: 117, endPoint x: 207, endPoint y: 115, distance: 33.3
click at [207, 115] on li "Plan cadastral : [URL][DOMAIN_NAME]" at bounding box center [367, 115] width 339 height 7
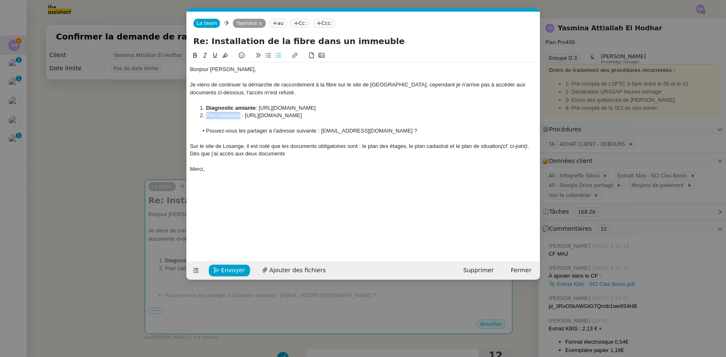
click at [193, 57] on icon at bounding box center [195, 55] width 4 height 5
click at [239, 174] on div "Bonjour [PERSON_NAME], Je viens de continuer la démarche de raccordement à la f…" at bounding box center [363, 119] width 347 height 114
click at [299, 152] on div "Sur le site de Losange, il est noté que les documents obligatoires sont : le pl…" at bounding box center [363, 150] width 347 height 15
drag, startPoint x: 288, startPoint y: 153, endPoint x: 184, endPoint y: 152, distance: 103.6
click at [184, 152] on nz-modal-container "Service TA - VOYAGE - PROPOSITION GLOBALE A utiliser dans le cadre de propositi…" at bounding box center [363, 178] width 726 height 357
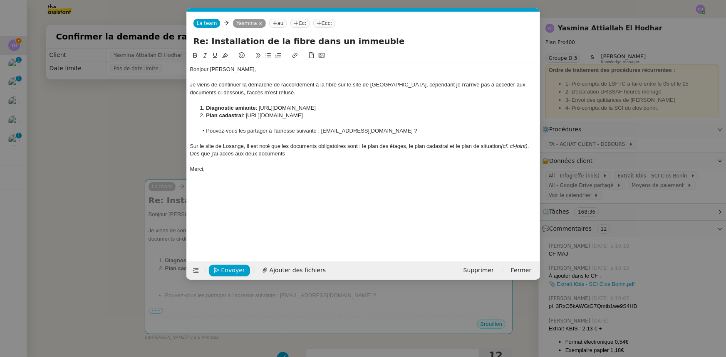
click at [295, 154] on div "Sur le site de Losange, il est noté que les documents obligatoires sont : le pl…" at bounding box center [363, 150] width 347 height 15
click at [217, 154] on div "Sur le site de Losange, il est noté que les documents obligatoires sont : le pl…" at bounding box center [363, 150] width 347 height 15
click at [300, 156] on div "Sur le site de Losange, il est noté que les documents obligatoires sont : le pl…" at bounding box center [363, 150] width 347 height 15
click at [363, 155] on div "Sur le site de Losange, il est noté que les documents obligatoires sont : le pl…" at bounding box center [363, 154] width 347 height 23
click at [0, 0] on lt-span "essai e rai" at bounding box center [0, 0] width 0 height 0
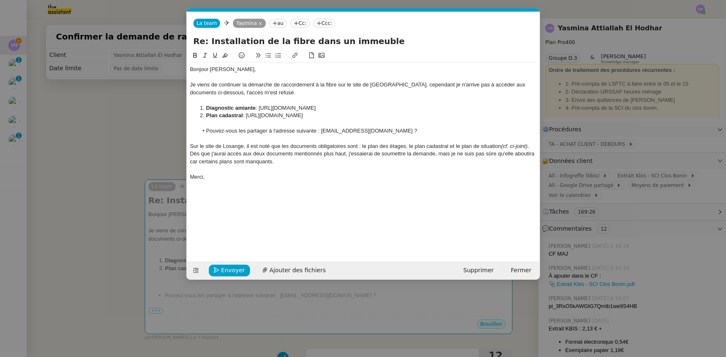
click at [194, 162] on div "Sur le site de Losange, il est noté que les documents obligatoires sont : le pl…" at bounding box center [363, 154] width 347 height 23
click at [0, 0] on lt-span ", car" at bounding box center [0, 0] width 0 height 0
click at [533, 146] on div "Sur le site de Losange, il est noté que les documents obligatoires sont : le pl…" at bounding box center [363, 154] width 347 height 23
click at [297, 269] on span "Ajouter des fichiers" at bounding box center [298, 271] width 56 height 10
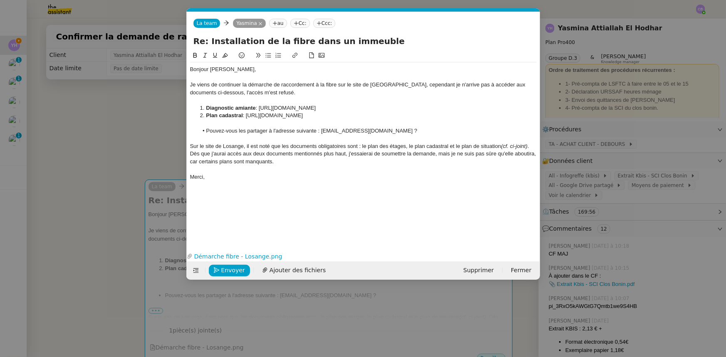
click at [531, 146] on div "Sur le site de Losange, il est noté que les documents obligatoires sont : le pl…" at bounding box center [363, 154] width 347 height 23
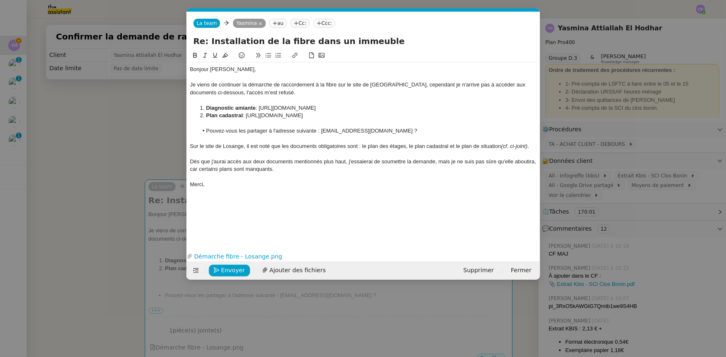
click at [192, 146] on div "Sur le site de Losange, il est noté que les documents obligatoires sont : le pl…" at bounding box center [363, 146] width 347 height 7
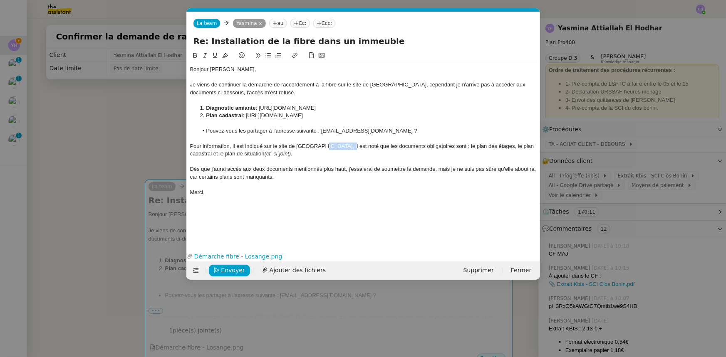
drag, startPoint x: 343, startPoint y: 144, endPoint x: 320, endPoint y: 146, distance: 22.5
click at [320, 146] on div "Pour information, il est indiqué sur le site de [GEOGRAPHIC_DATA], il est noté …" at bounding box center [363, 150] width 347 height 15
drag, startPoint x: 394, startPoint y: 146, endPoint x: 368, endPoint y: 146, distance: 26.6
click at [368, 146] on div "Pour information, il est indiqué sur le site de [GEOGRAPHIC_DATA], que les docu…" at bounding box center [363, 150] width 347 height 15
click at [194, 55] on icon at bounding box center [195, 55] width 4 height 5
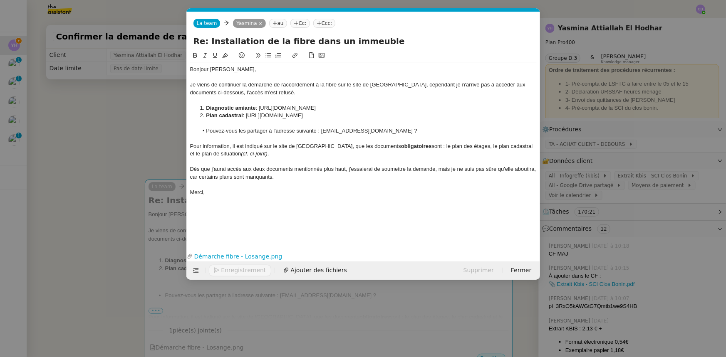
click at [441, 162] on div at bounding box center [363, 161] width 347 height 7
click at [374, 170] on div "Dès que j'aurai accès aux deux documents mentionnés plus haut, j'essaierai de s…" at bounding box center [363, 173] width 347 height 15
click at [316, 178] on div "Dès que j'aurai accès aux deux documents mentionnés plus haut, j'essaierai tout…" at bounding box center [363, 173] width 347 height 15
click at [407, 169] on div "Dès que j'aurai accès aux deux documents mentionnés plus haut, j'essaierai tout…" at bounding box center [363, 173] width 347 height 15
click at [418, 192] on div "Merci," at bounding box center [363, 192] width 347 height 7
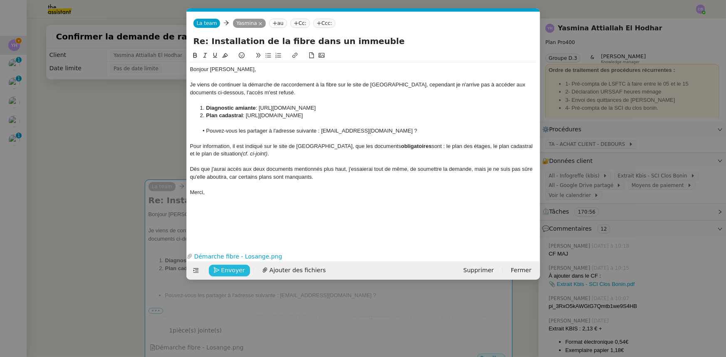
click at [237, 270] on span "Envoyer" at bounding box center [233, 271] width 24 height 10
click at [237, 270] on span "Confirmer l'envoi" at bounding box center [246, 271] width 50 height 10
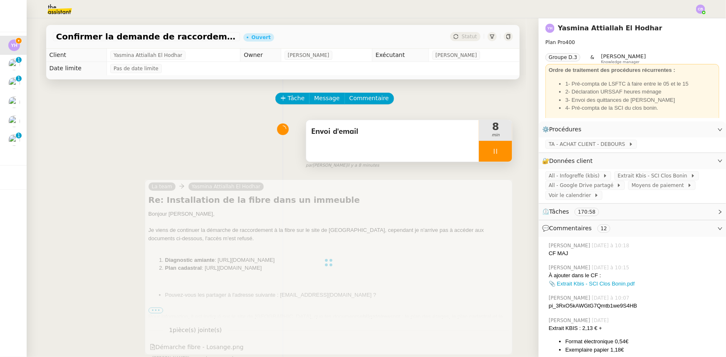
scroll to position [37, 0]
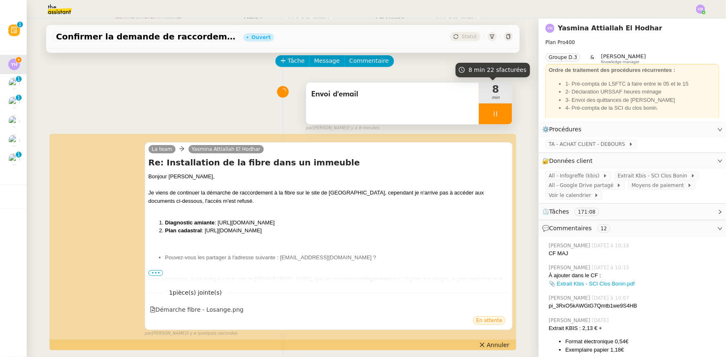
click at [479, 111] on div at bounding box center [495, 114] width 33 height 21
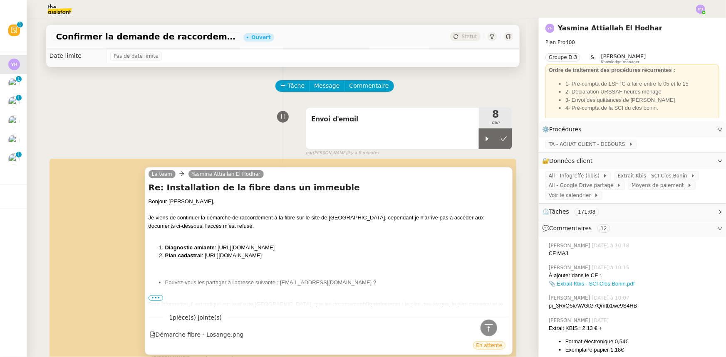
scroll to position [0, 0]
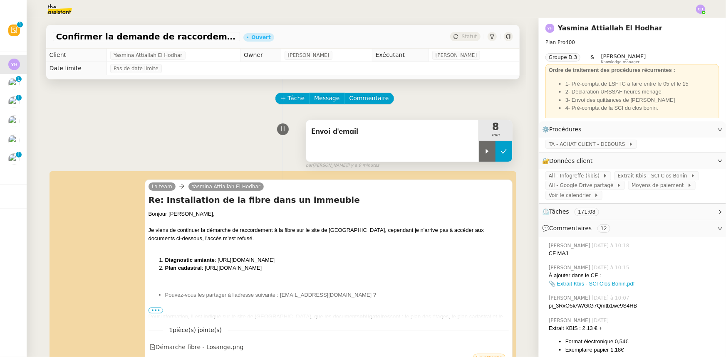
click at [504, 154] on button at bounding box center [504, 151] width 17 height 21
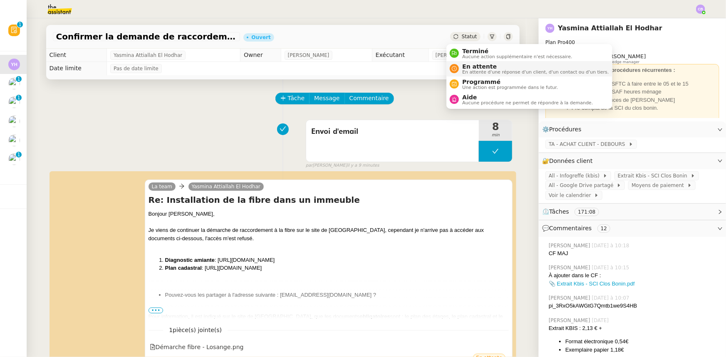
click at [472, 71] on span "En attente d'une réponse d'un client, d'un contact ou d'un tiers." at bounding box center [535, 72] width 146 height 5
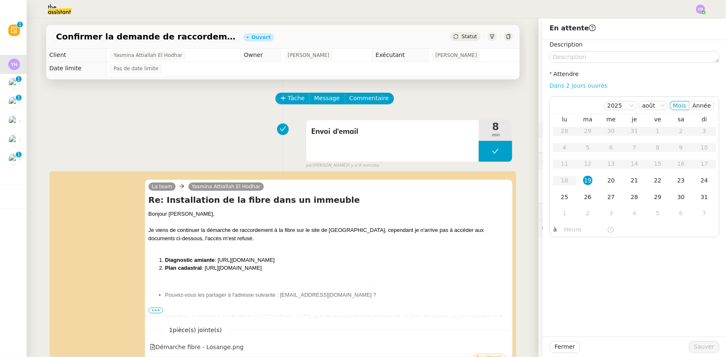
click at [551, 84] on link "Dans 2 jours ouvrés" at bounding box center [579, 85] width 58 height 7
type input "07:00"
click at [699, 348] on span "Sauver" at bounding box center [704, 347] width 20 height 10
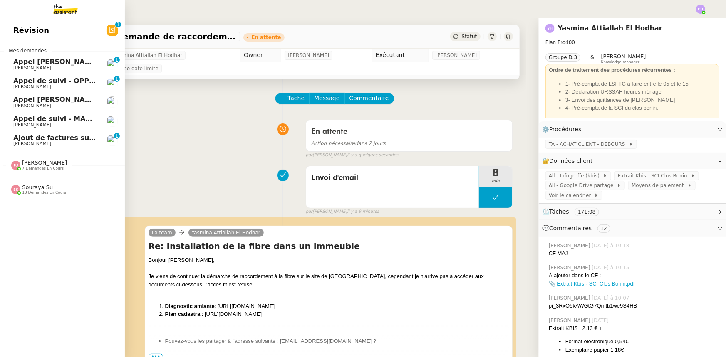
click at [59, 136] on span "Ajout de factures sur la plateforme Jefacture" at bounding box center [97, 138] width 169 height 8
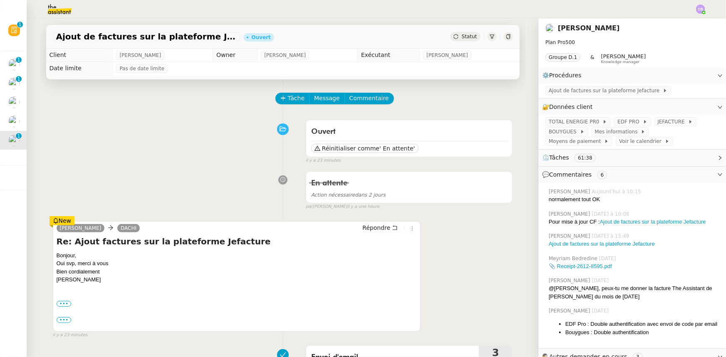
click at [138, 184] on div "En attente Action nécessaire dans 2 jours false par [PERSON_NAME] il y a une he…" at bounding box center [283, 189] width 460 height 43
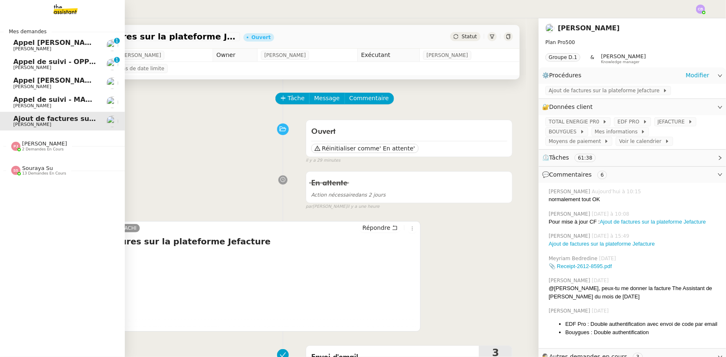
drag, startPoint x: 19, startPoint y: 102, endPoint x: 624, endPoint y: 129, distance: 605.6
click at [19, 102] on span "Appel de suivi - MADFLY - [PERSON_NAME]" at bounding box center [93, 100] width 160 height 8
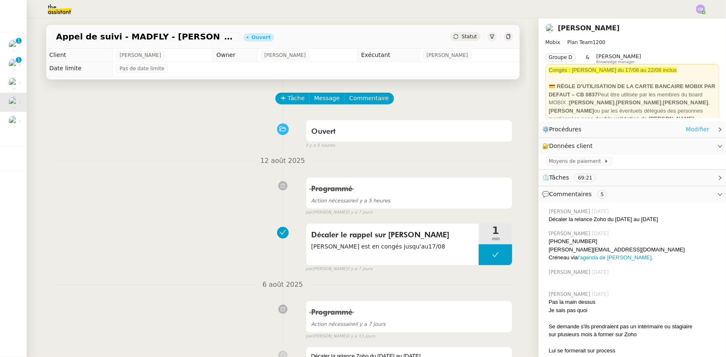
click at [687, 131] on link "Modifier" at bounding box center [698, 130] width 24 height 10
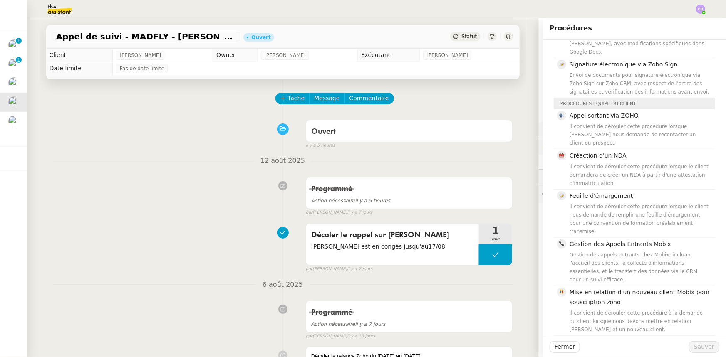
scroll to position [75, 0]
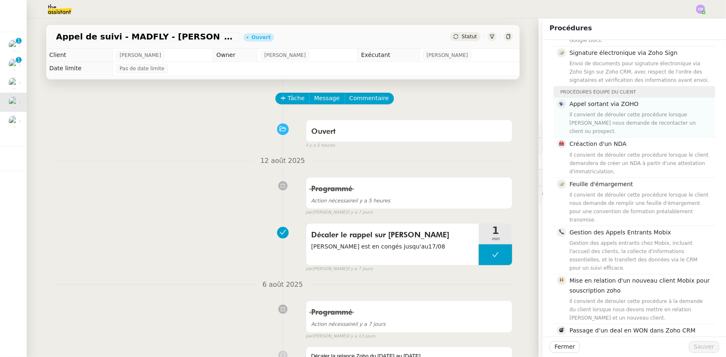
click at [602, 111] on div "Il convient de dérouler cette procédure lorsque [PERSON_NAME] nous demande de r…" at bounding box center [640, 123] width 141 height 25
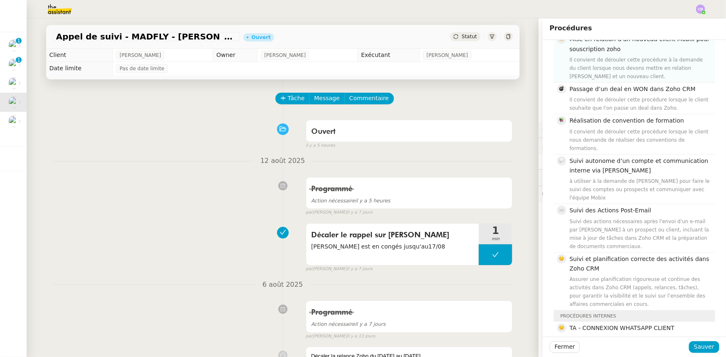
scroll to position [340, 0]
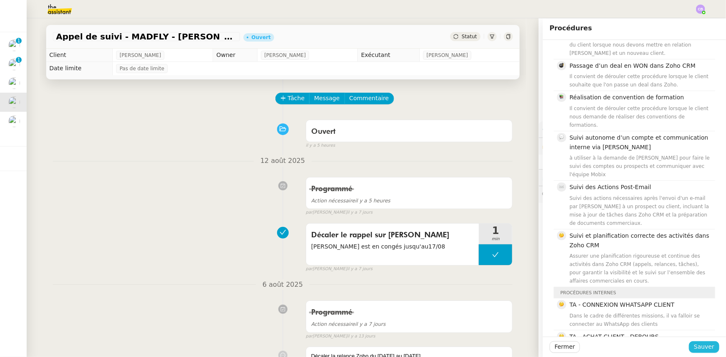
click at [694, 348] on span "Sauver" at bounding box center [704, 347] width 20 height 10
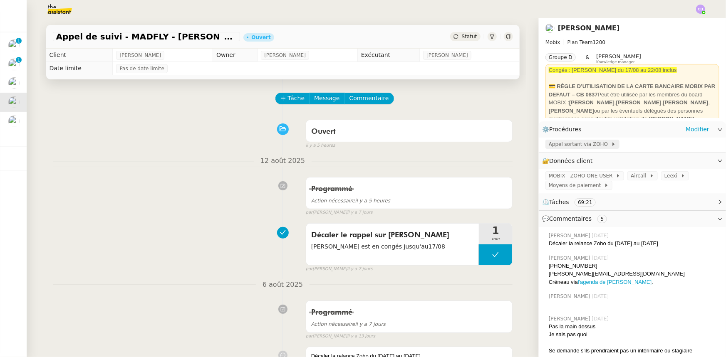
click at [557, 146] on span "Appel sortant via ZOHO" at bounding box center [580, 144] width 62 height 8
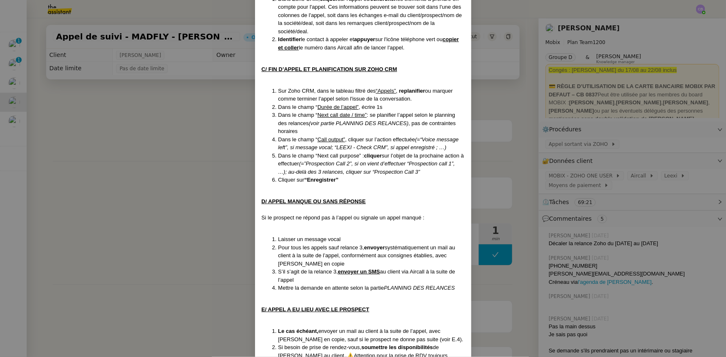
scroll to position [265, 0]
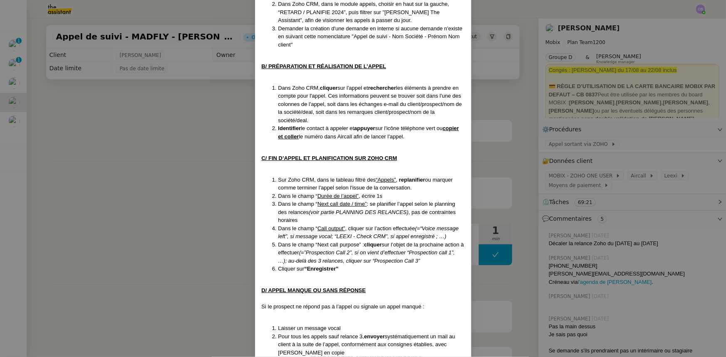
click at [197, 145] on nz-modal-container "Créé le [DATE] MAJ le [DATE] Contexte : Cette procédure s’applique lors du trai…" at bounding box center [363, 178] width 726 height 357
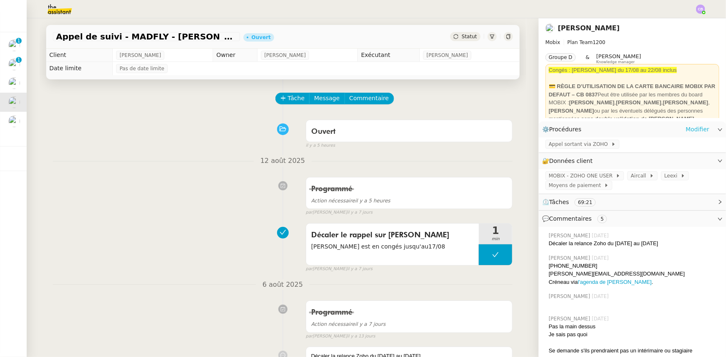
click at [689, 129] on link "Modifier" at bounding box center [698, 130] width 24 height 10
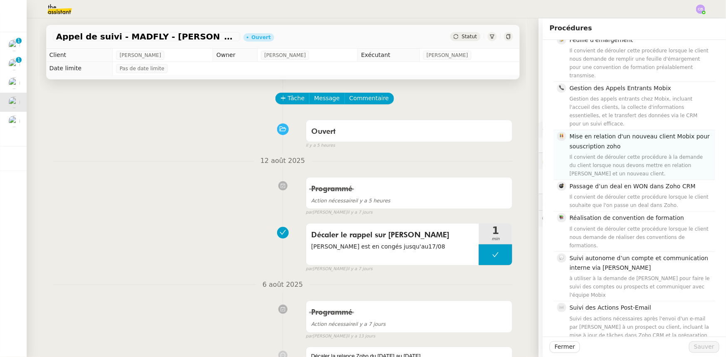
scroll to position [265, 0]
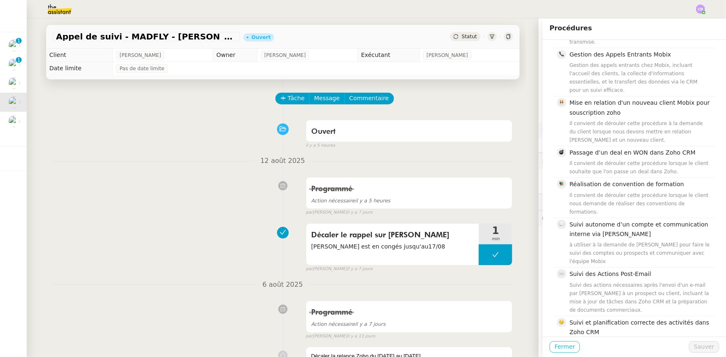
click at [571, 347] on button "Fermer" at bounding box center [565, 348] width 30 height 12
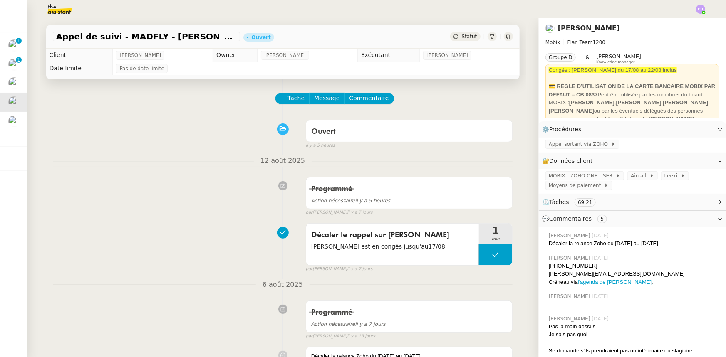
click at [171, 127] on div "Ouvert false il y a 5 heures" at bounding box center [283, 132] width 460 height 33
